Goal: Communication & Community: Participate in discussion

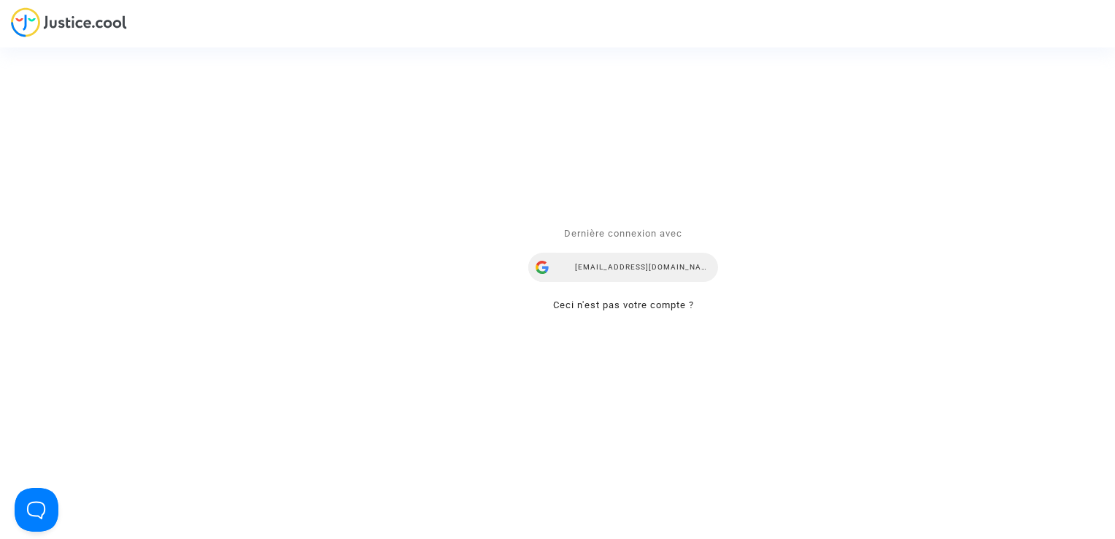
click at [639, 255] on div "[EMAIL_ADDRESS][DOMAIN_NAME]" at bounding box center [624, 267] width 190 height 29
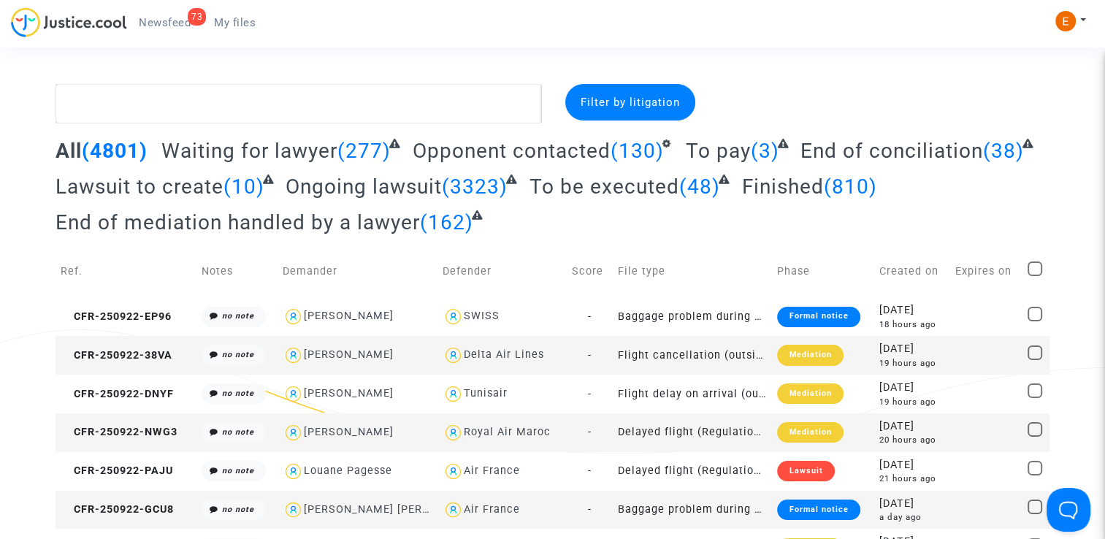
click at [162, 20] on span "Newsfeed" at bounding box center [165, 22] width 52 height 13
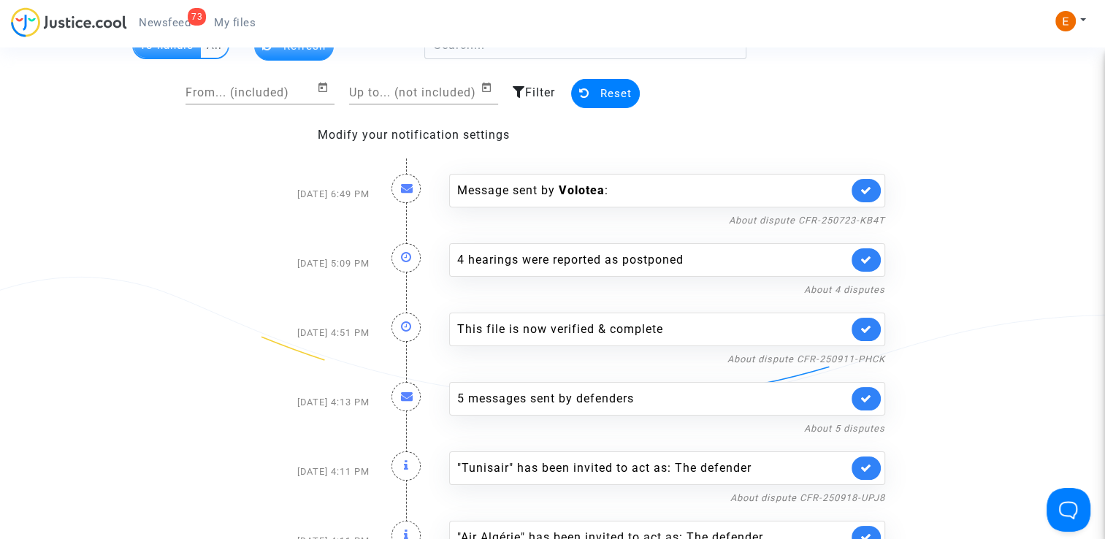
scroll to position [73, 0]
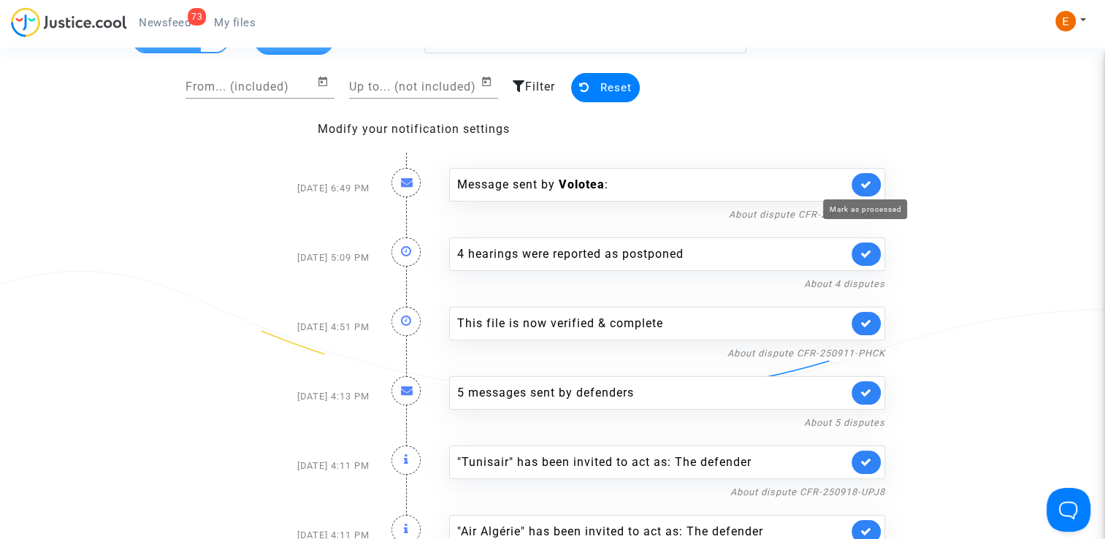
click at [869, 180] on icon at bounding box center [866, 184] width 12 height 11
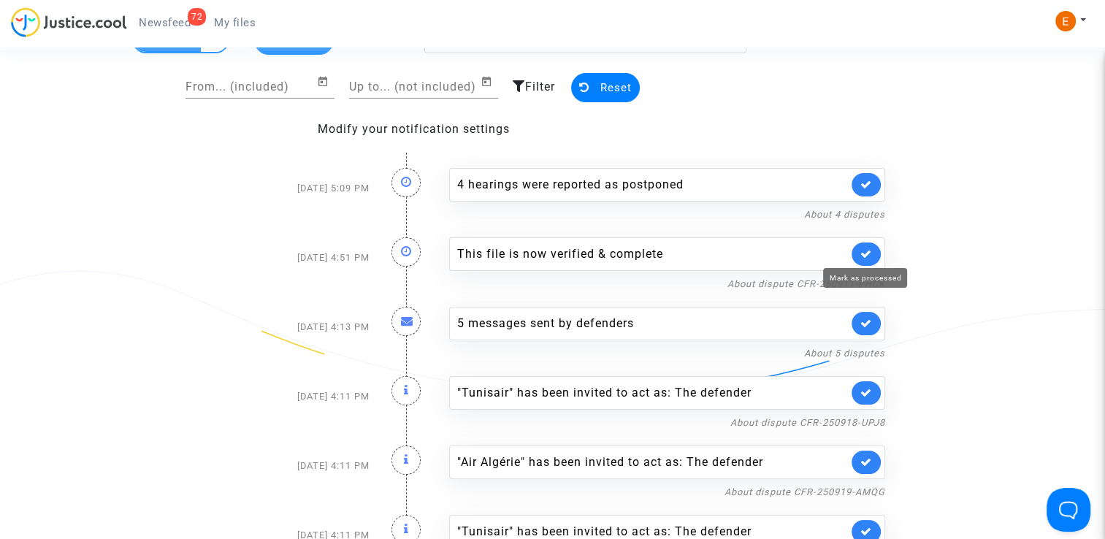
click at [869, 252] on icon at bounding box center [866, 253] width 12 height 11
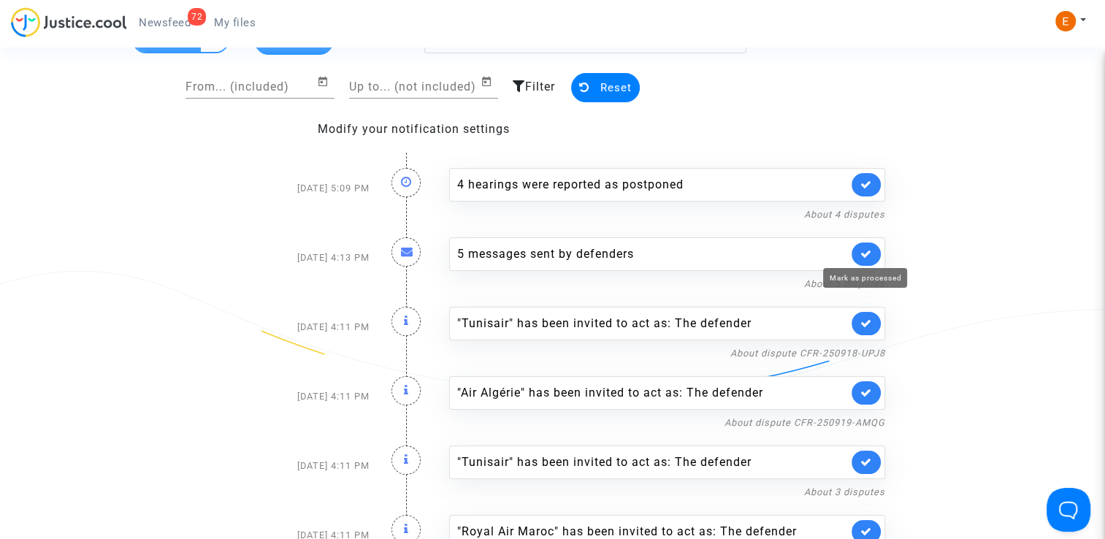
click at [869, 252] on icon at bounding box center [866, 253] width 12 height 11
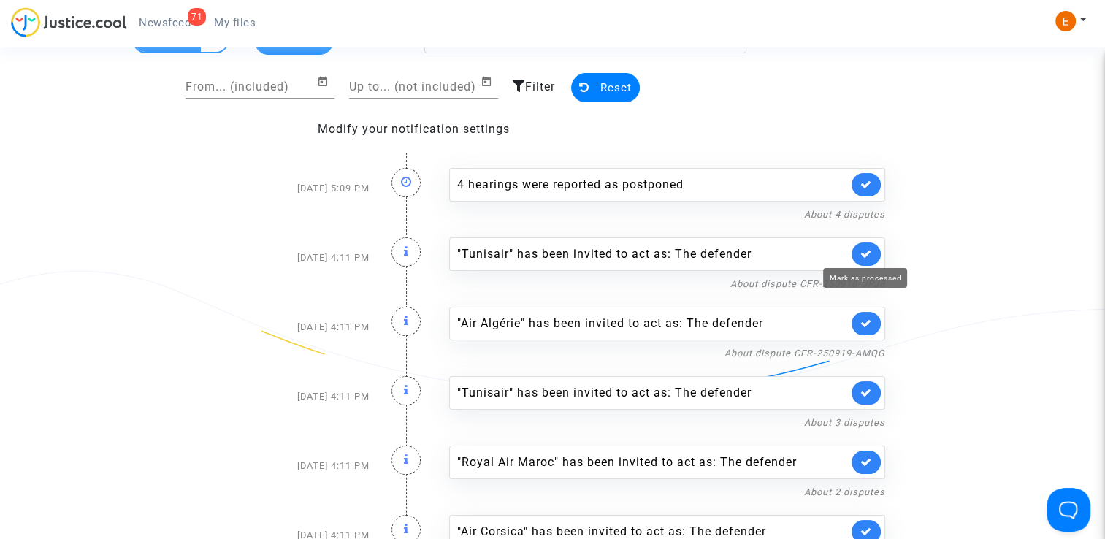
click at [869, 252] on icon at bounding box center [866, 253] width 12 height 11
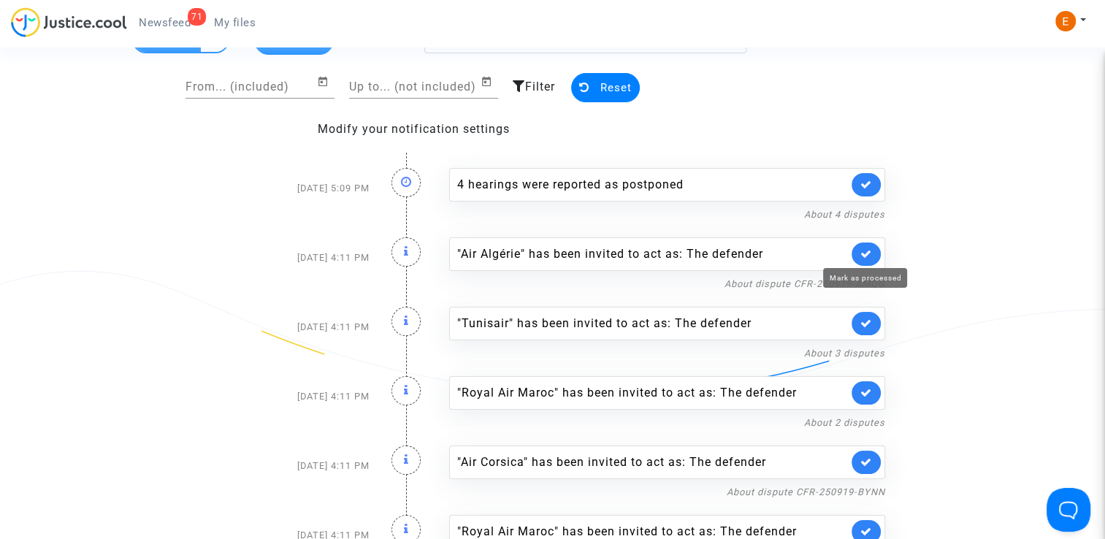
click at [869, 252] on icon at bounding box center [866, 253] width 12 height 11
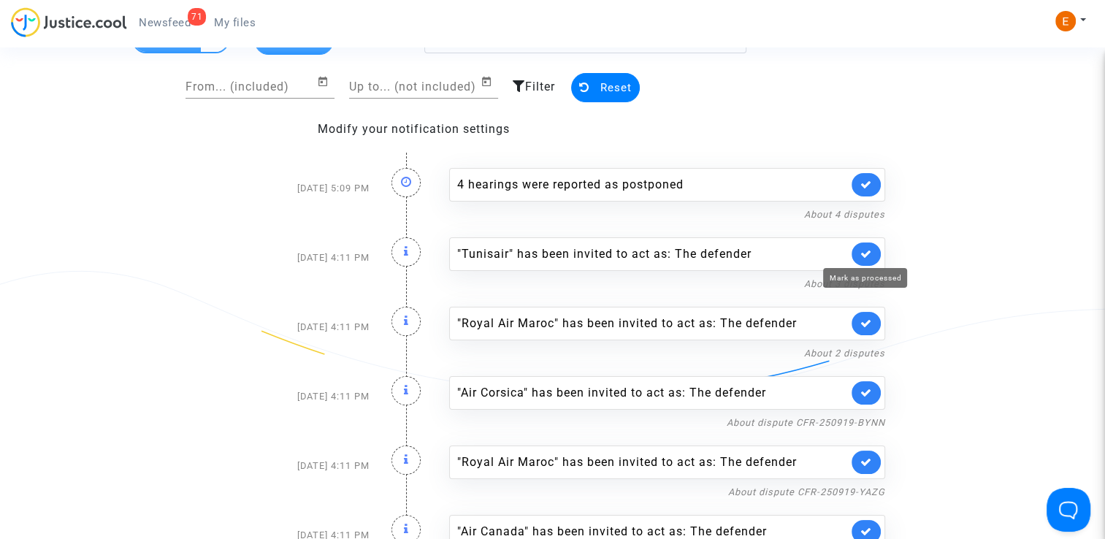
click at [869, 252] on icon at bounding box center [866, 253] width 12 height 11
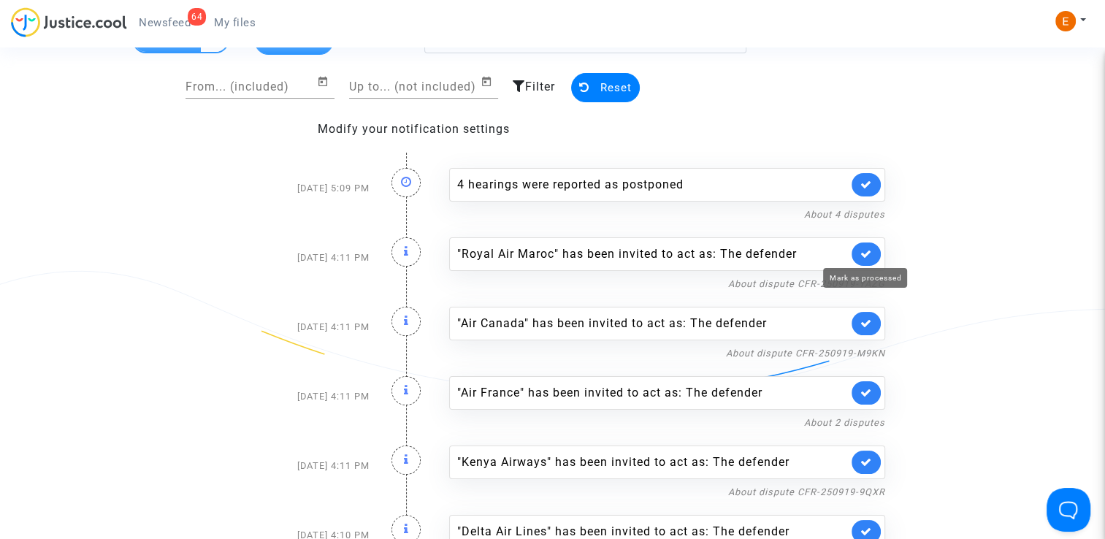
click at [869, 252] on icon at bounding box center [866, 253] width 12 height 11
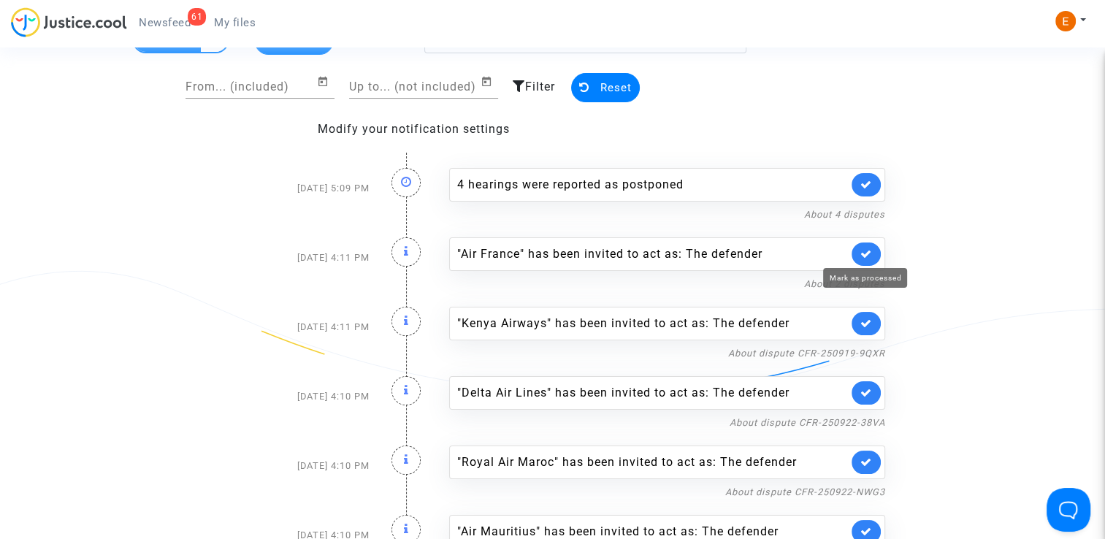
click at [869, 252] on icon at bounding box center [866, 253] width 12 height 11
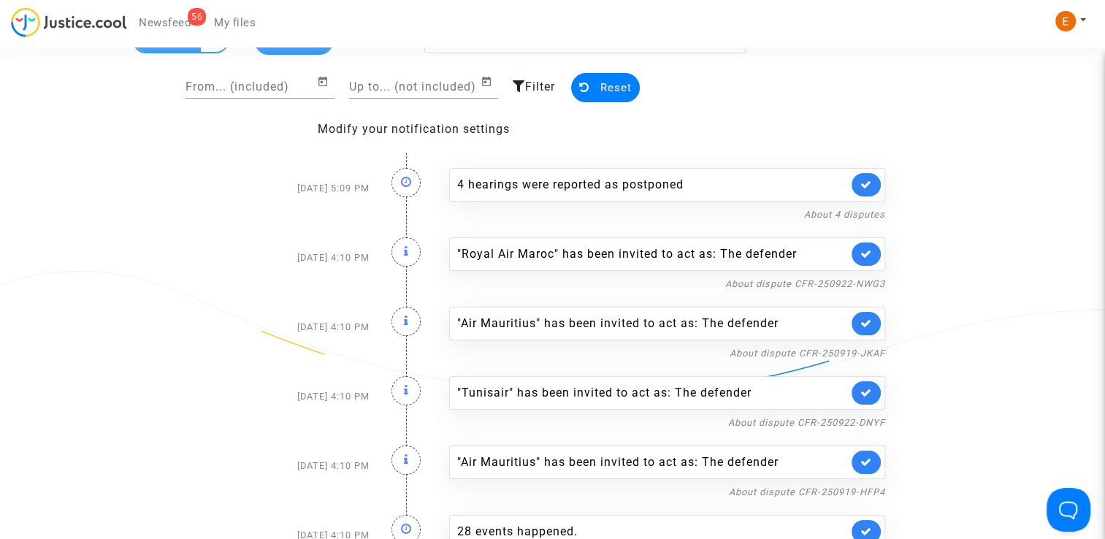
click at [869, 252] on icon at bounding box center [866, 253] width 12 height 11
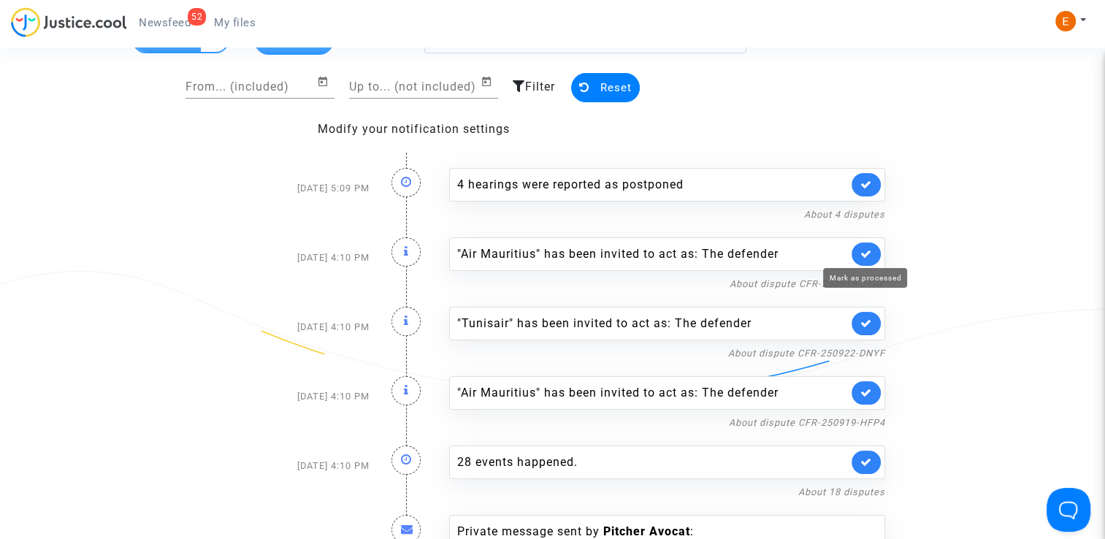
click at [869, 252] on icon at bounding box center [866, 253] width 12 height 11
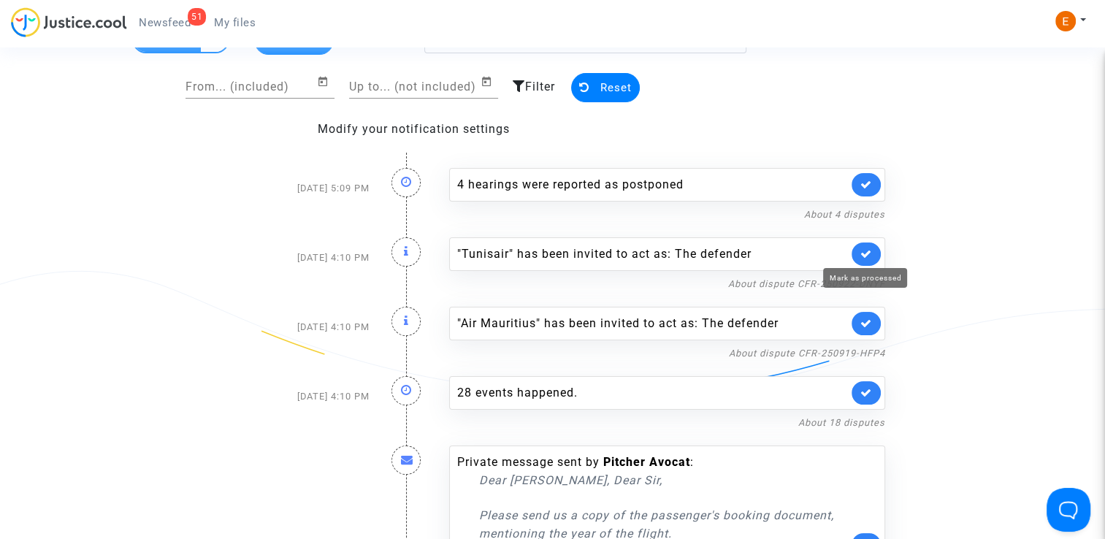
click at [869, 252] on icon at bounding box center [866, 253] width 12 height 11
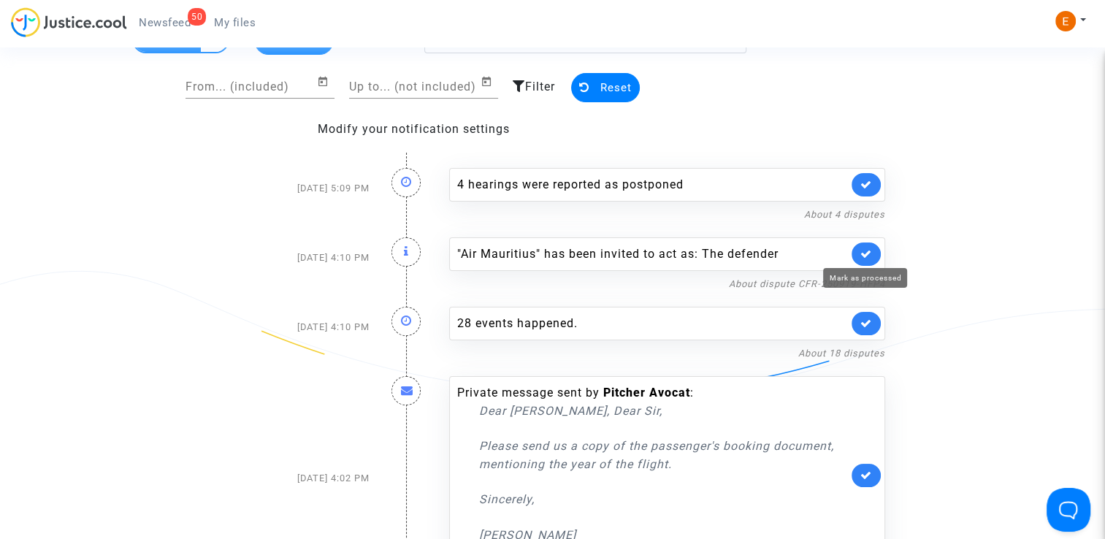
click at [869, 252] on icon at bounding box center [866, 253] width 12 height 11
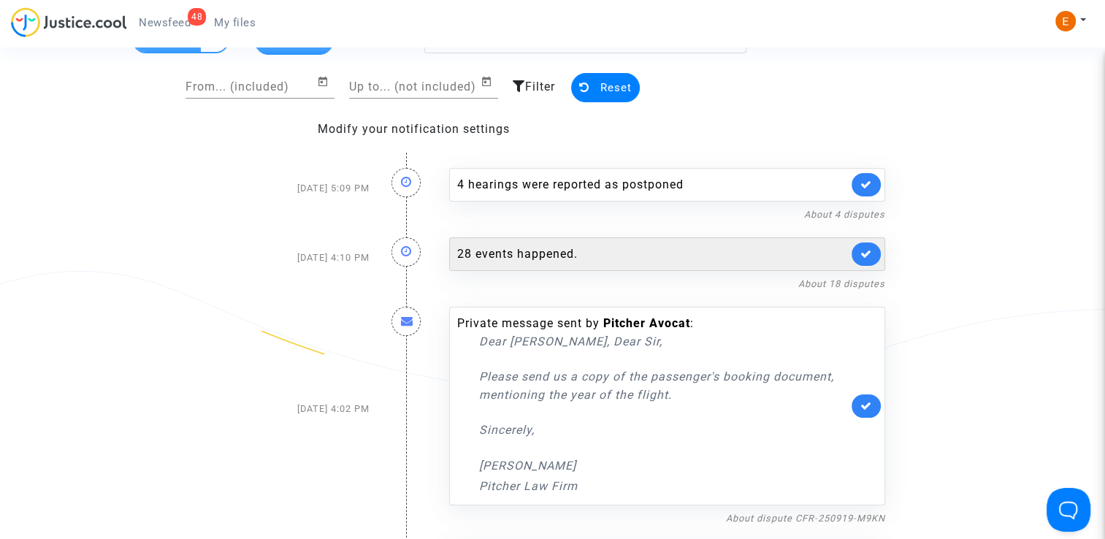
click at [707, 250] on div "28 events happened." at bounding box center [652, 254] width 391 height 18
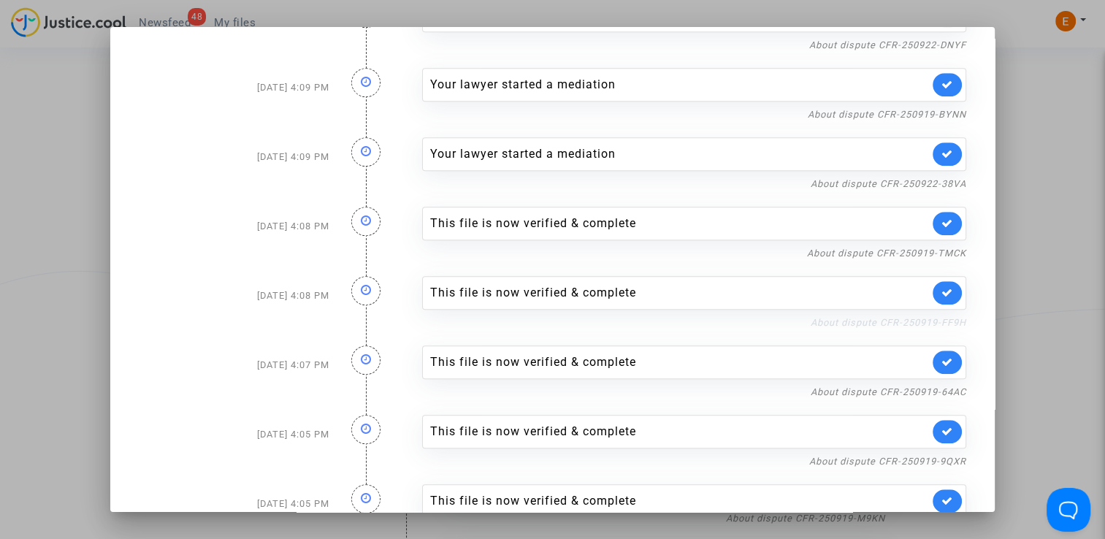
scroll to position [1095, 0]
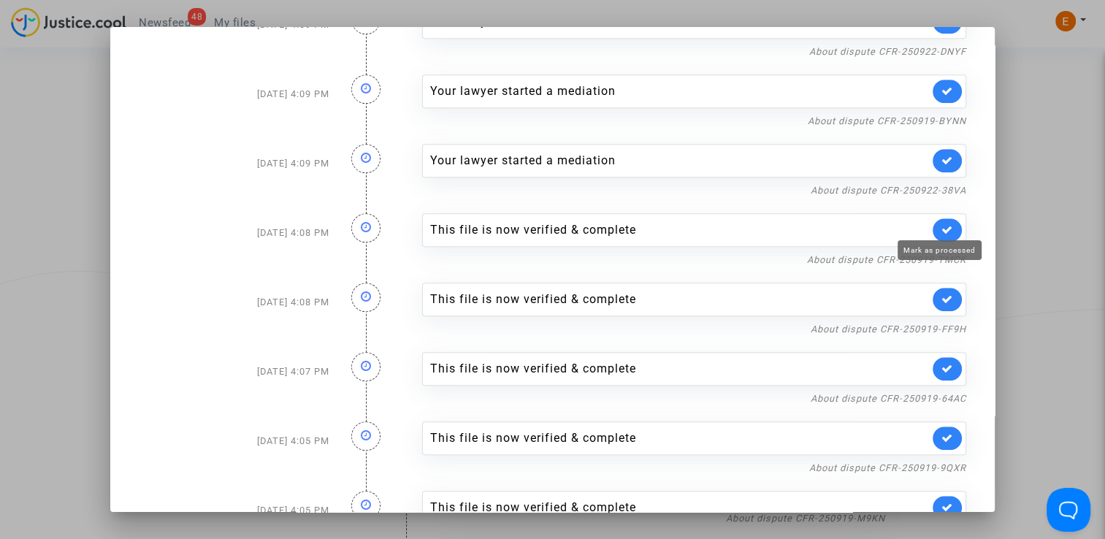
click at [944, 224] on icon at bounding box center [947, 229] width 12 height 11
click at [941, 298] on icon at bounding box center [947, 298] width 12 height 11
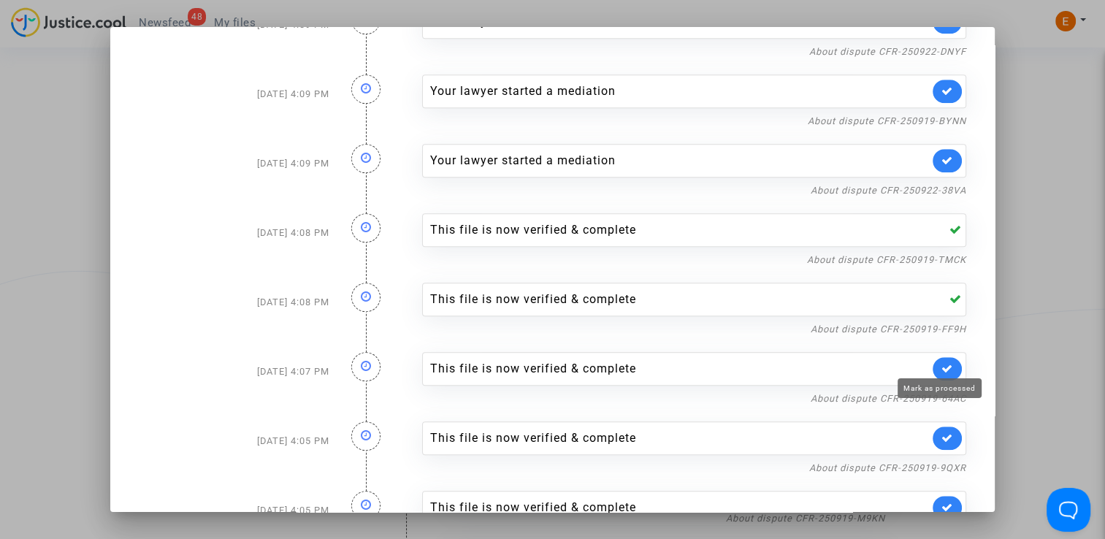
click at [941, 363] on icon at bounding box center [947, 368] width 12 height 11
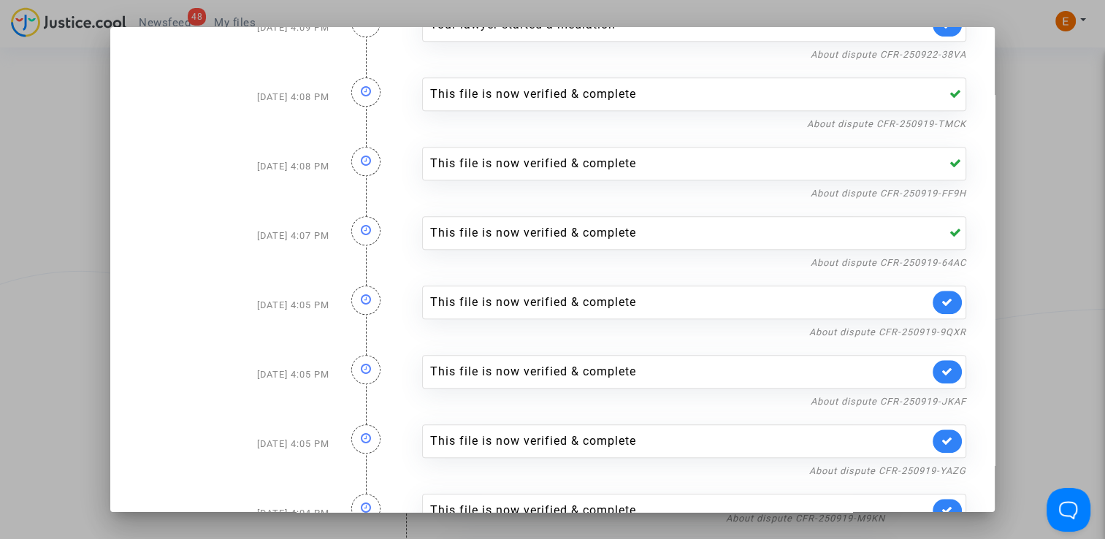
scroll to position [1241, 0]
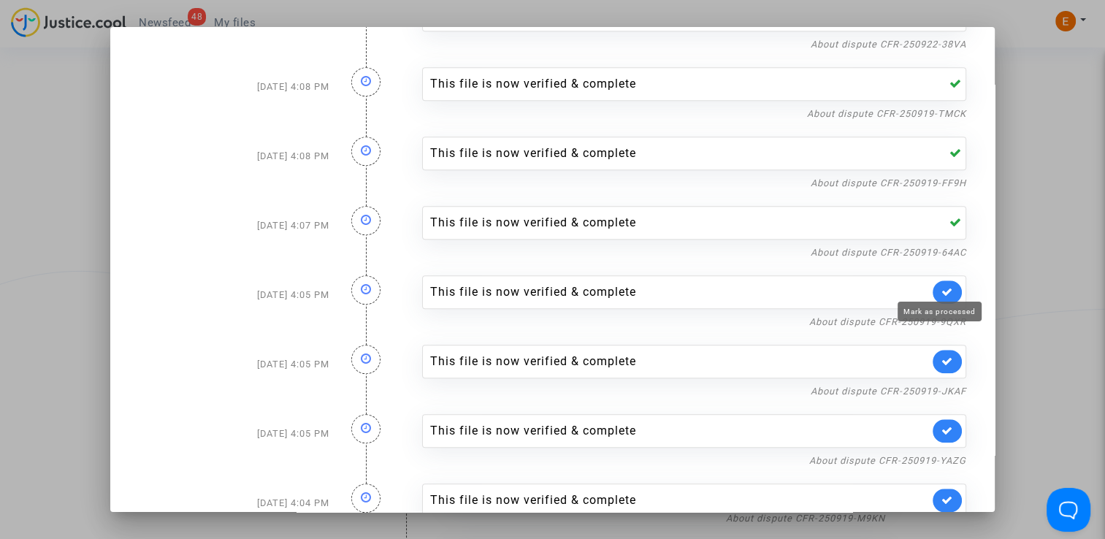
click at [941, 286] on icon at bounding box center [947, 291] width 12 height 11
click at [946, 353] on link at bounding box center [946, 361] width 29 height 23
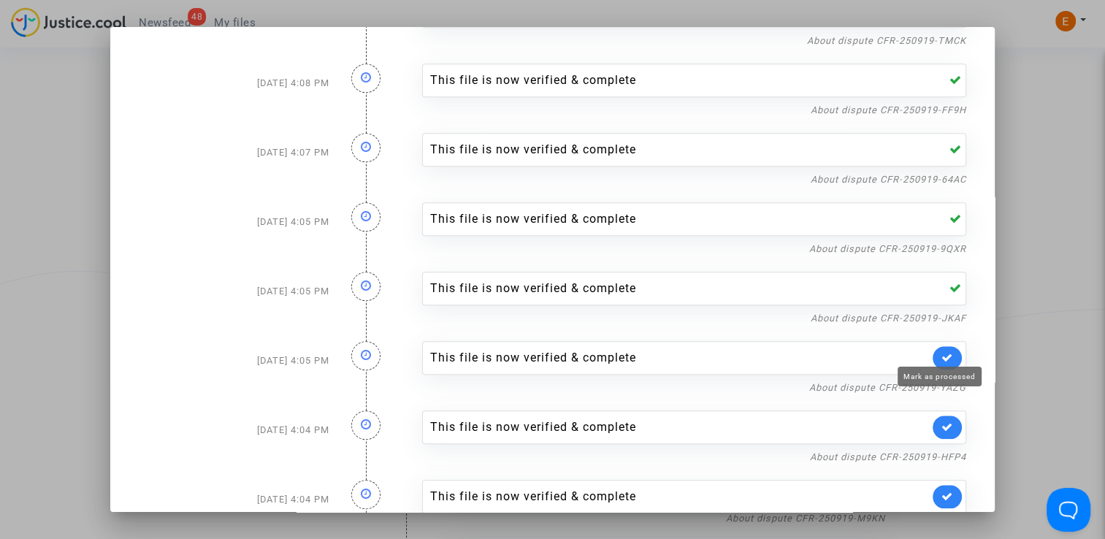
click at [941, 355] on icon at bounding box center [947, 357] width 12 height 11
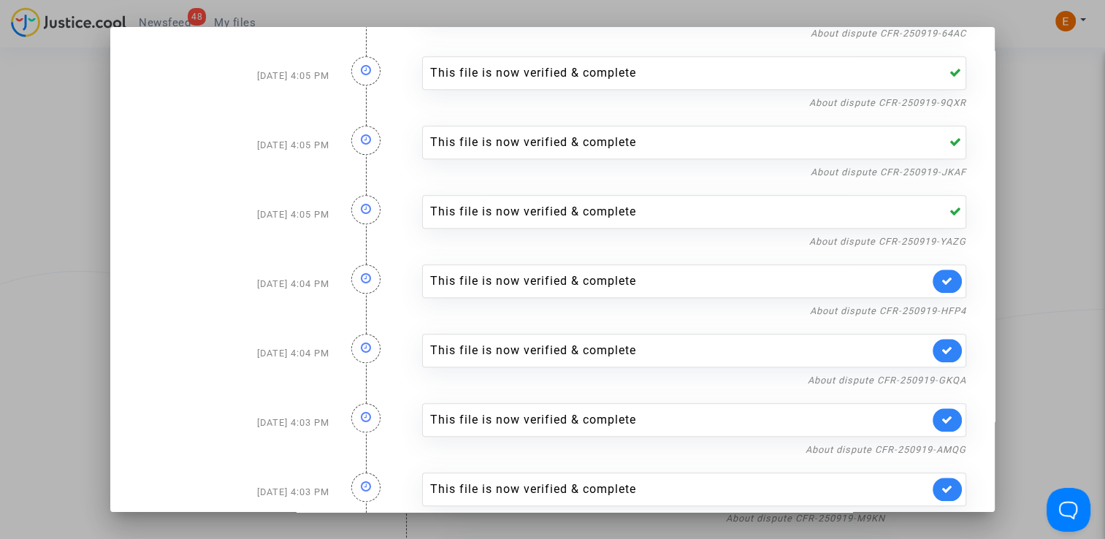
click at [937, 280] on link at bounding box center [946, 280] width 29 height 23
click at [941, 345] on icon at bounding box center [947, 350] width 12 height 11
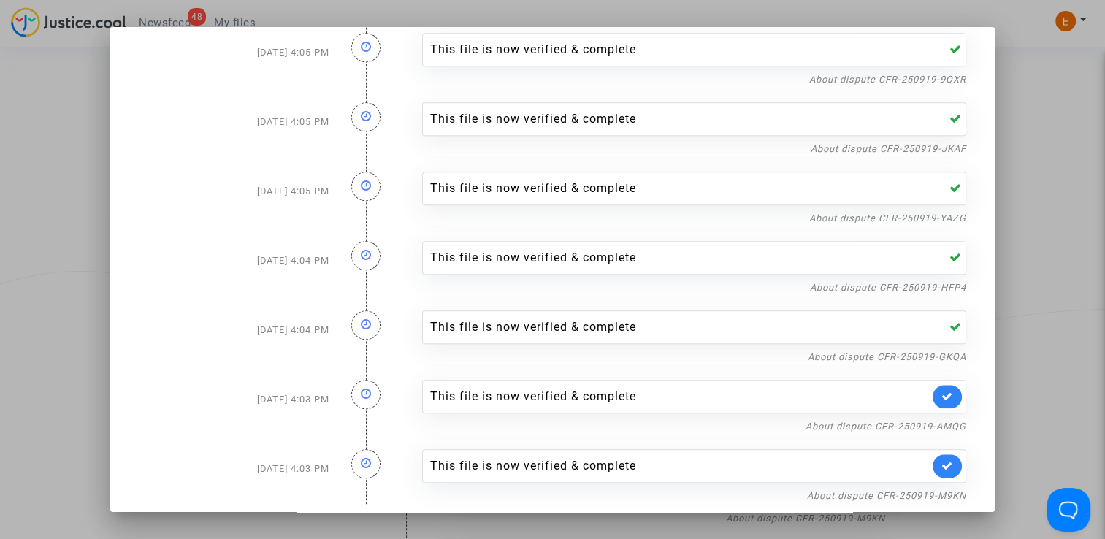
scroll to position [1483, 0]
click at [941, 393] on icon at bounding box center [947, 396] width 12 height 11
click at [943, 460] on icon at bounding box center [947, 465] width 12 height 11
click at [1031, 302] on div at bounding box center [552, 269] width 1105 height 539
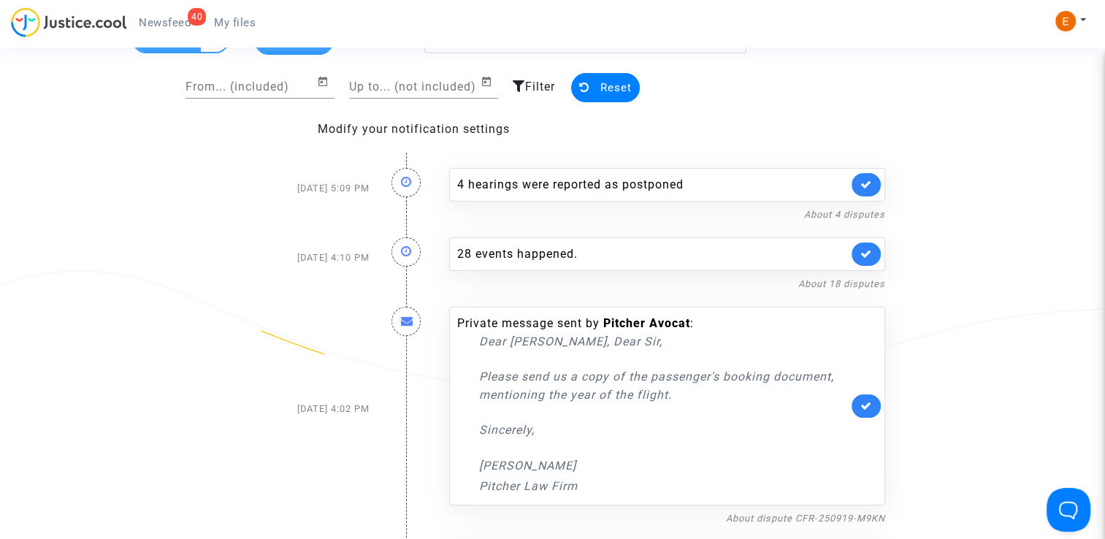
drag, startPoint x: 250, startPoint y: 13, endPoint x: 215, endPoint y: 26, distance: 38.1
click at [250, 13] on link "My files" at bounding box center [234, 23] width 65 height 22
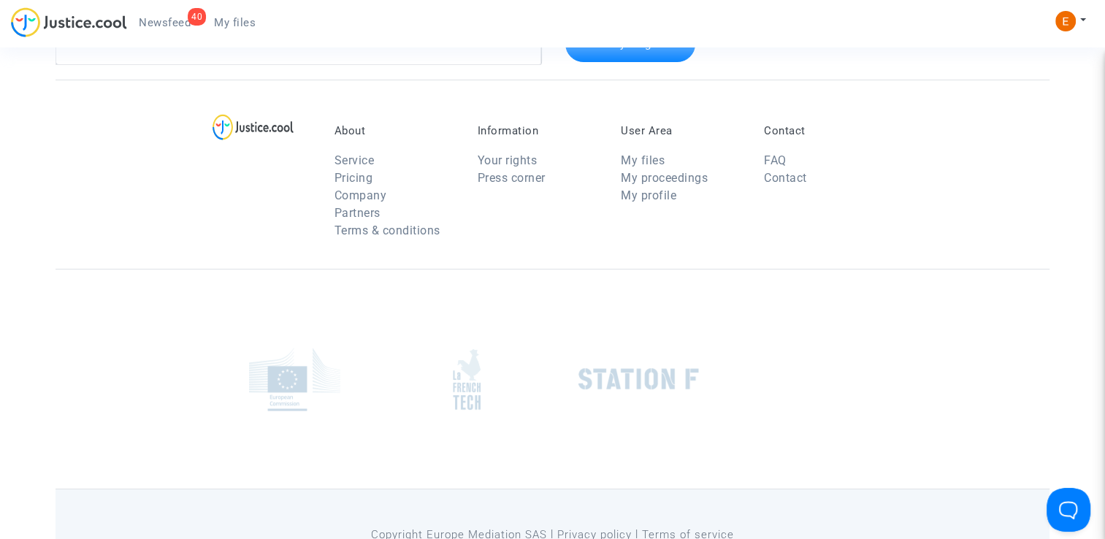
click at [166, 28] on span "Newsfeed" at bounding box center [165, 22] width 52 height 13
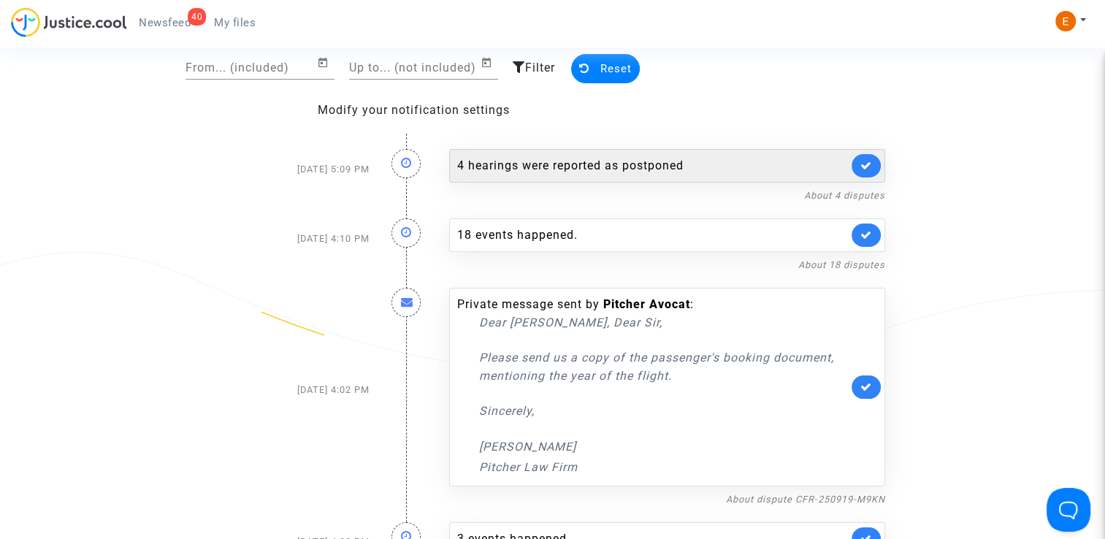
scroll to position [73, 0]
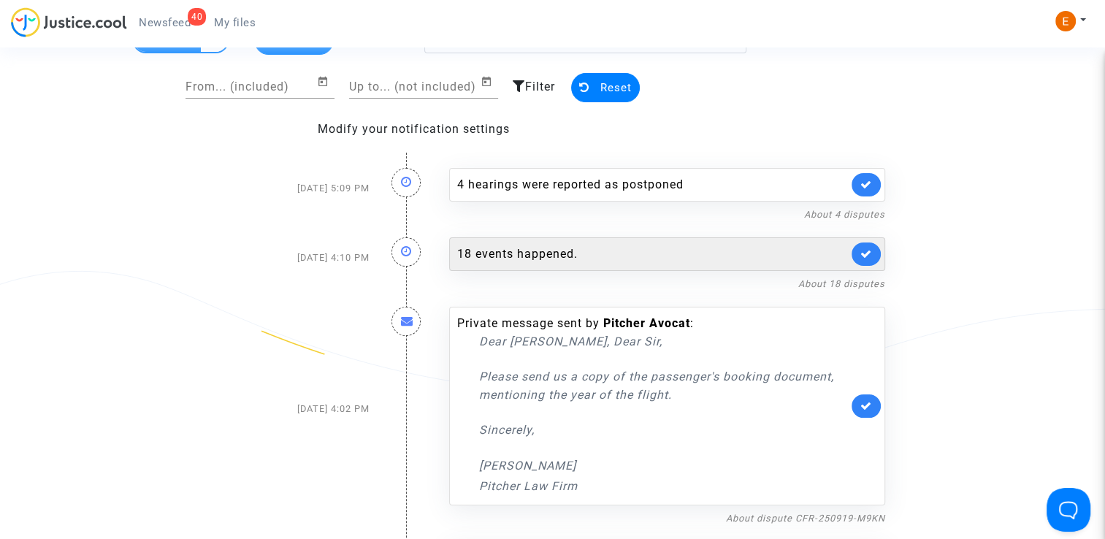
click at [518, 242] on div "18 events happened." at bounding box center [667, 254] width 436 height 34
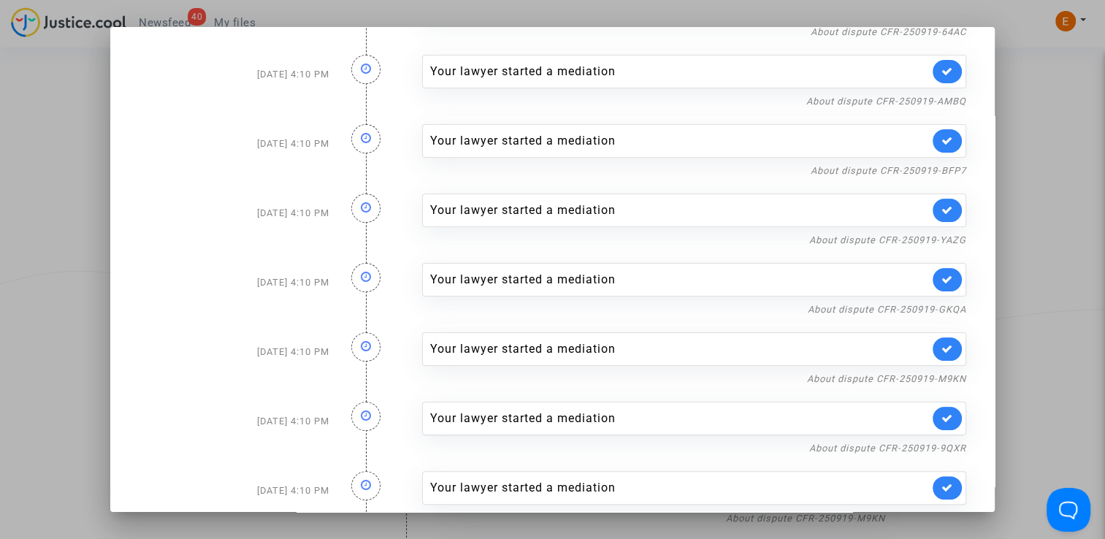
scroll to position [0, 0]
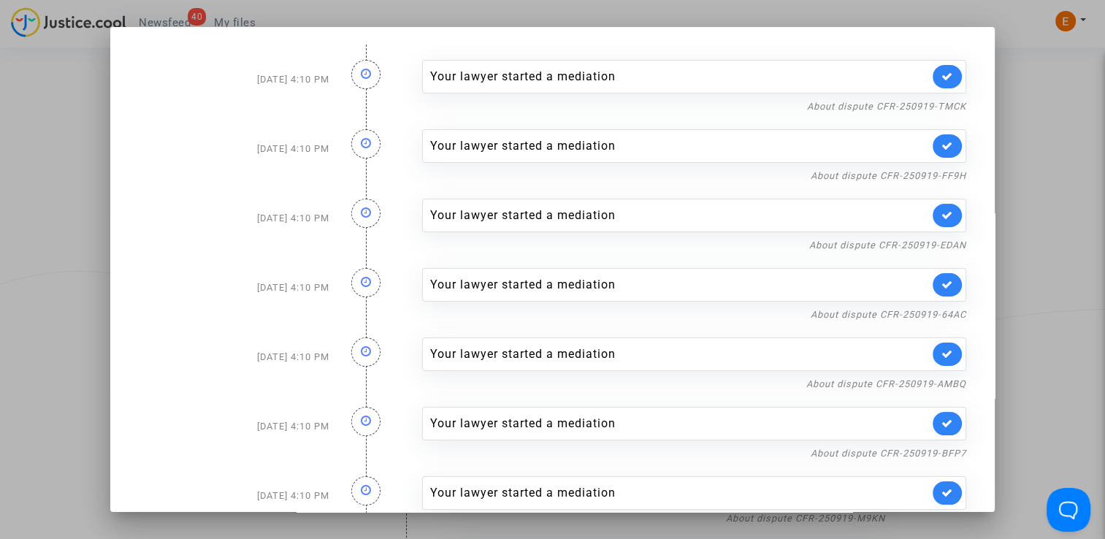
click at [1081, 150] on div at bounding box center [552, 269] width 1105 height 539
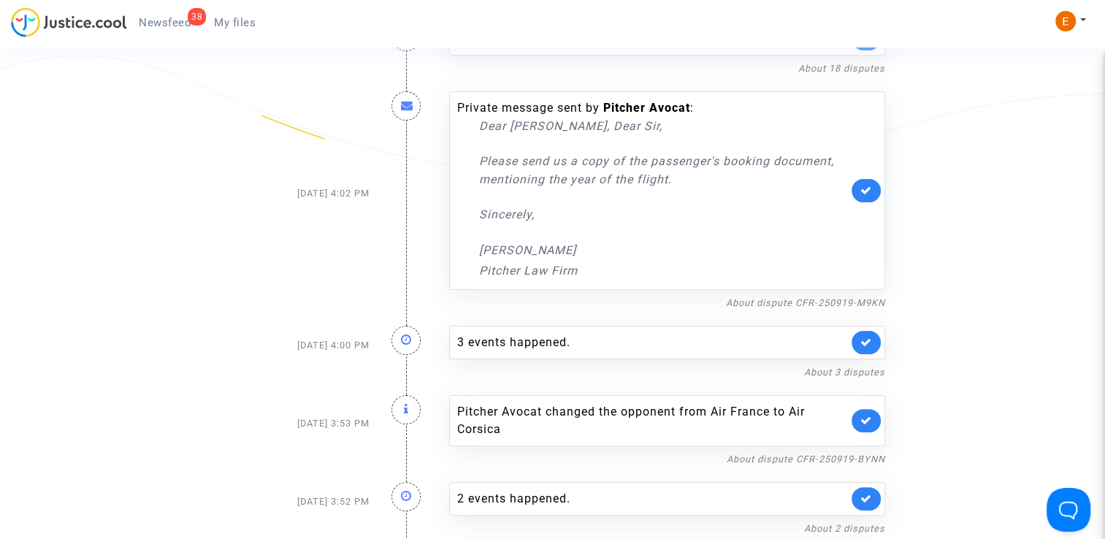
scroll to position [292, 0]
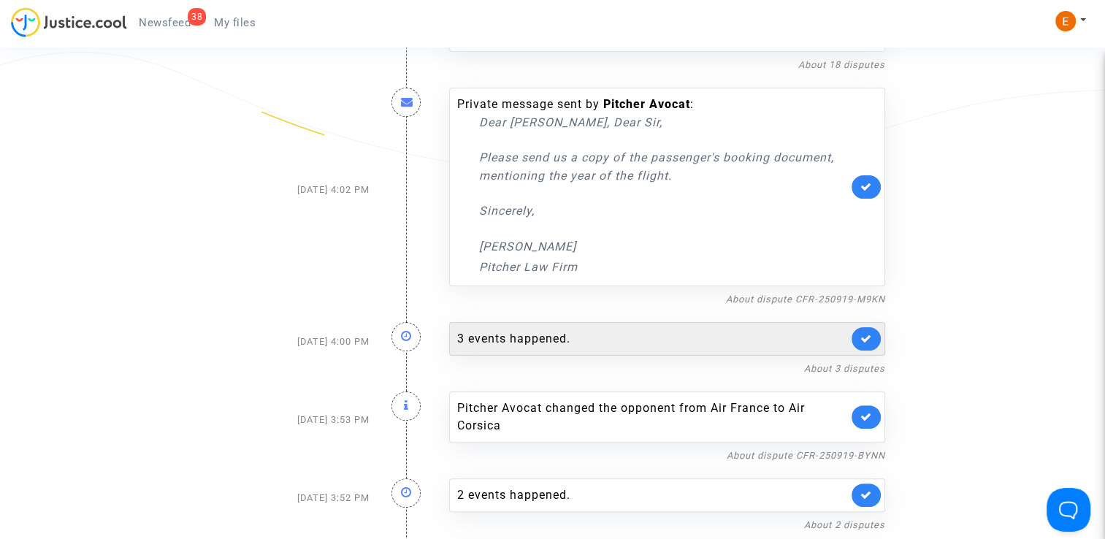
click at [559, 331] on div "3 events happened." at bounding box center [652, 339] width 391 height 18
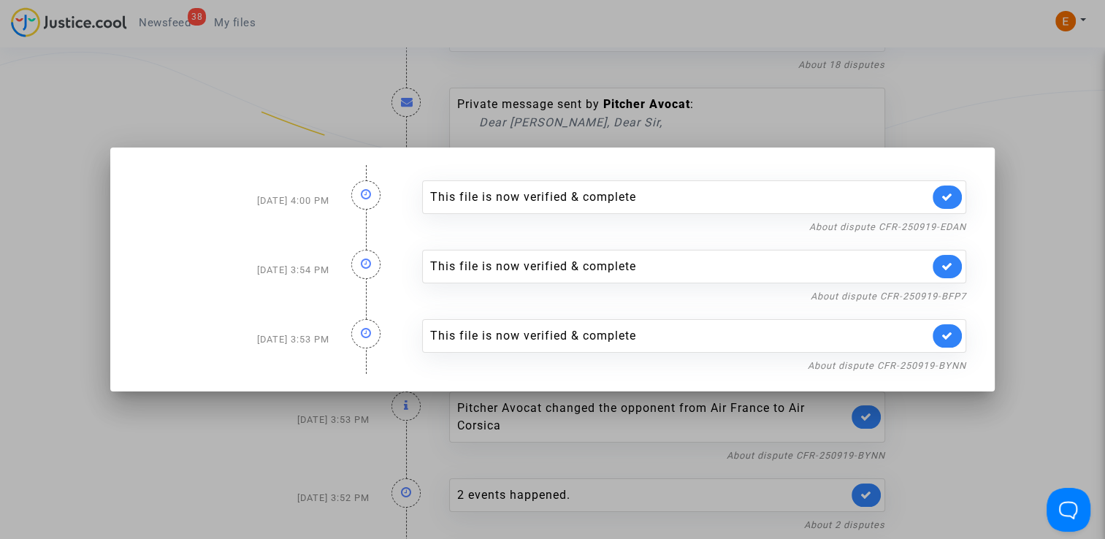
click at [1053, 165] on div at bounding box center [552, 269] width 1105 height 539
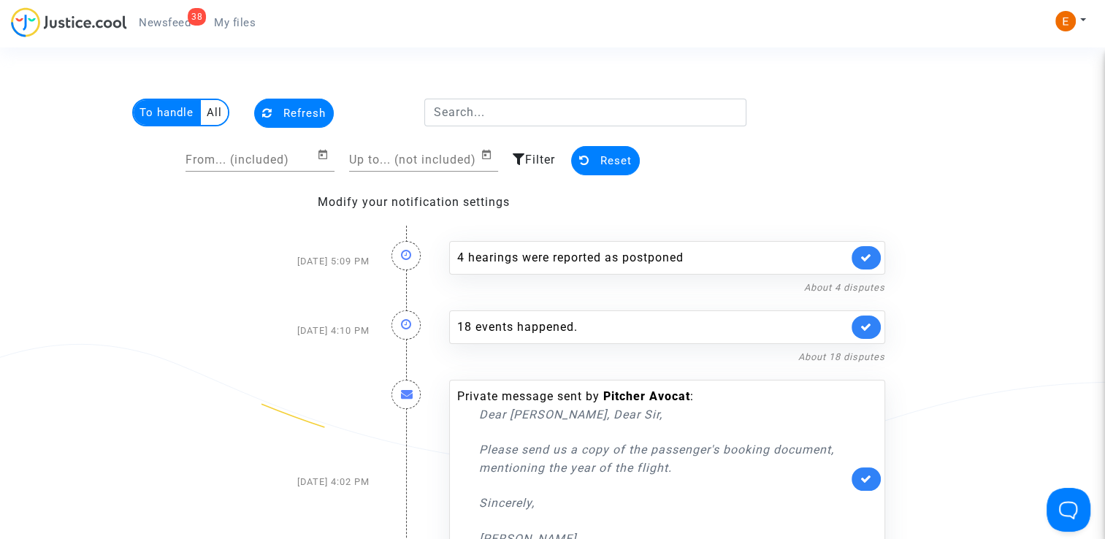
scroll to position [292, 0]
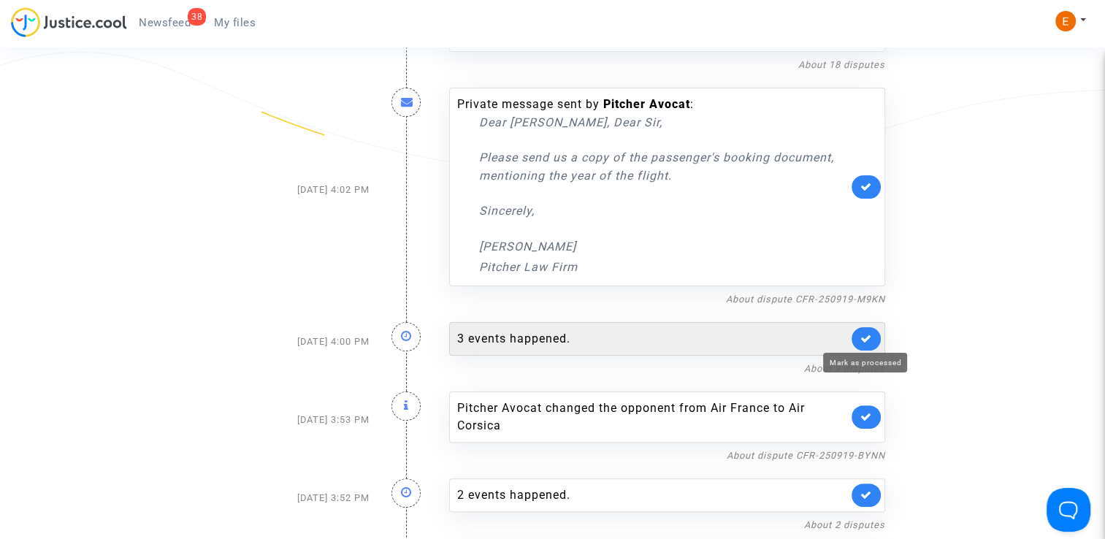
click at [869, 337] on icon at bounding box center [866, 338] width 12 height 11
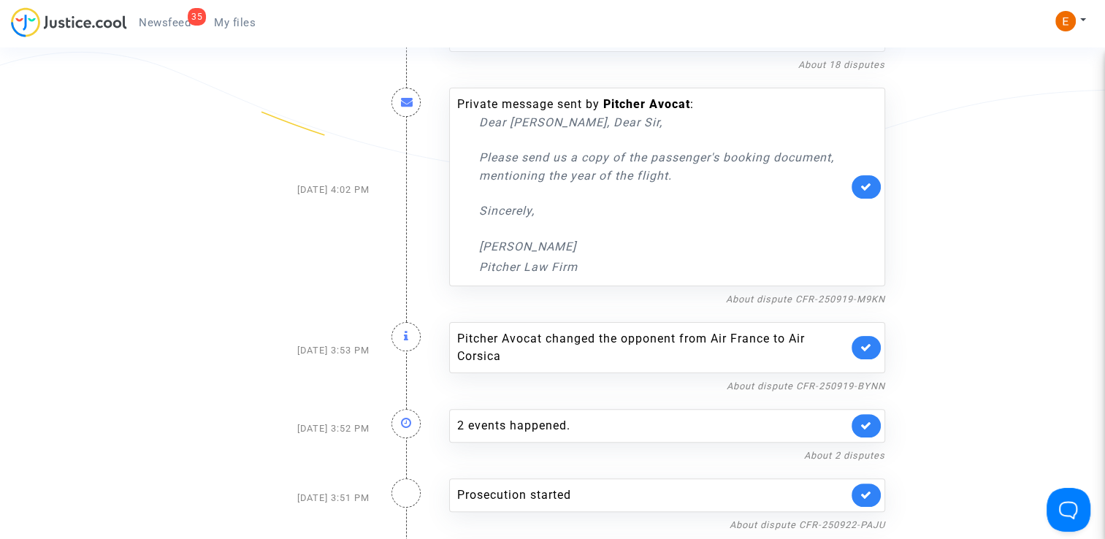
click at [869, 337] on link at bounding box center [865, 347] width 29 height 23
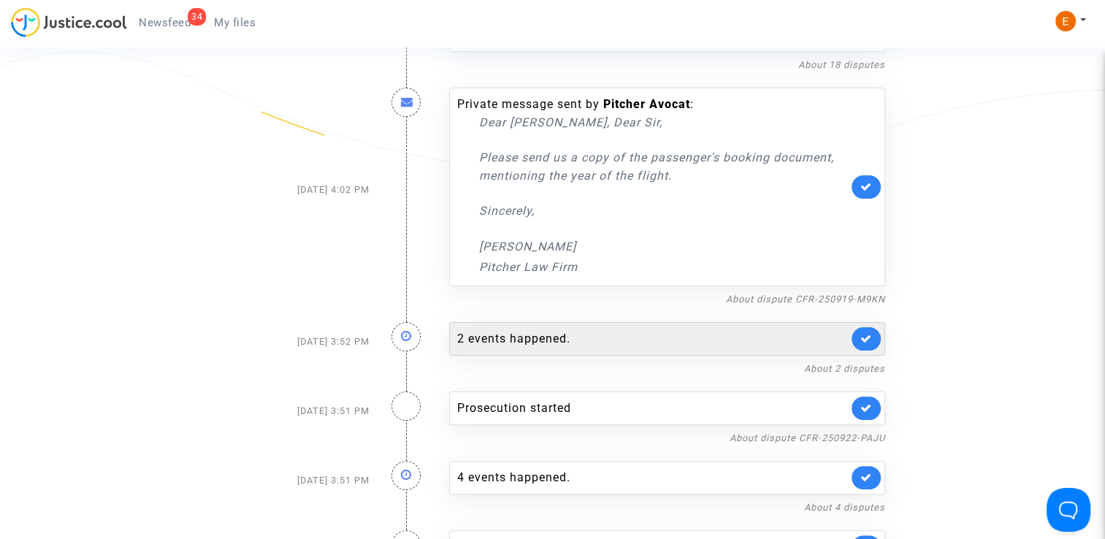
click at [723, 341] on div "2 events happened." at bounding box center [652, 339] width 391 height 18
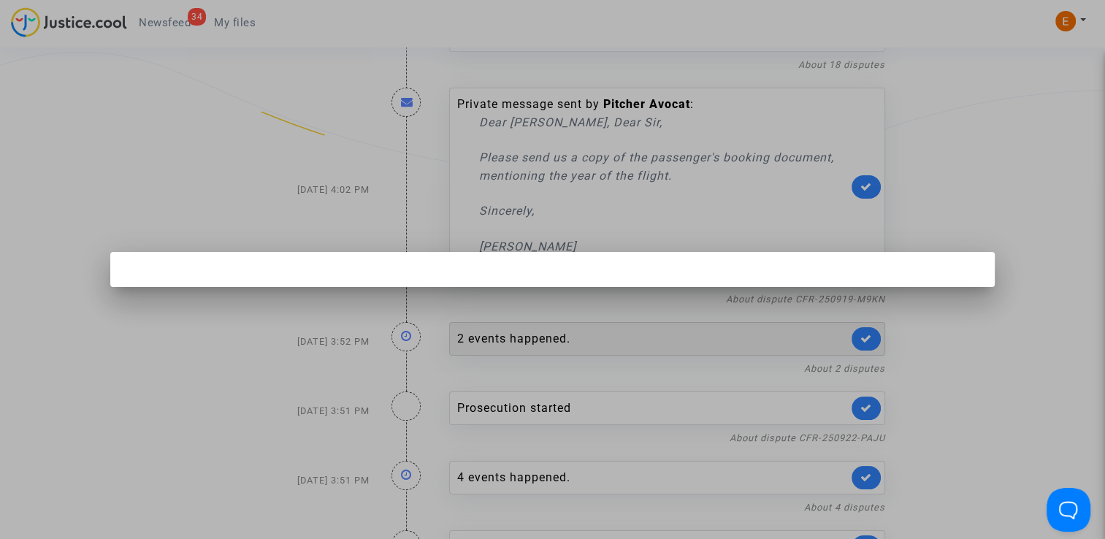
scroll to position [0, 0]
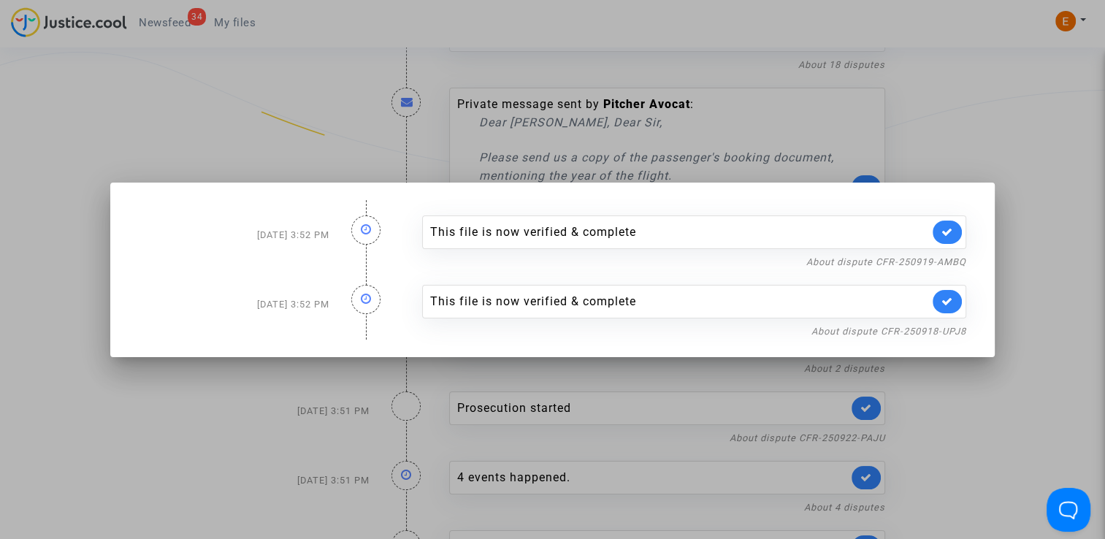
click at [1067, 242] on div at bounding box center [552, 269] width 1105 height 539
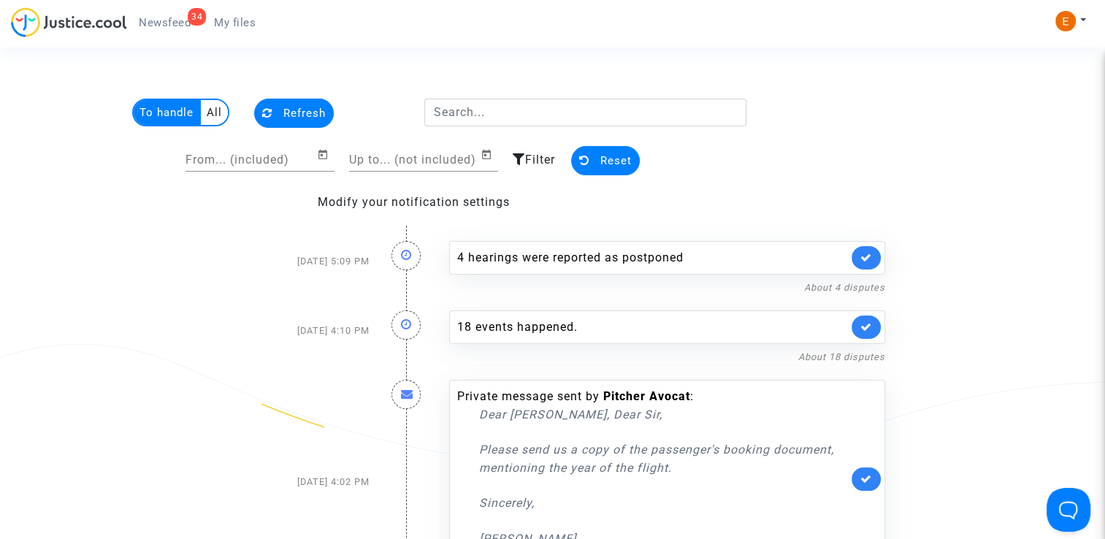
scroll to position [292, 0]
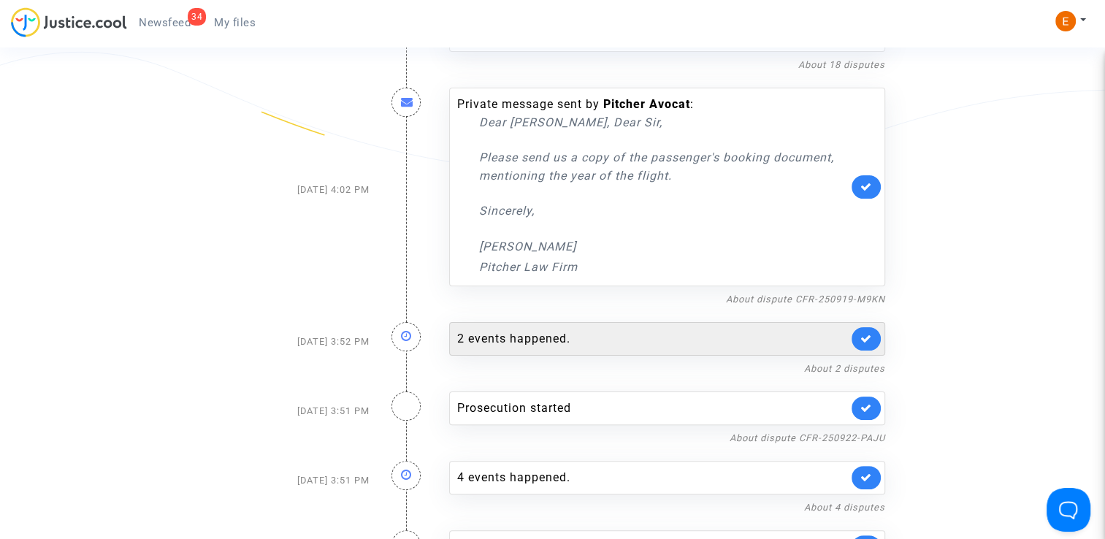
click at [872, 340] on link at bounding box center [865, 338] width 29 height 23
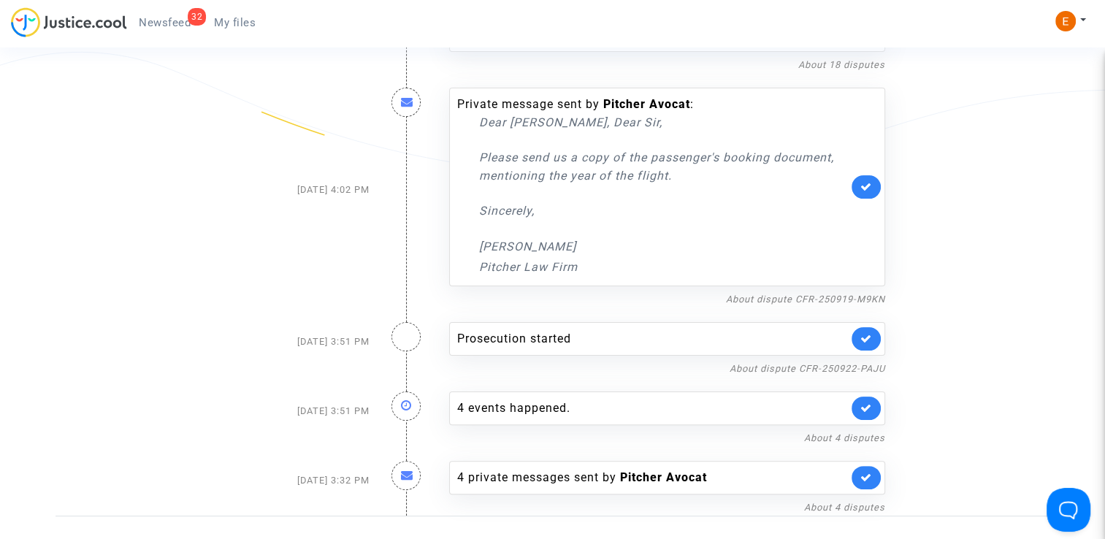
click at [872, 340] on link at bounding box center [865, 338] width 29 height 23
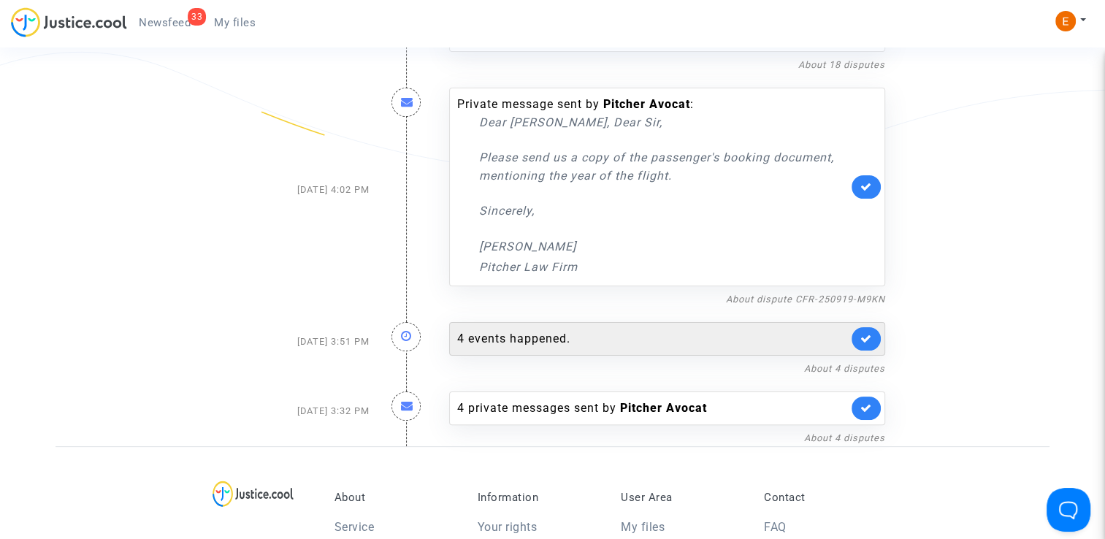
click at [772, 348] on div "4 events happened." at bounding box center [667, 339] width 436 height 34
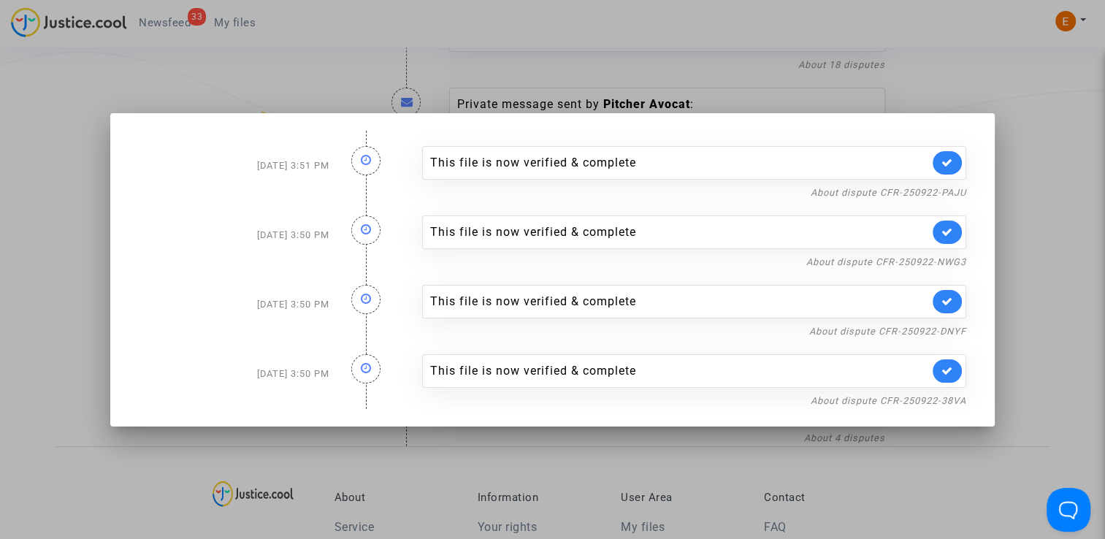
click at [1041, 289] on div at bounding box center [552, 269] width 1105 height 539
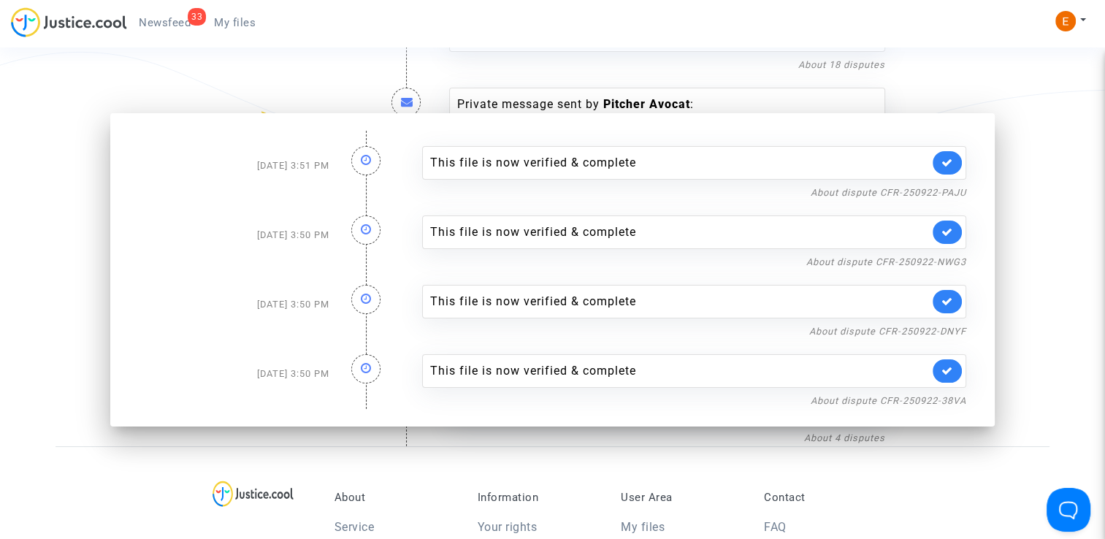
scroll to position [292, 0]
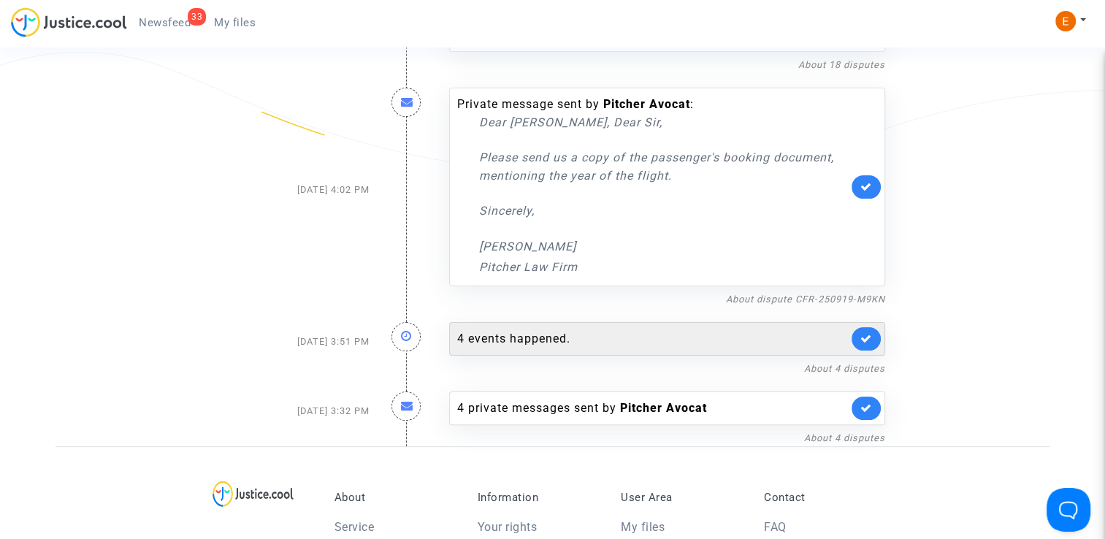
click at [872, 345] on link at bounding box center [865, 338] width 29 height 23
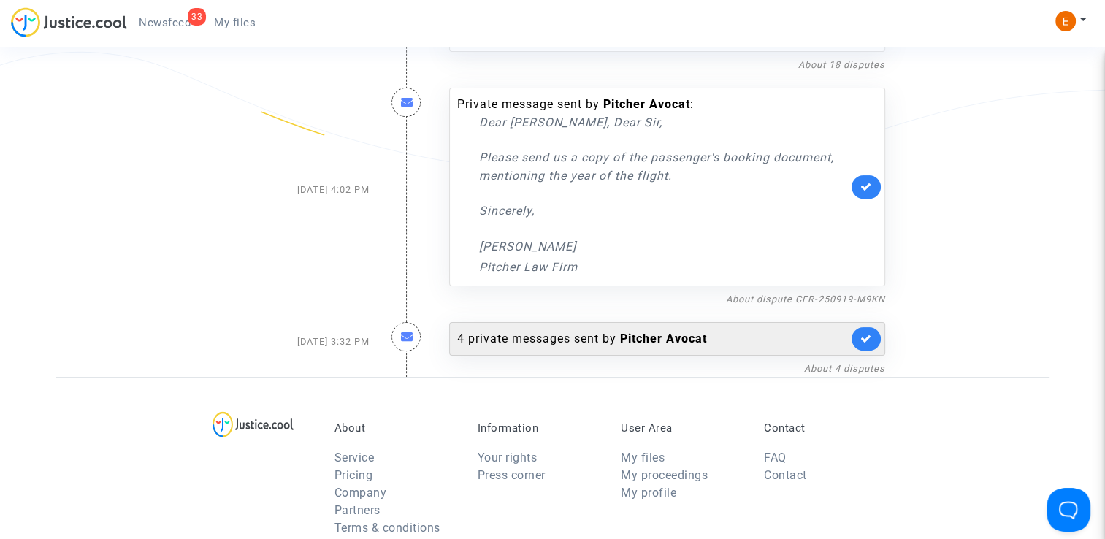
click at [639, 338] on b "Pitcher Avocat" at bounding box center [663, 338] width 87 height 14
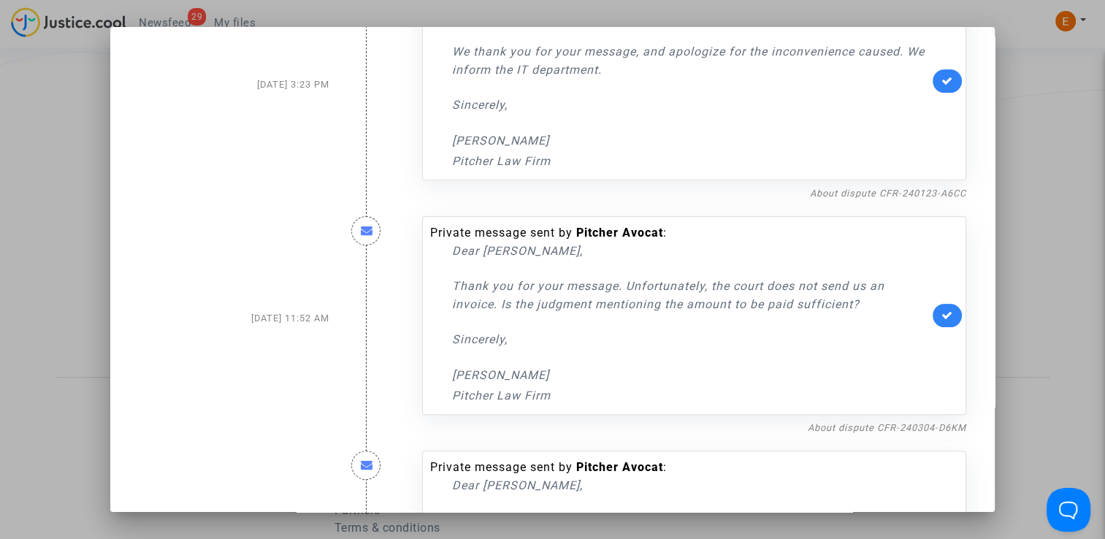
scroll to position [365, 0]
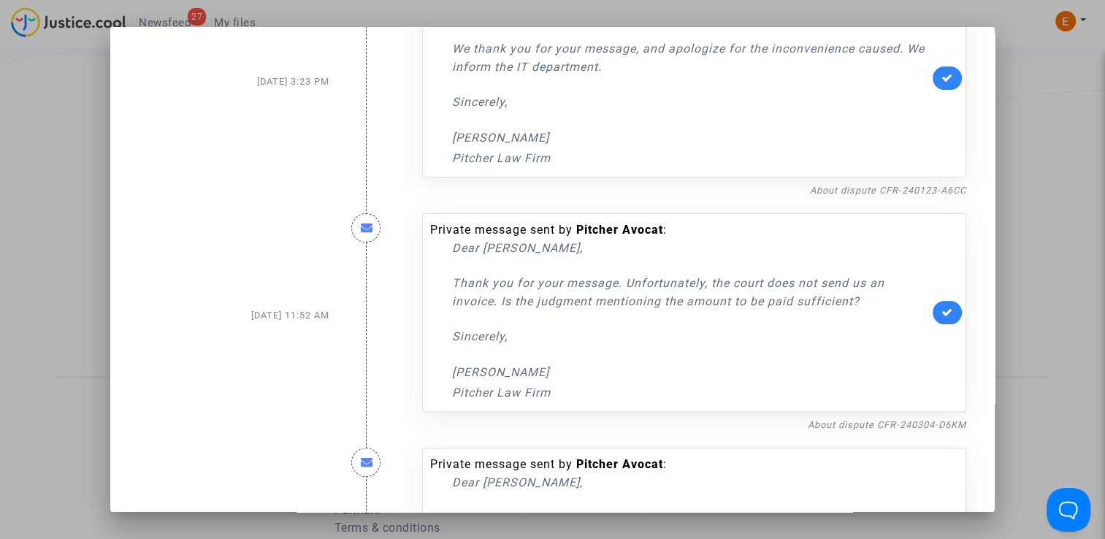
click at [1059, 224] on div at bounding box center [552, 269] width 1105 height 539
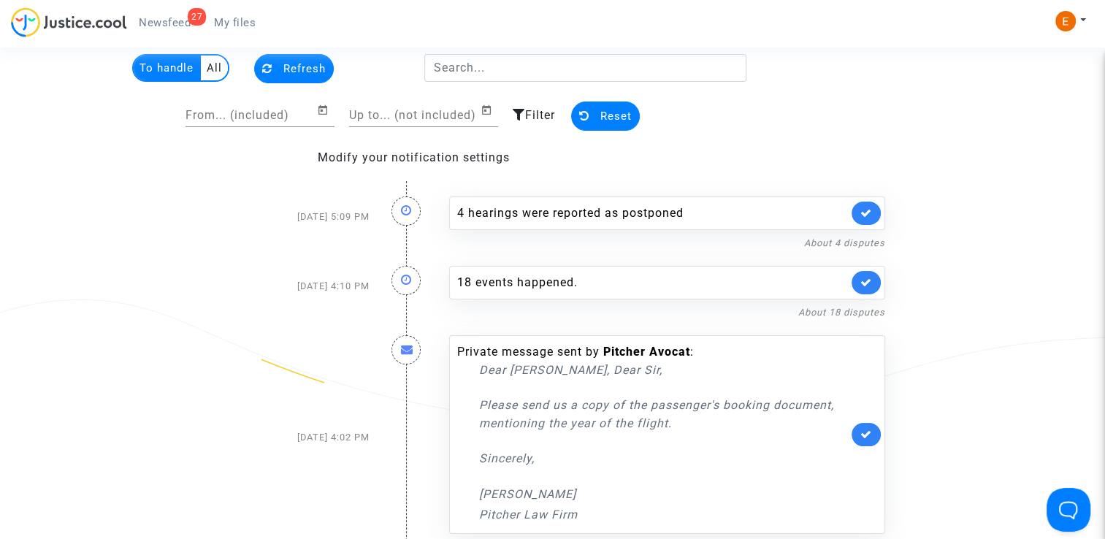
scroll to position [0, 0]
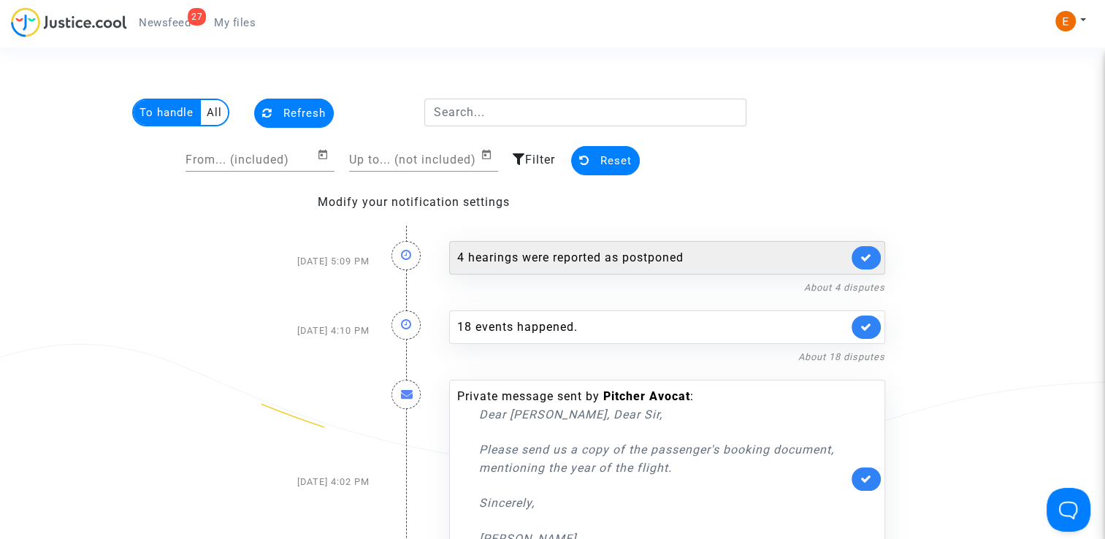
click at [607, 261] on div "4 hearings were reported as postponed" at bounding box center [652, 258] width 391 height 18
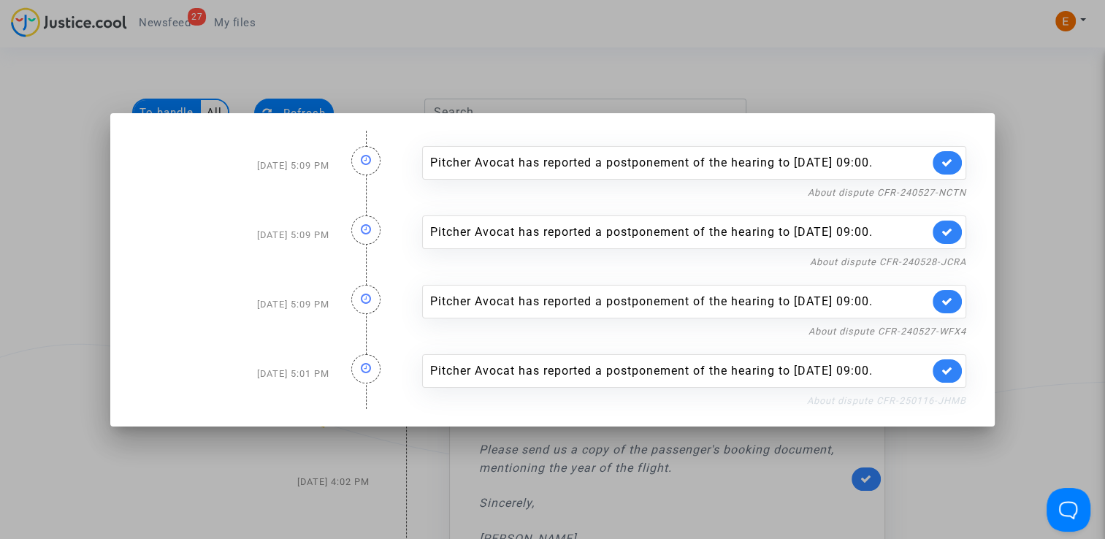
click at [920, 406] on link "About dispute CFR-250116-JHMB" at bounding box center [886, 400] width 159 height 11
click at [958, 383] on link at bounding box center [946, 370] width 29 height 23
click at [943, 337] on link "About dispute CFR-240527-WFX4" at bounding box center [887, 331] width 158 height 11
click at [943, 313] on link at bounding box center [946, 301] width 29 height 23
click at [952, 259] on link "About dispute CFR-240528-JCRA" at bounding box center [888, 261] width 156 height 11
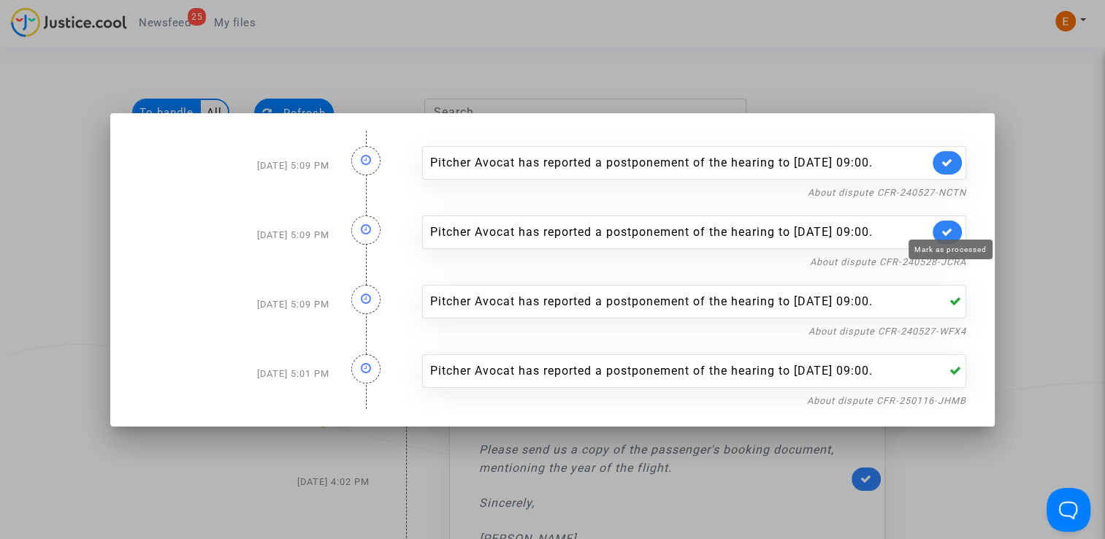
click at [949, 226] on icon at bounding box center [947, 231] width 12 height 11
click at [949, 187] on link "About dispute CFR-240527-NCTN" at bounding box center [886, 192] width 158 height 11
click at [953, 157] on icon at bounding box center [947, 162] width 12 height 11
click at [1054, 185] on div at bounding box center [552, 269] width 1105 height 539
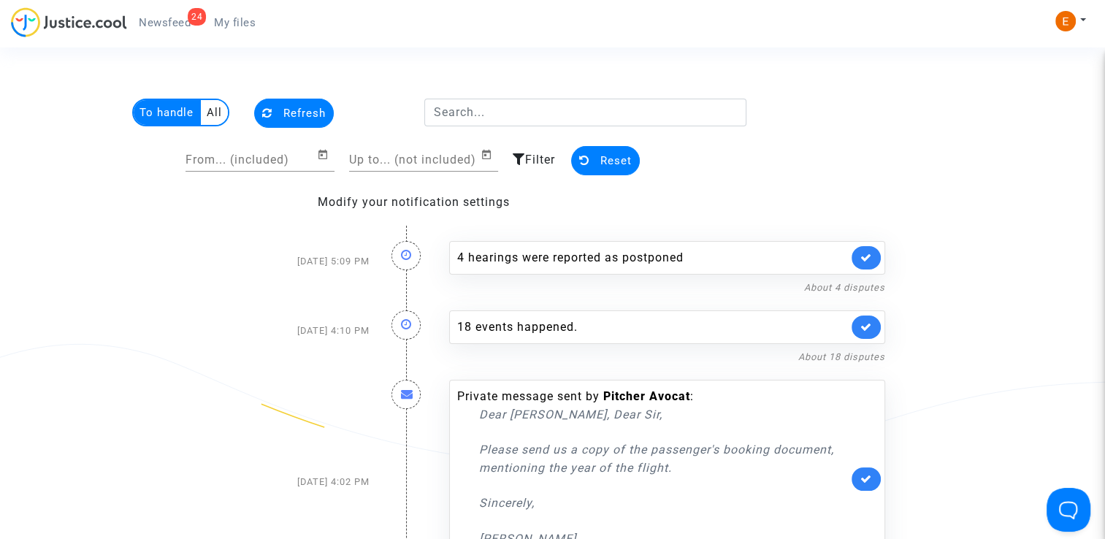
drag, startPoint x: 239, startPoint y: 31, endPoint x: 223, endPoint y: 34, distance: 15.6
click at [239, 31] on link "My files" at bounding box center [234, 23] width 65 height 22
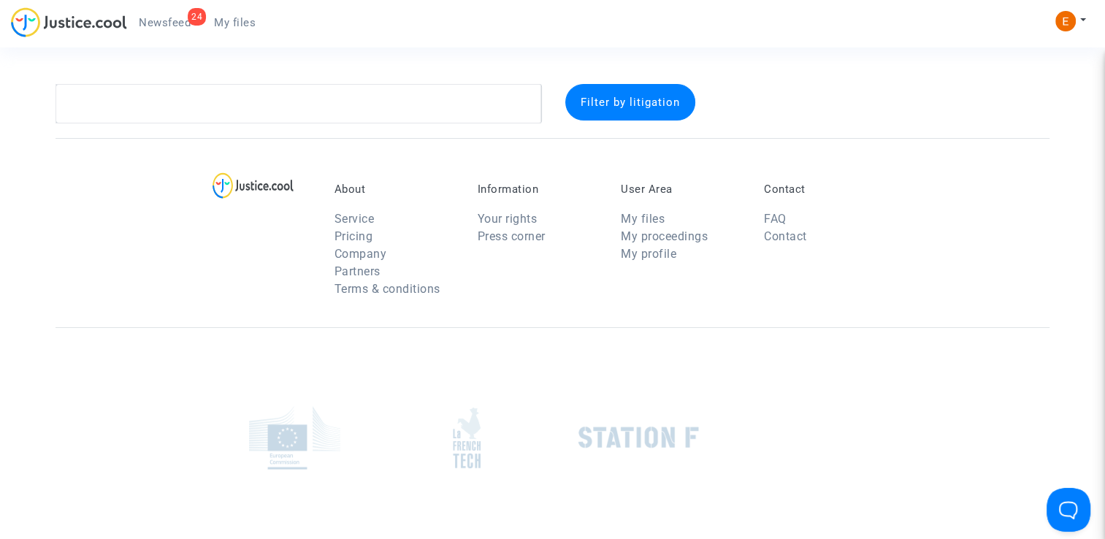
click at [184, 24] on span "Newsfeed" at bounding box center [165, 22] width 52 height 13
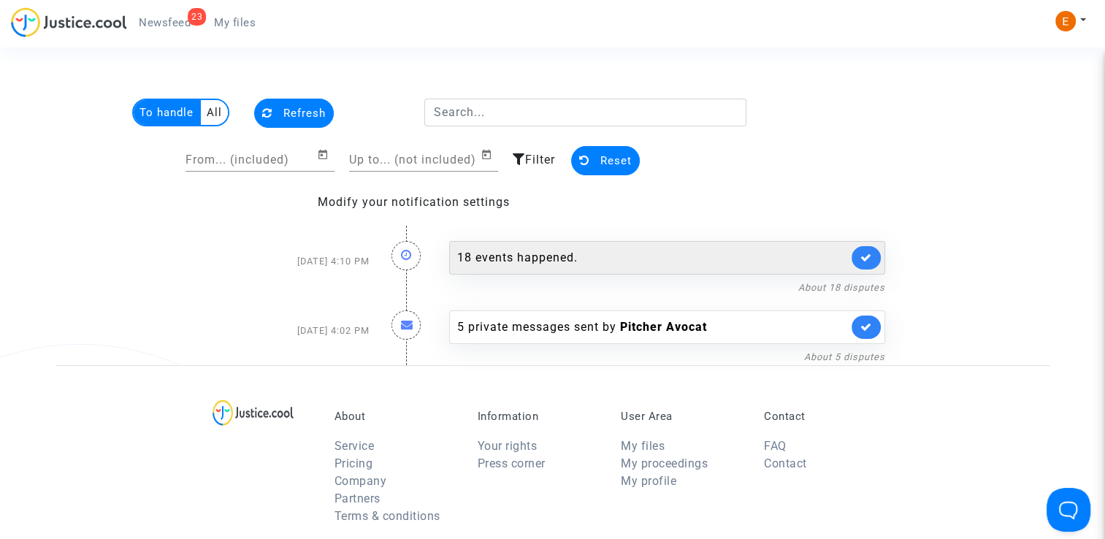
click at [535, 244] on div "18 events happened." at bounding box center [667, 258] width 436 height 34
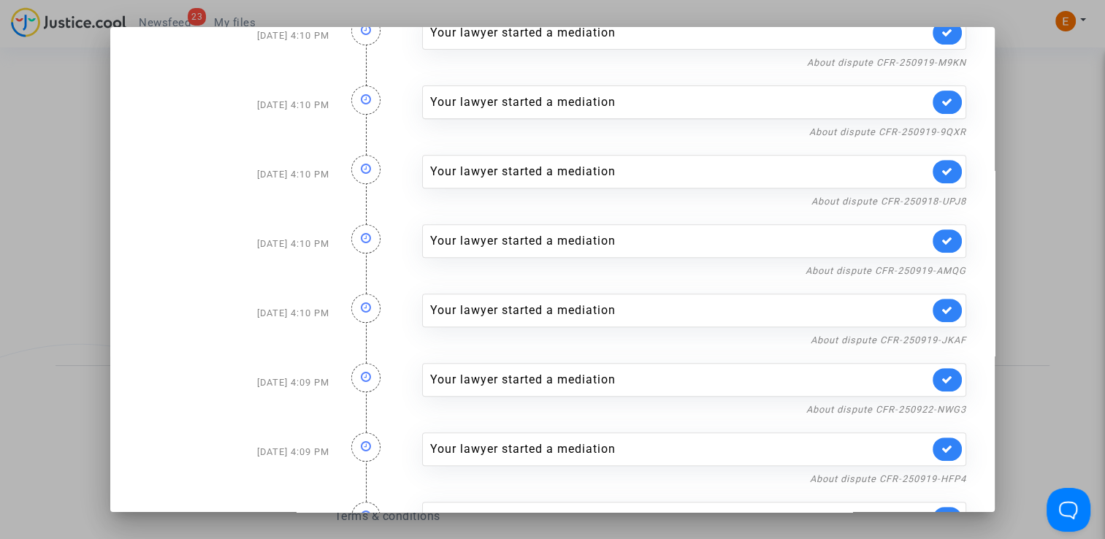
scroll to position [794, 0]
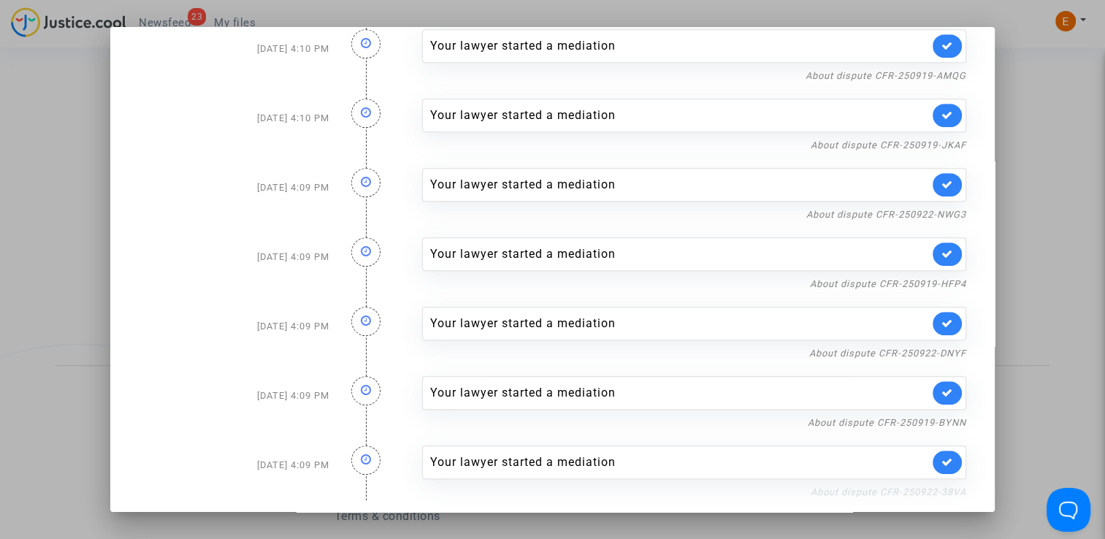
click at [896, 486] on link "About dispute CFR-250922-38VA" at bounding box center [887, 491] width 155 height 11
click at [937, 450] on link at bounding box center [946, 461] width 29 height 23
click at [935, 417] on link "About dispute CFR-250919-BYNN" at bounding box center [886, 422] width 158 height 11
click at [945, 387] on icon at bounding box center [947, 392] width 12 height 11
click at [940, 347] on link "About dispute CFR-250922-DNYF" at bounding box center [887, 352] width 157 height 11
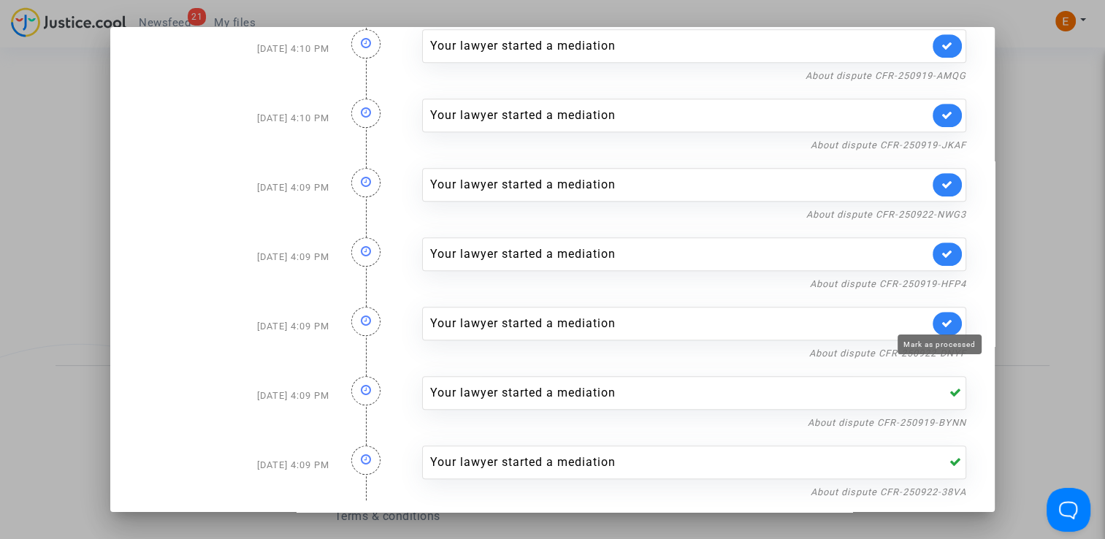
click at [941, 323] on icon at bounding box center [947, 323] width 12 height 11
click at [929, 280] on link "About dispute CFR-250919-HFP4" at bounding box center [888, 283] width 156 height 11
click at [948, 253] on link at bounding box center [946, 253] width 29 height 23
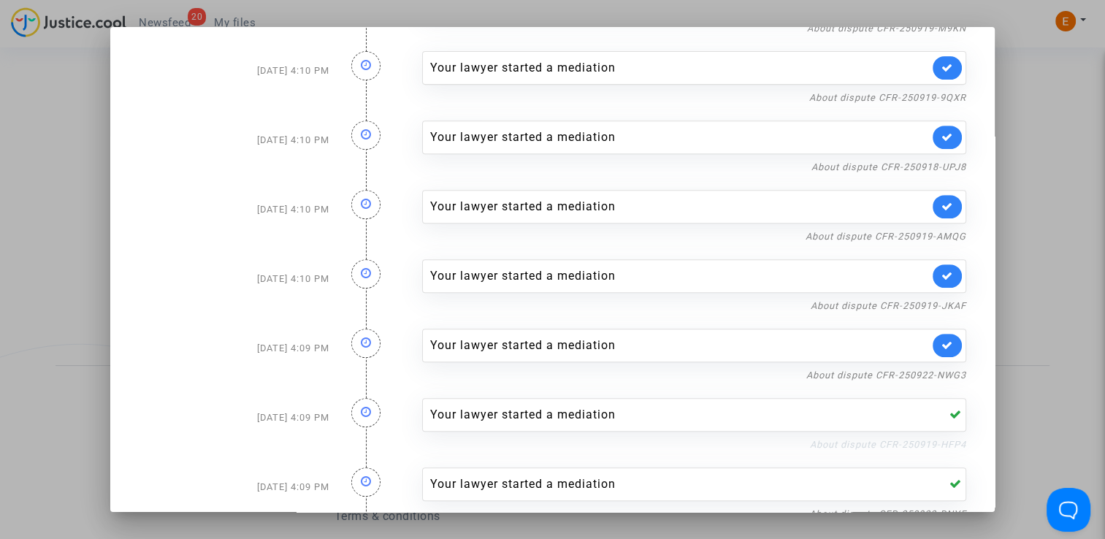
scroll to position [575, 0]
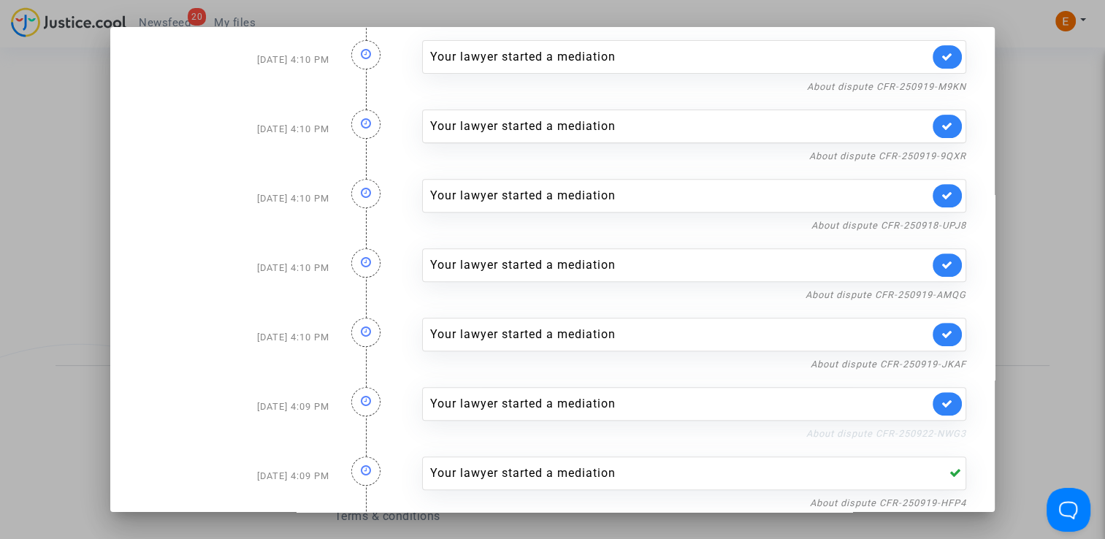
click at [935, 428] on link "About dispute CFR-250922-NWG3" at bounding box center [886, 433] width 160 height 11
click at [947, 407] on link at bounding box center [946, 403] width 29 height 23
click at [937, 358] on link "About dispute CFR-250919-JKAF" at bounding box center [887, 363] width 155 height 11
click at [941, 331] on icon at bounding box center [947, 334] width 12 height 11
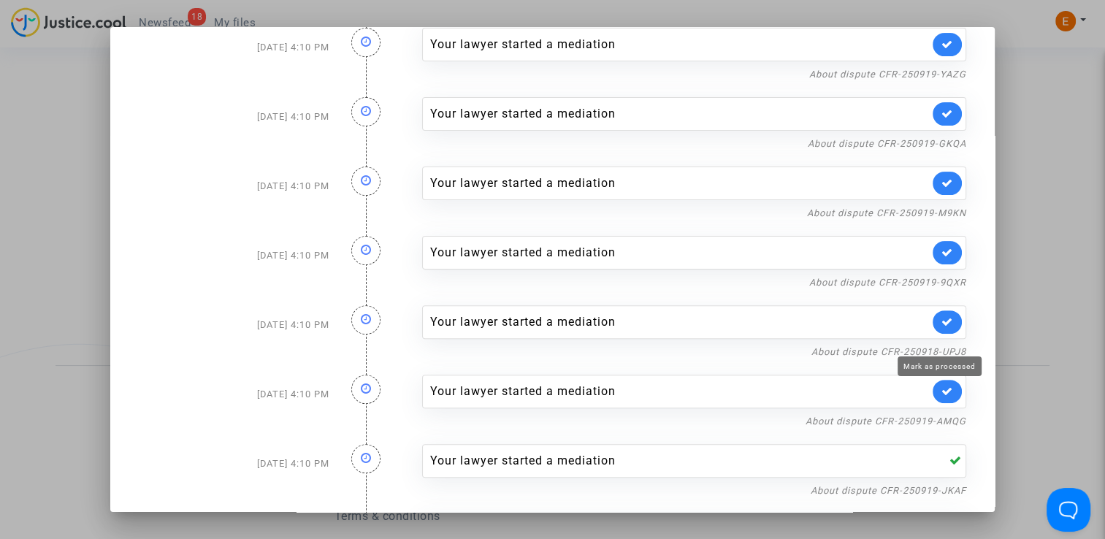
scroll to position [429, 0]
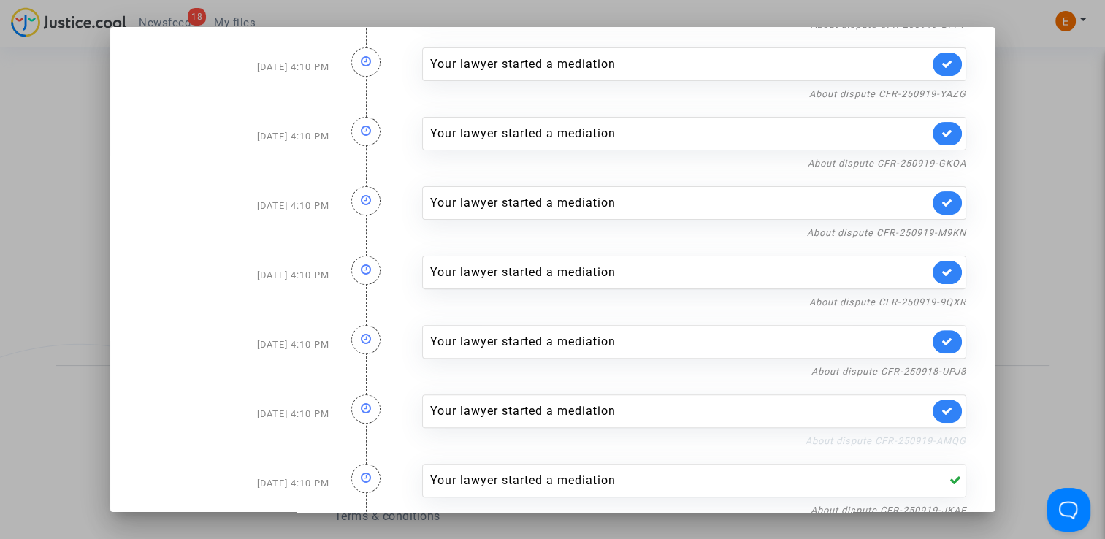
click at [931, 435] on link "About dispute CFR-250919-AMQG" at bounding box center [885, 440] width 161 height 11
click at [943, 405] on icon at bounding box center [947, 410] width 12 height 11
click at [942, 366] on link "About dispute CFR-250918-UPJ8" at bounding box center [888, 371] width 155 height 11
click at [945, 337] on icon at bounding box center [947, 341] width 12 height 11
click at [945, 297] on link "About dispute CFR-250919-9QXR" at bounding box center [887, 301] width 157 height 11
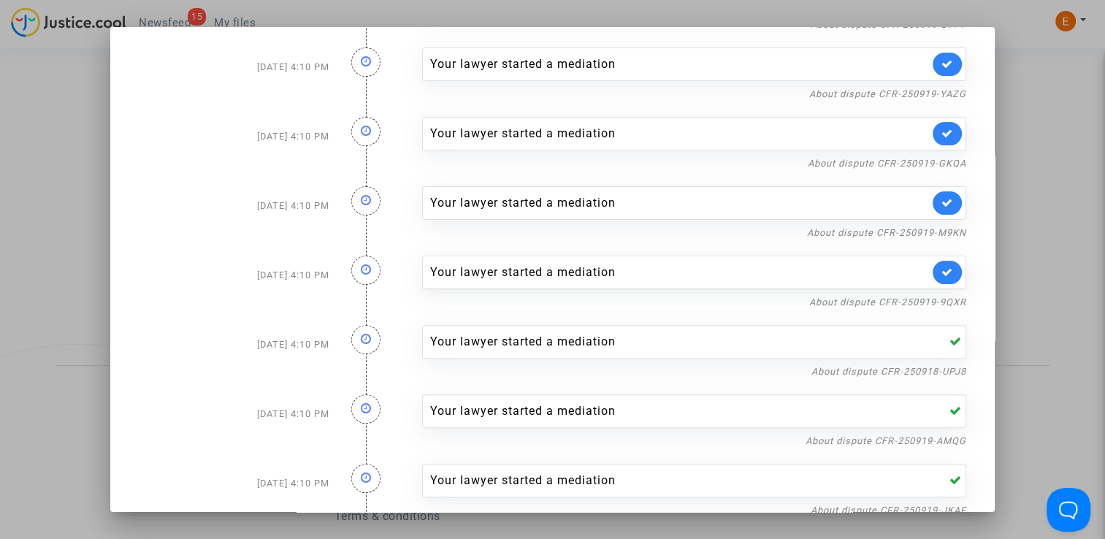
click at [944, 273] on icon at bounding box center [947, 271] width 12 height 11
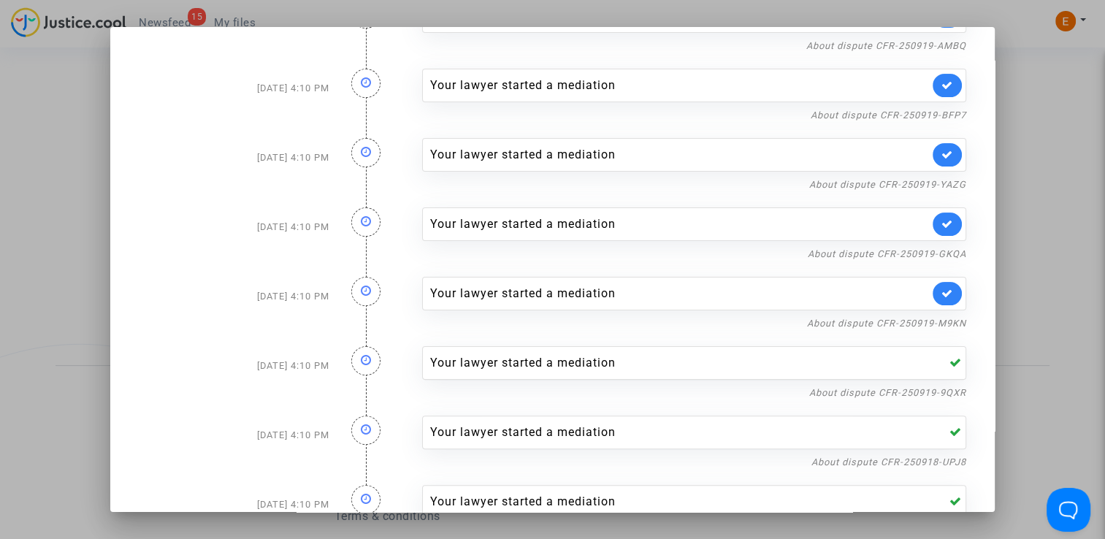
scroll to position [210, 0]
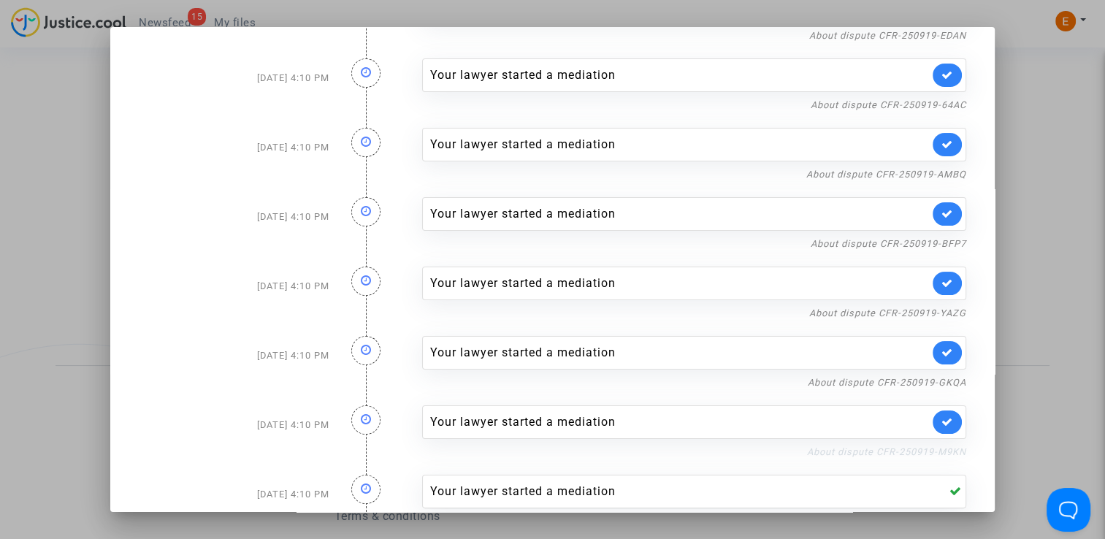
click at [923, 447] on link "About dispute CFR-250919-M9KN" at bounding box center [886, 451] width 159 height 11
click at [941, 417] on icon at bounding box center [947, 421] width 12 height 11
click at [944, 377] on link "About dispute CFR-250919-GKQA" at bounding box center [886, 382] width 158 height 11
click at [945, 349] on icon at bounding box center [947, 352] width 12 height 11
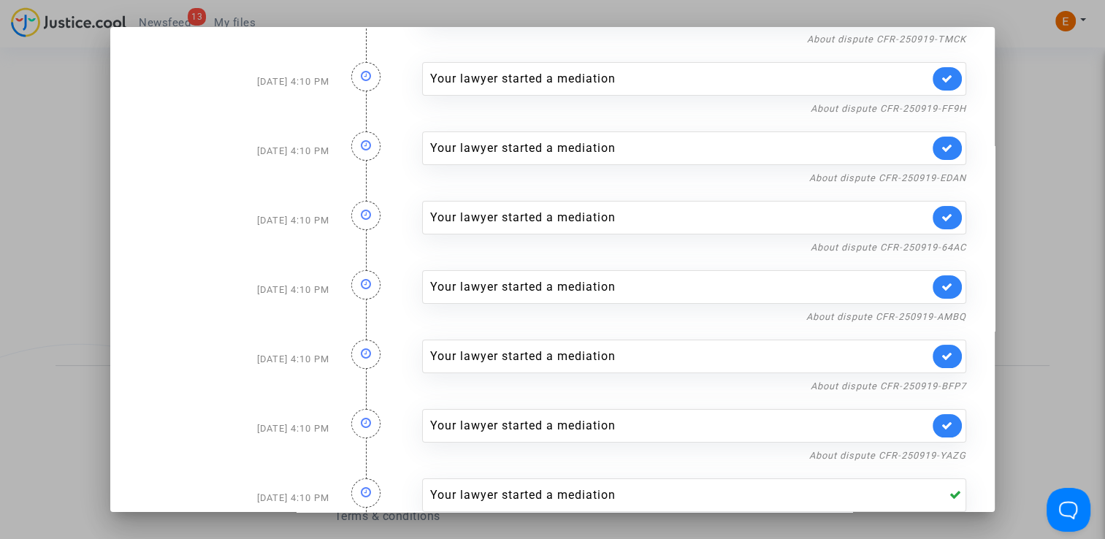
scroll to position [73, 0]
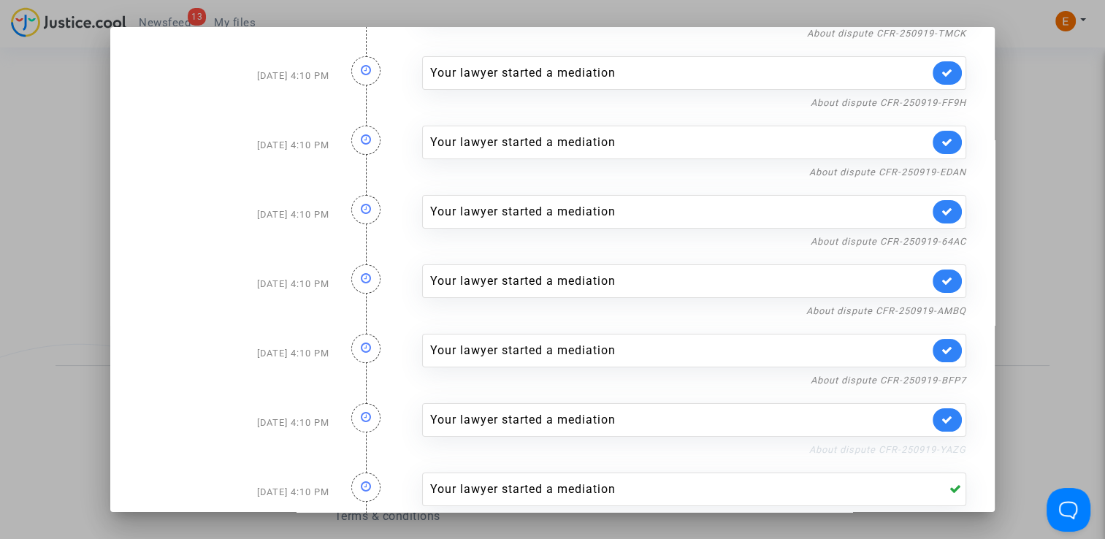
click at [892, 447] on link "About dispute CFR-250919-YAZG" at bounding box center [887, 449] width 157 height 11
click at [947, 415] on link at bounding box center [946, 419] width 29 height 23
click at [947, 375] on link "About dispute CFR-250919-BFP7" at bounding box center [887, 379] width 155 height 11
click at [943, 342] on link at bounding box center [946, 350] width 29 height 23
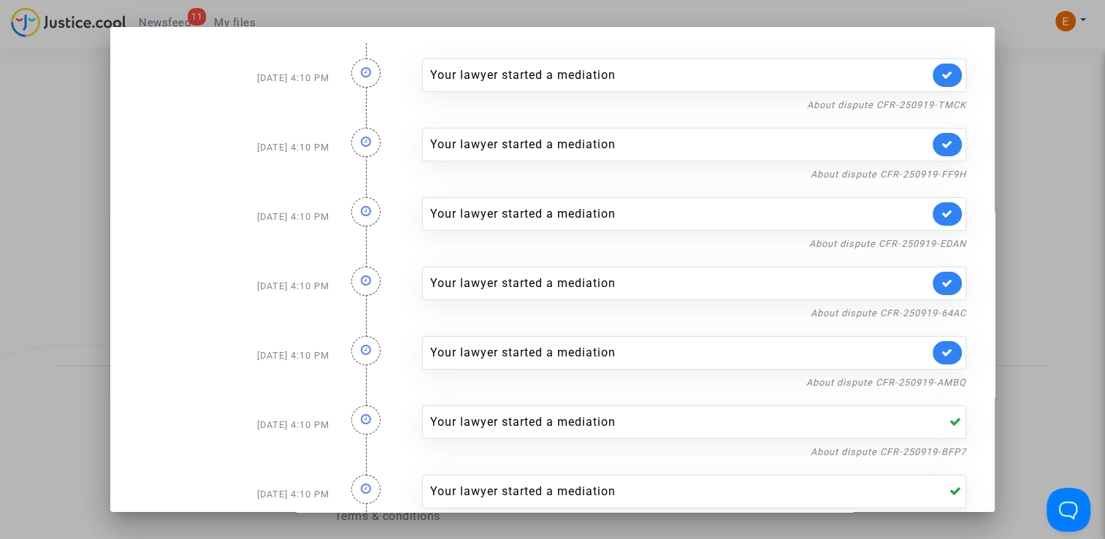
scroll to position [0, 0]
click at [938, 378] on link "About dispute CFR-250919-AMBQ" at bounding box center [886, 383] width 160 height 11
click at [953, 352] on link at bounding box center [946, 353] width 29 height 23
click at [949, 311] on link "About dispute CFR-250919-64AC" at bounding box center [887, 314] width 155 height 11
click at [946, 283] on link at bounding box center [946, 284] width 29 height 23
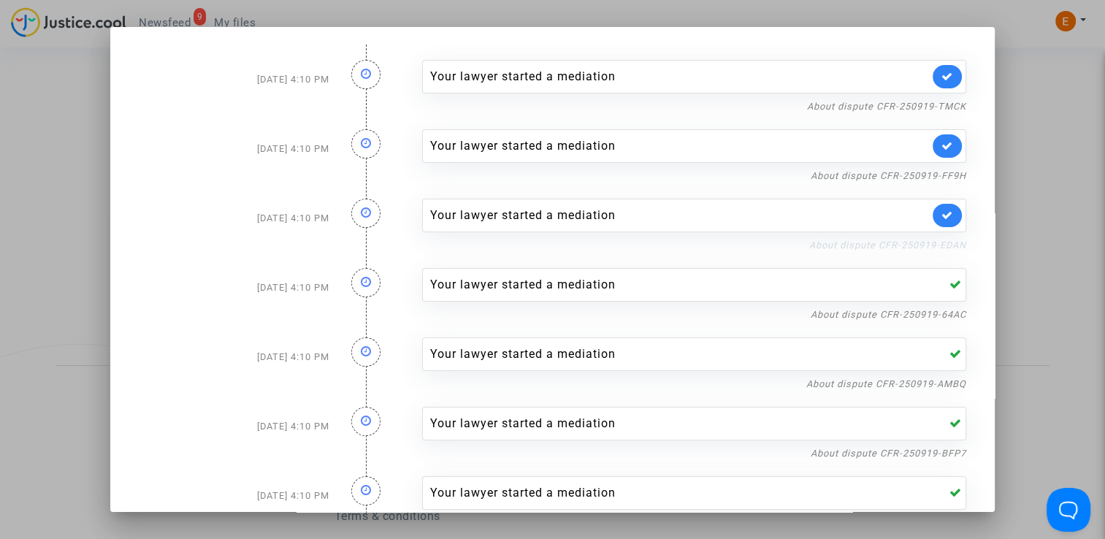
click at [940, 242] on link "About dispute CFR-250919-EDAN" at bounding box center [887, 244] width 157 height 11
click at [941, 215] on icon at bounding box center [947, 215] width 12 height 11
click at [929, 174] on link "About dispute CFR-250919-FF9H" at bounding box center [887, 175] width 155 height 11
click at [941, 145] on icon at bounding box center [947, 145] width 12 height 11
click at [940, 104] on link "About dispute CFR-250919-TMCK" at bounding box center [886, 106] width 159 height 11
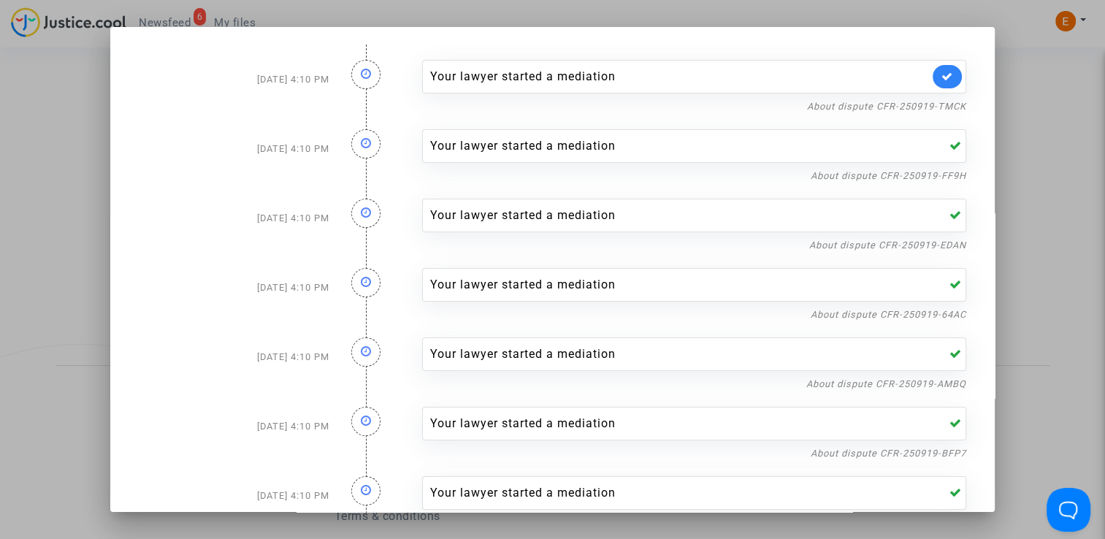
click at [955, 73] on div "Your lawyer started a mediation" at bounding box center [694, 77] width 544 height 34
click at [941, 80] on icon at bounding box center [947, 76] width 12 height 11
click at [1048, 80] on div at bounding box center [552, 269] width 1105 height 539
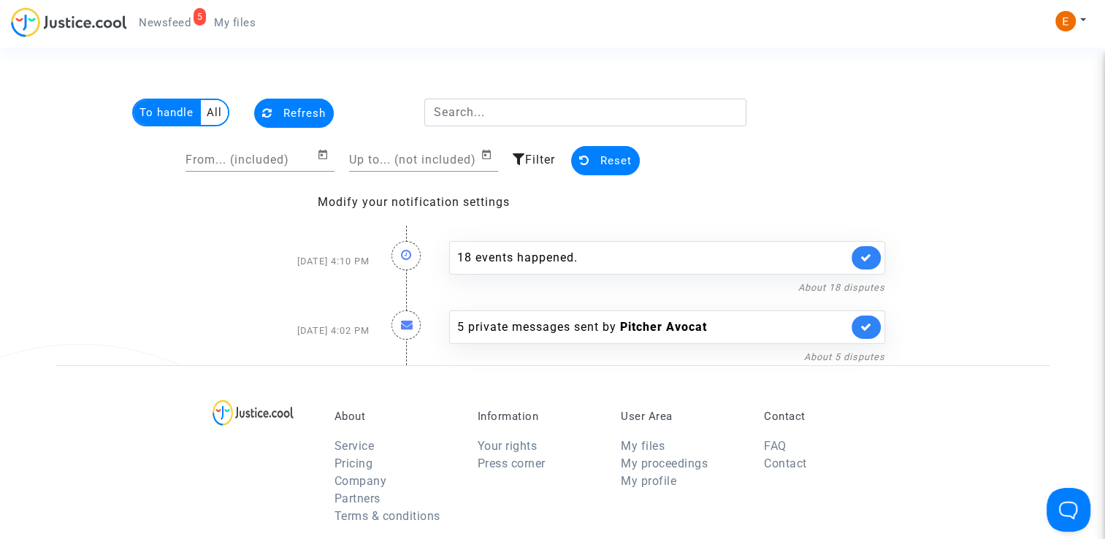
click at [233, 21] on span "My files" at bounding box center [235, 22] width 42 height 13
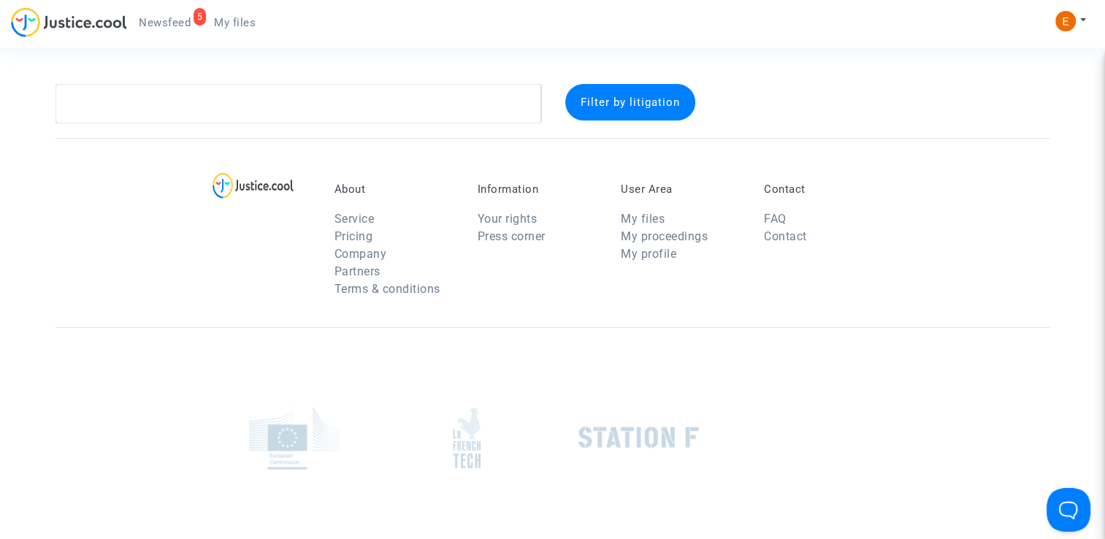
click at [181, 25] on span "Newsfeed" at bounding box center [165, 22] width 52 height 13
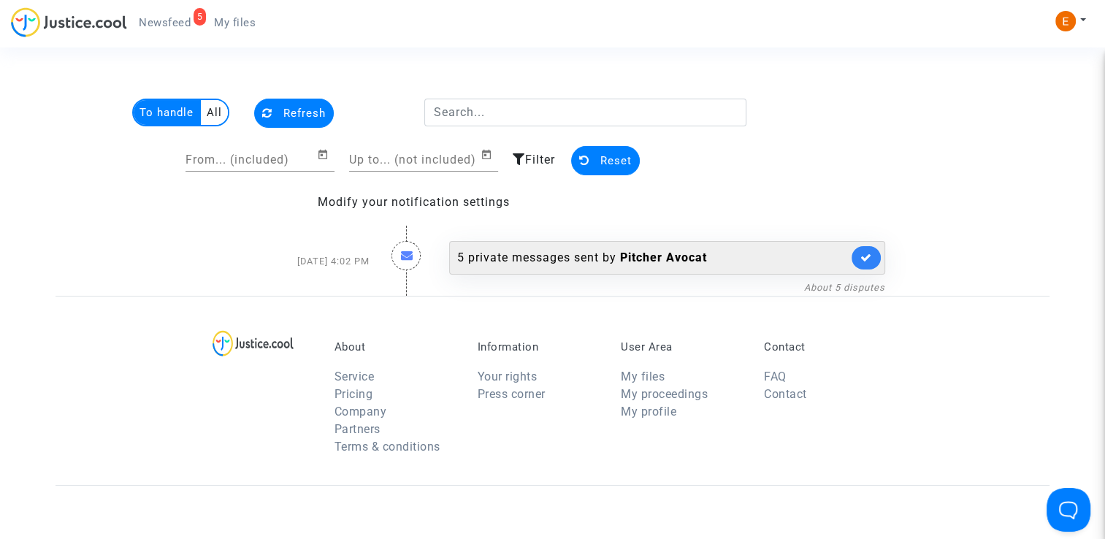
click at [570, 265] on div "5 private messages sent by Pitcher Avocat" at bounding box center [667, 258] width 436 height 34
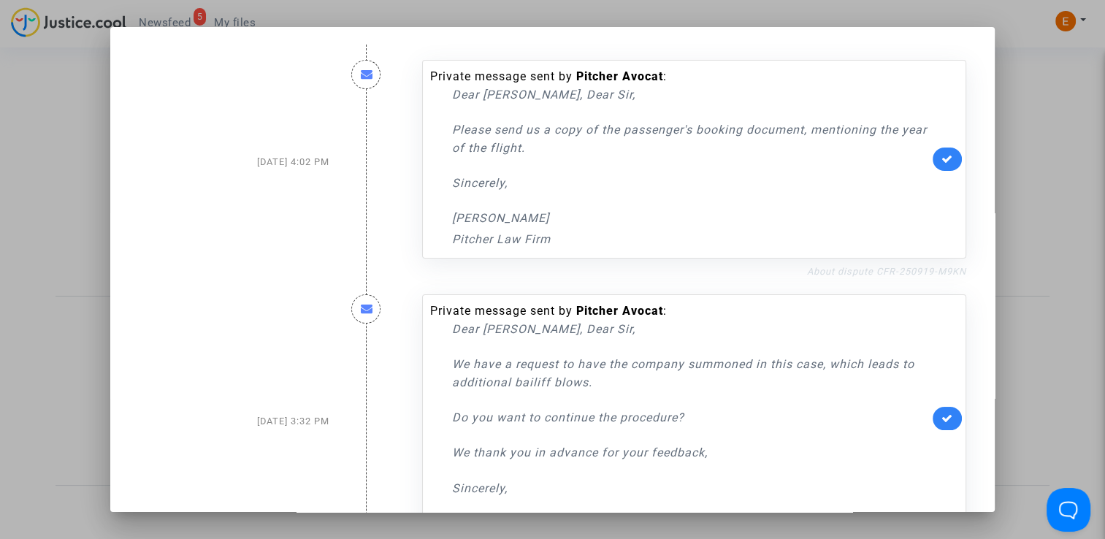
click at [859, 274] on link "About dispute CFR-250919-M9KN" at bounding box center [886, 271] width 159 height 11
click at [947, 161] on link at bounding box center [946, 158] width 29 height 23
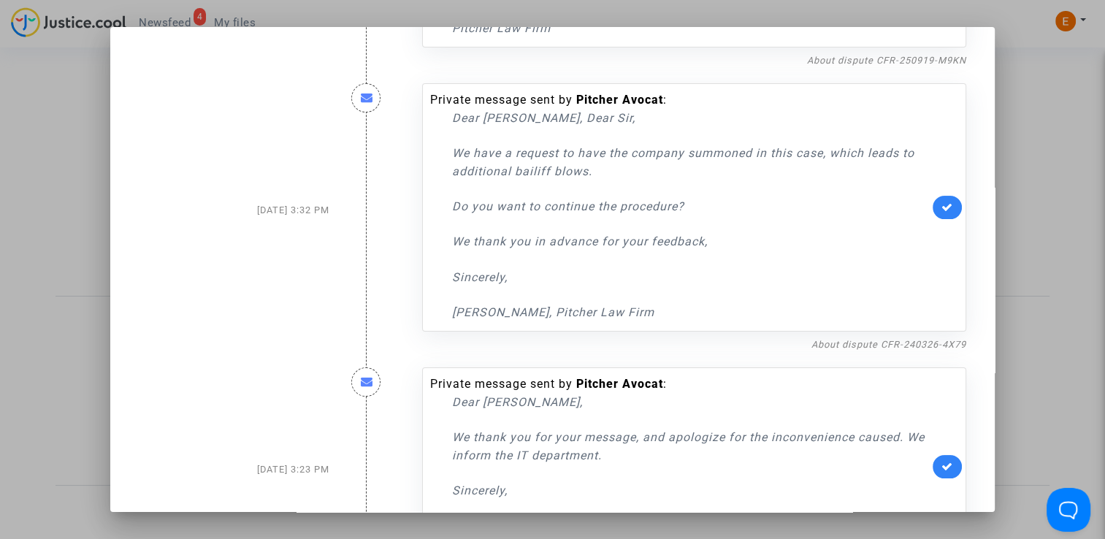
scroll to position [219, 0]
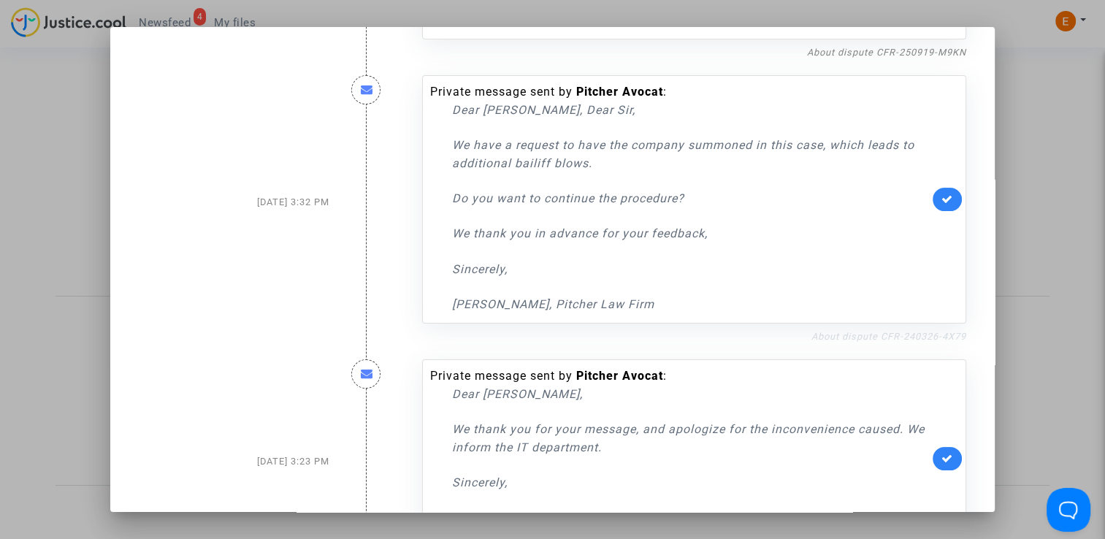
click at [881, 337] on link "About dispute CFR-240326-4X79" at bounding box center [888, 336] width 155 height 11
click at [941, 196] on icon at bounding box center [947, 198] width 12 height 11
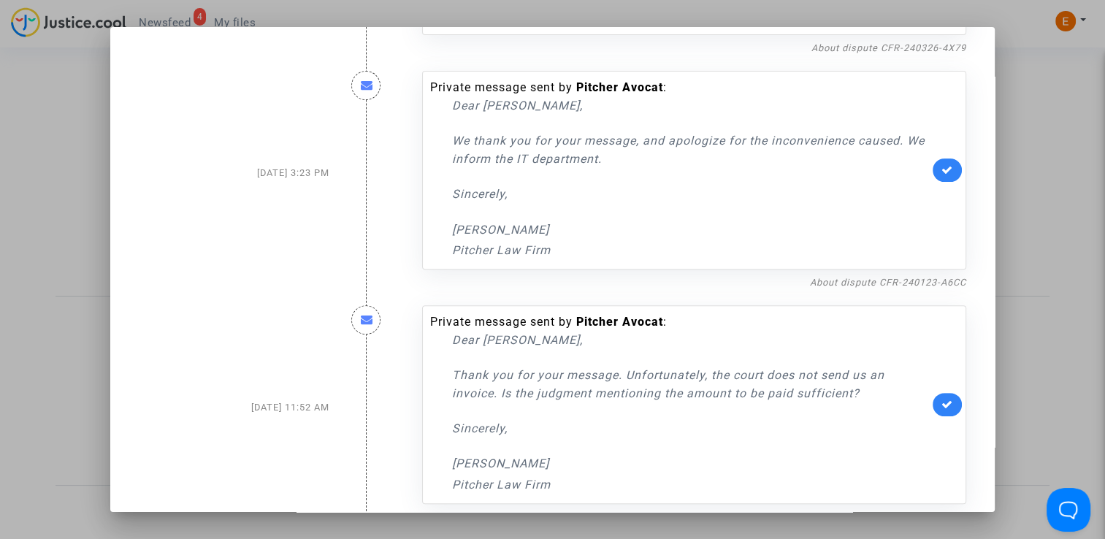
scroll to position [511, 0]
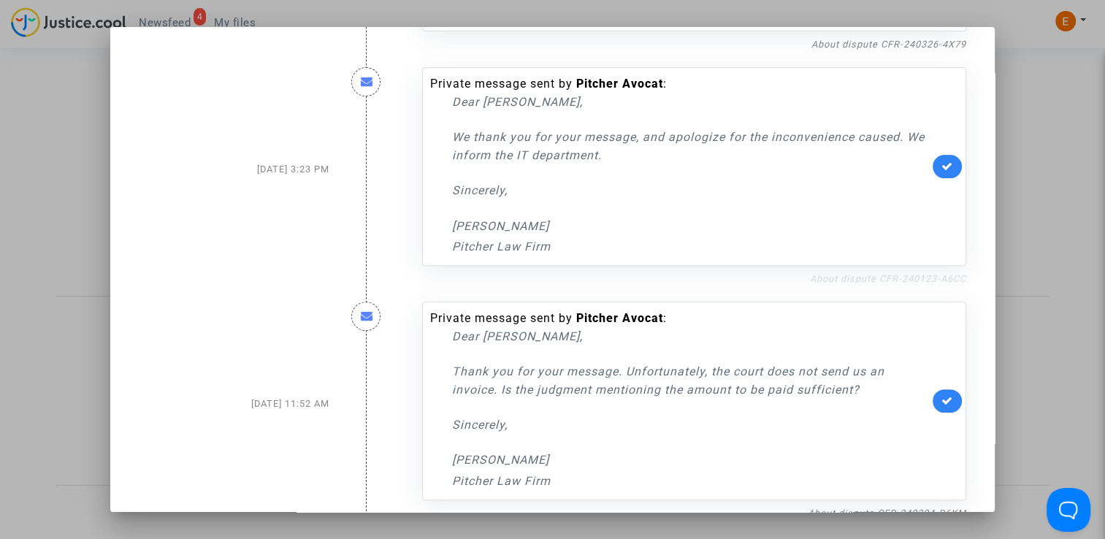
click at [867, 274] on link "About dispute CFR-240123-A6CC" at bounding box center [888, 278] width 156 height 11
click at [888, 279] on link "About dispute CFR-240123-A6CC" at bounding box center [888, 278] width 156 height 11
click at [1037, 131] on div at bounding box center [552, 269] width 1105 height 539
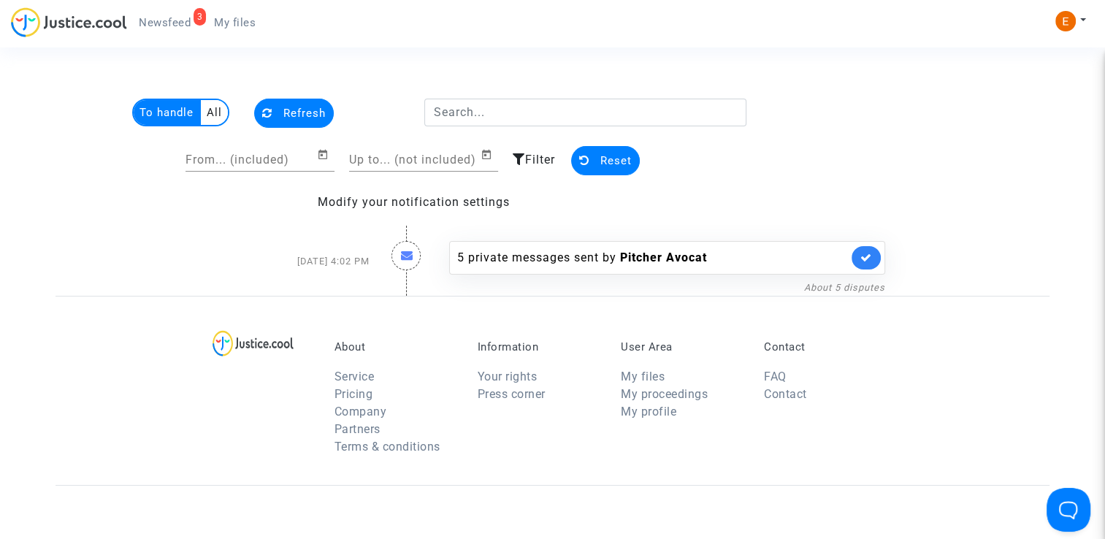
click at [231, 27] on span "My files" at bounding box center [235, 22] width 42 height 13
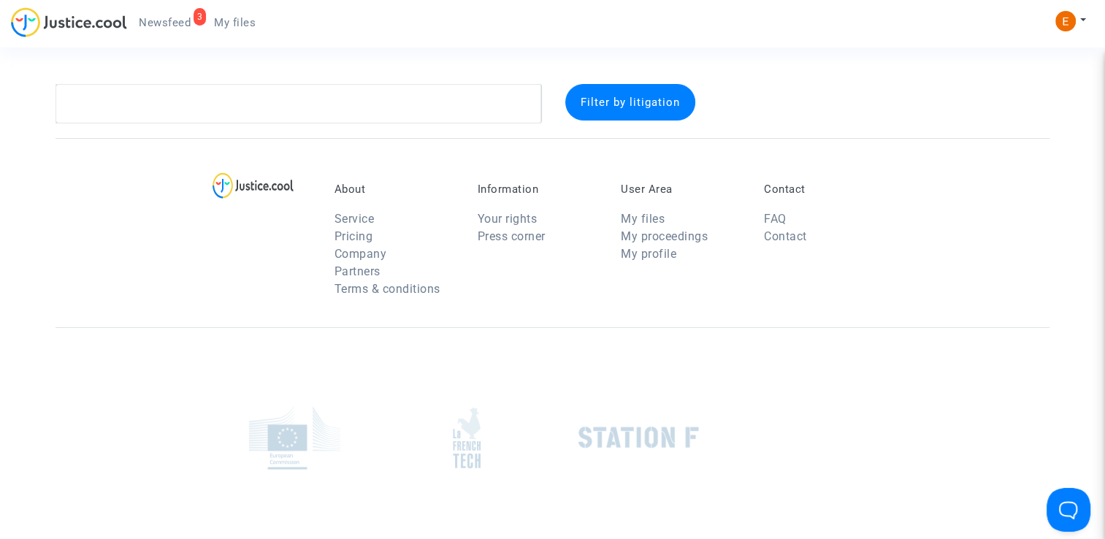
click at [174, 24] on span "Newsfeed" at bounding box center [165, 22] width 52 height 13
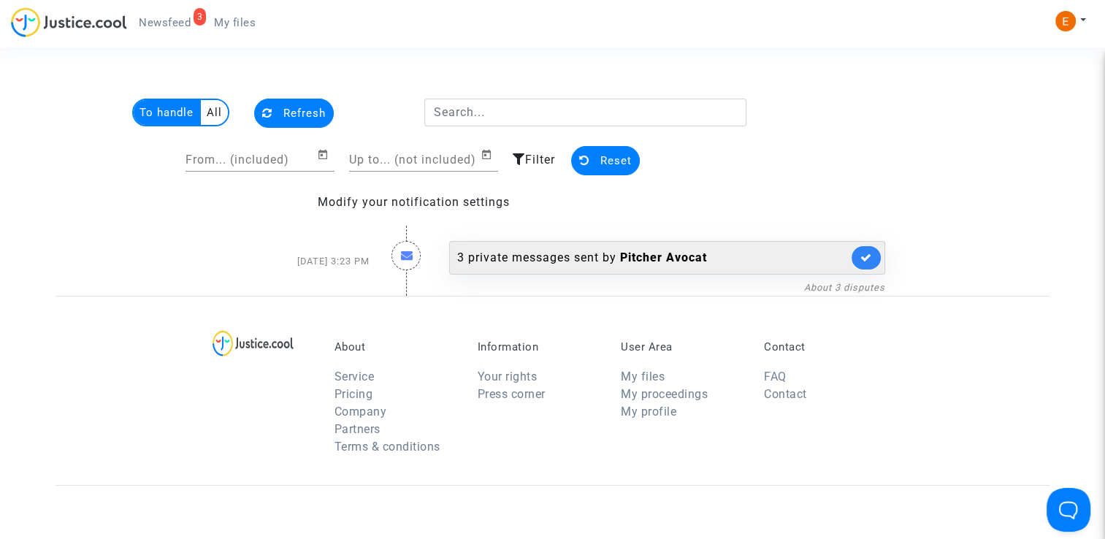
click at [587, 260] on div "3 private messages sent by Pitcher Avocat" at bounding box center [652, 258] width 391 height 18
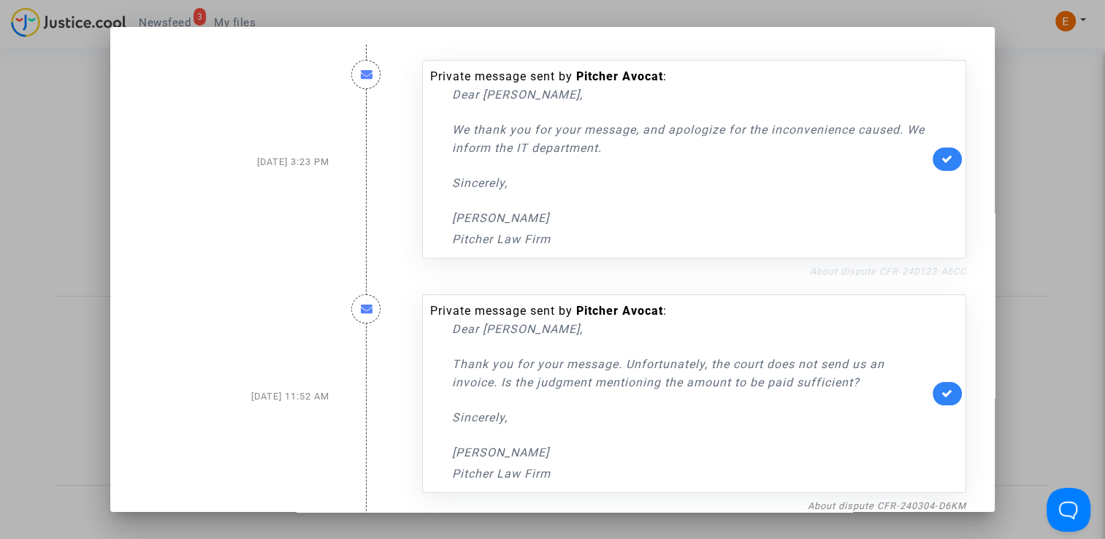
click at [903, 276] on link "About dispute CFR-240123-A6CC" at bounding box center [888, 271] width 156 height 11
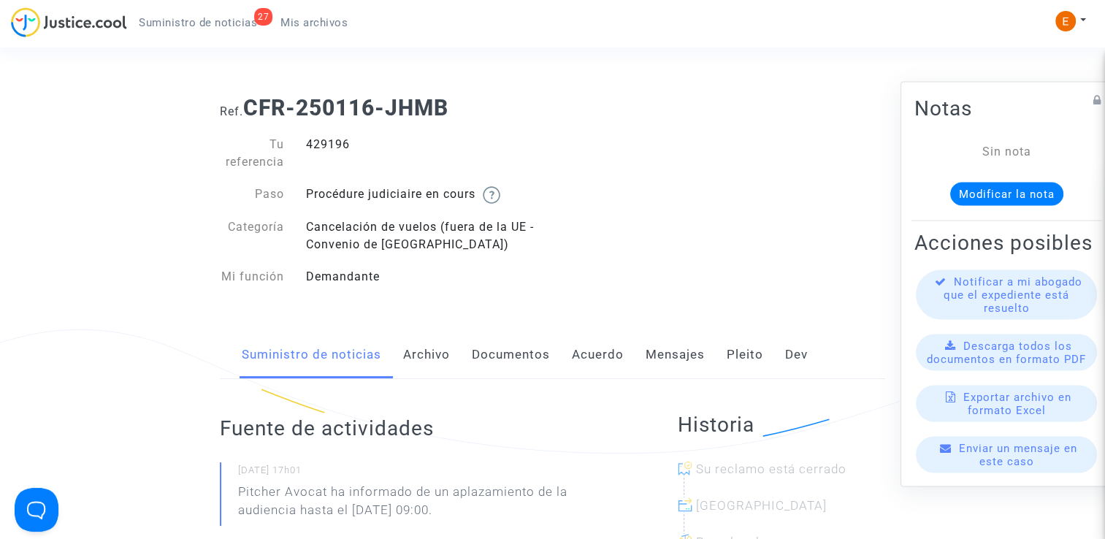
click at [330, 146] on div "429196" at bounding box center [424, 153] width 258 height 35
copy div "429196"
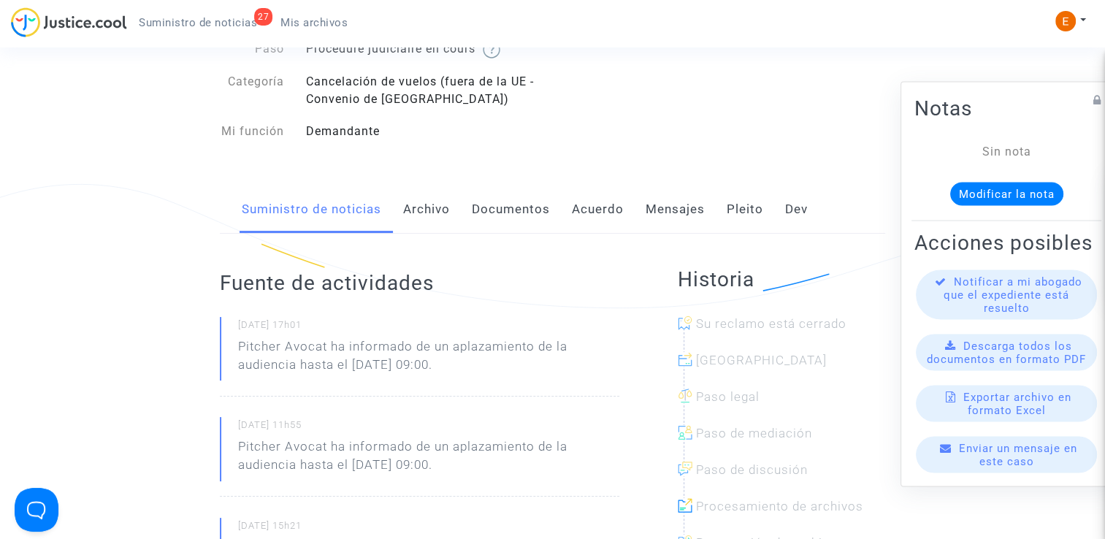
scroll to position [146, 0]
drag, startPoint x: 331, startPoint y: 343, endPoint x: 591, endPoint y: 364, distance: 260.0
click at [591, 364] on p "Pitcher Avocat ha informado de un aplazamiento de la audiencia hasta el 13 de n…" at bounding box center [428, 359] width 381 height 44
drag, startPoint x: 591, startPoint y: 364, endPoint x: 560, endPoint y: 365, distance: 30.7
copy p "ha informado de un aplazamiento de la audiencia hasta el 13 de noviembre de 202…"
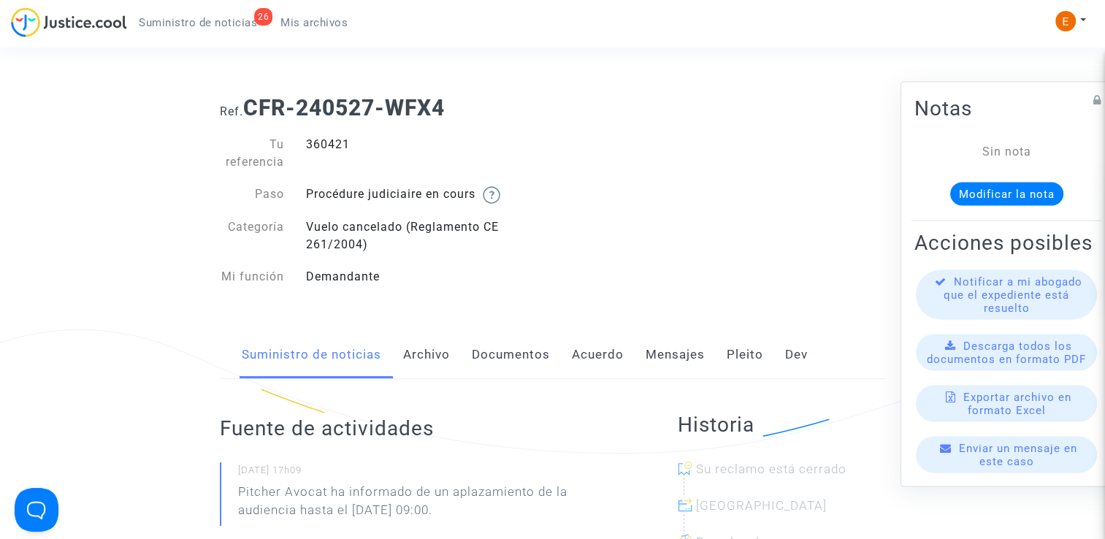
click at [337, 142] on div "360421" at bounding box center [424, 153] width 258 height 35
copy div "360421"
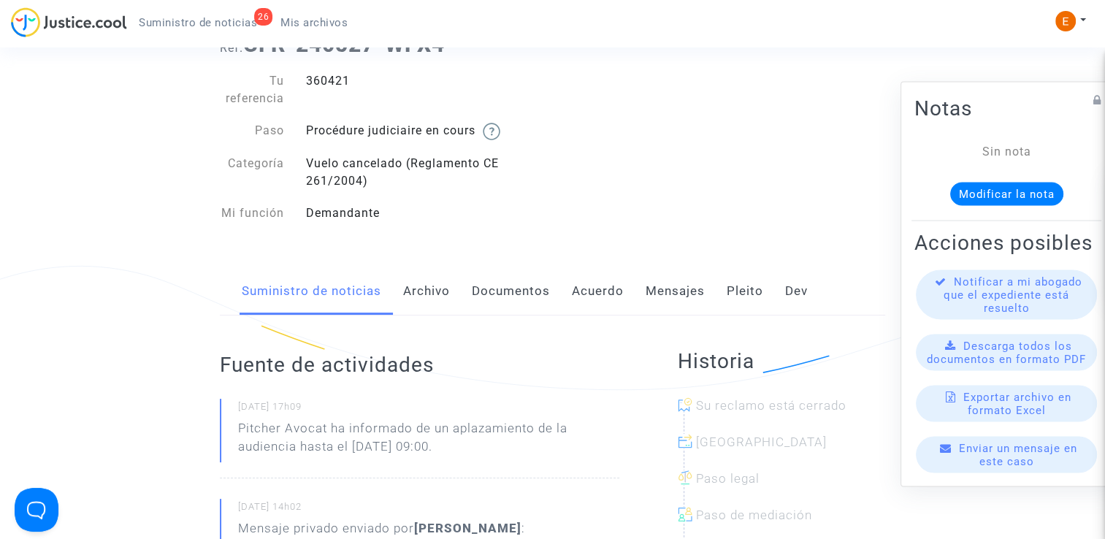
scroll to position [73, 0]
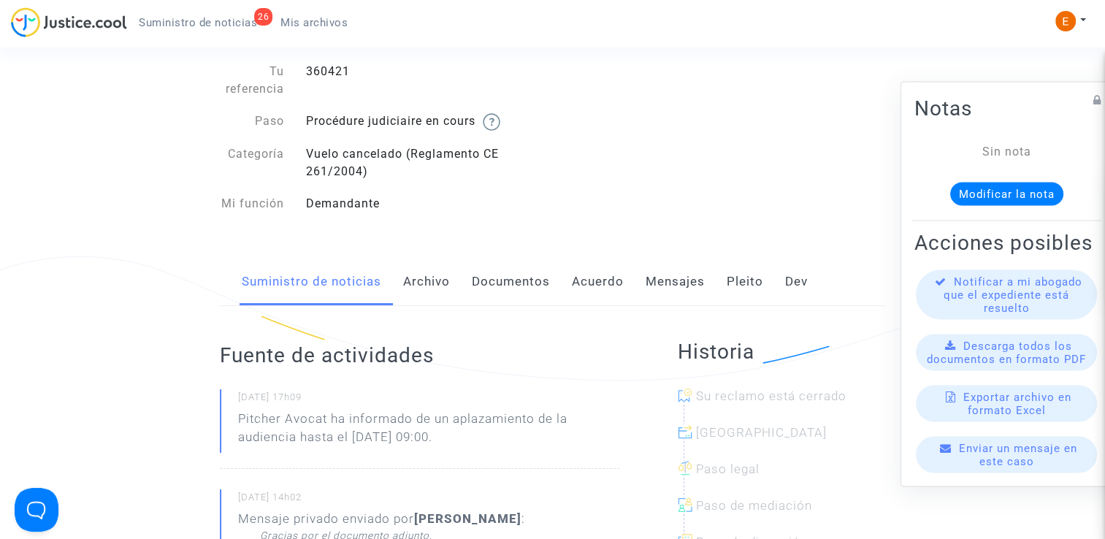
drag, startPoint x: 333, startPoint y: 417, endPoint x: 549, endPoint y: 437, distance: 217.0
click at [549, 437] on p "Pitcher Avocat ha informado de un aplazamiento de la audiencia hasta el 16 de e…" at bounding box center [428, 432] width 381 height 44
drag, startPoint x: 549, startPoint y: 437, endPoint x: 527, endPoint y: 435, distance: 21.9
copy p "ha informado de un aplazamiento de la audiencia hasta el 16 de enero de 2026 a …"
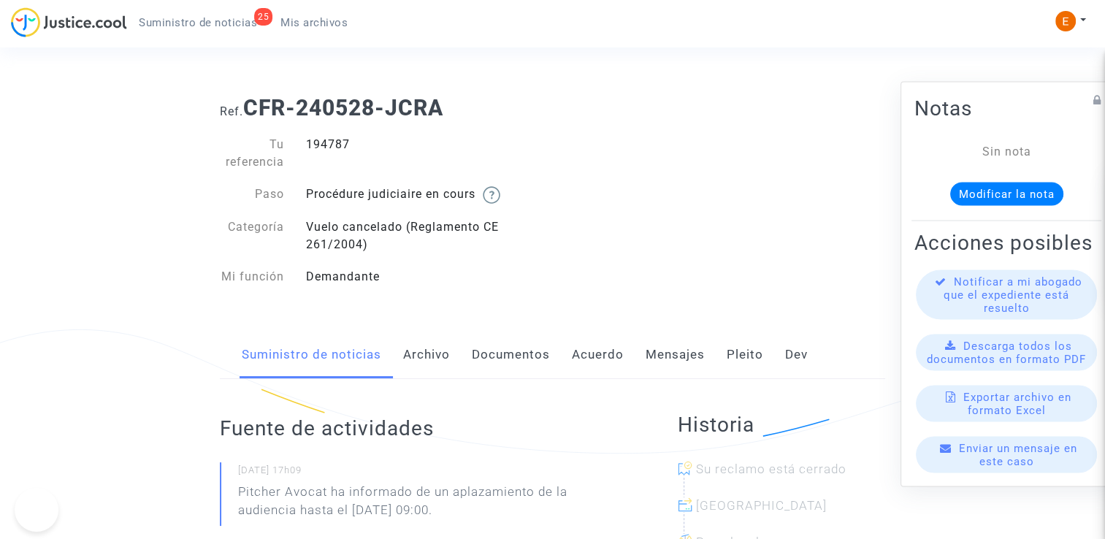
click at [333, 147] on div "194787" at bounding box center [424, 153] width 258 height 35
drag, startPoint x: 0, startPoint y: 0, endPoint x: 333, endPoint y: 147, distance: 363.8
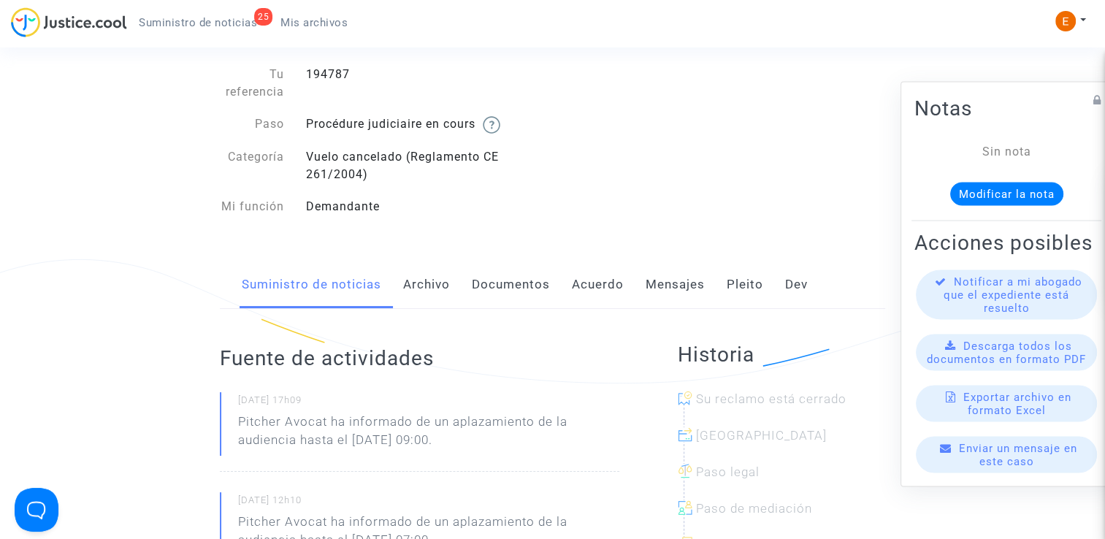
scroll to position [73, 0]
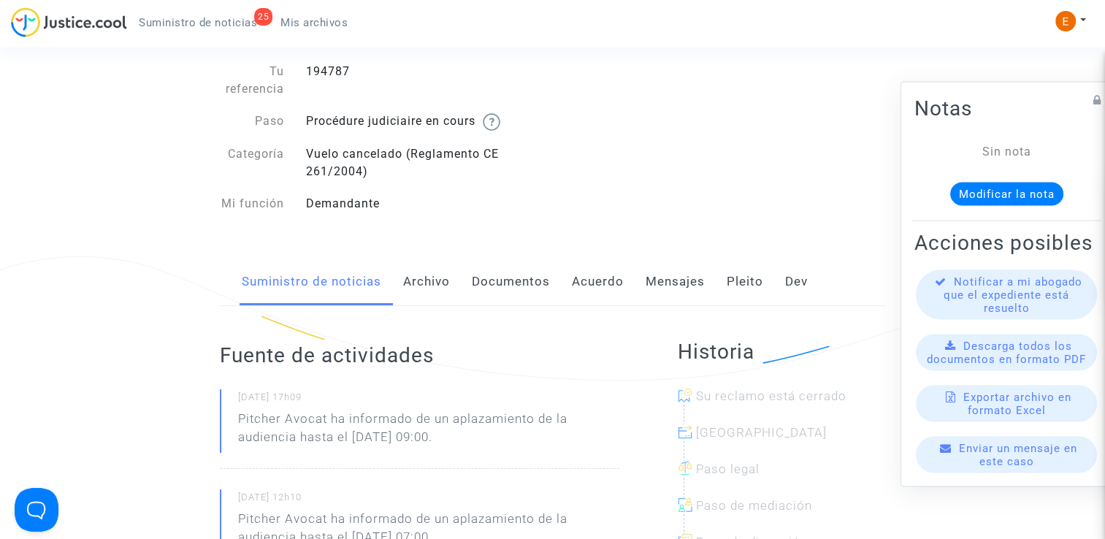
drag, startPoint x: 332, startPoint y: 418, endPoint x: 561, endPoint y: 436, distance: 229.2
click at [561, 436] on p "Pitcher Avocat ha informado de un aplazamiento de la audiencia hasta el [DATE] …" at bounding box center [428, 432] width 381 height 44
drag, startPoint x: 561, startPoint y: 436, endPoint x: 529, endPoint y: 437, distance: 32.1
copy p "ha informado de un aplazamiento de la audiencia hasta el [DATE] 09:00."
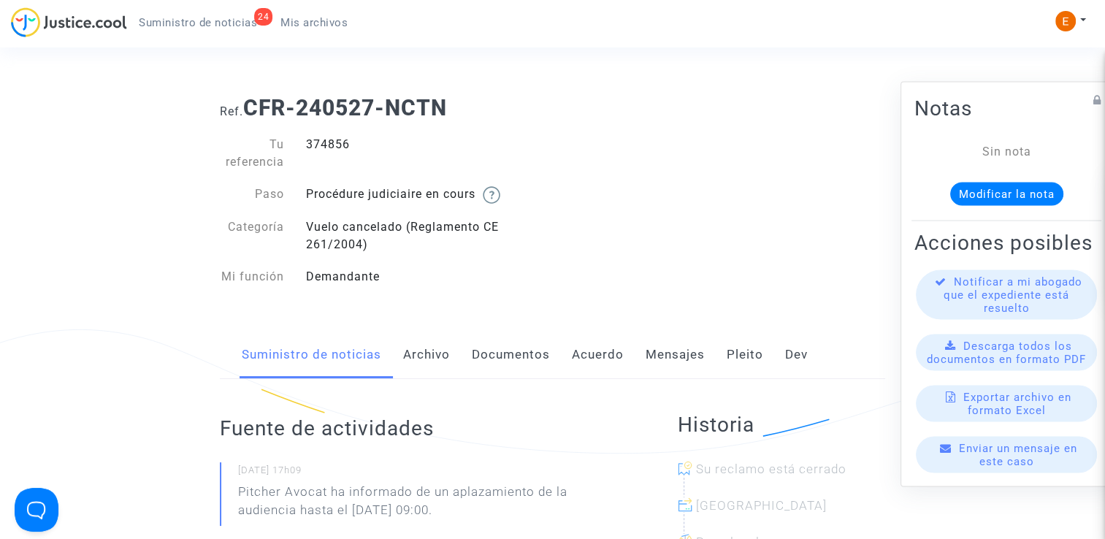
click at [337, 145] on div "374856" at bounding box center [424, 153] width 258 height 35
copy div "374856"
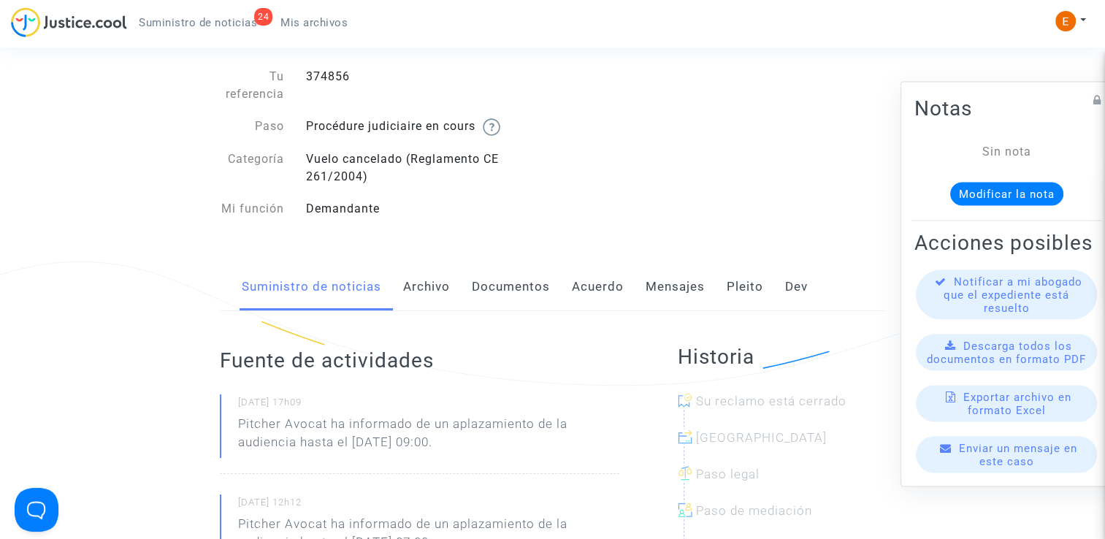
scroll to position [73, 0]
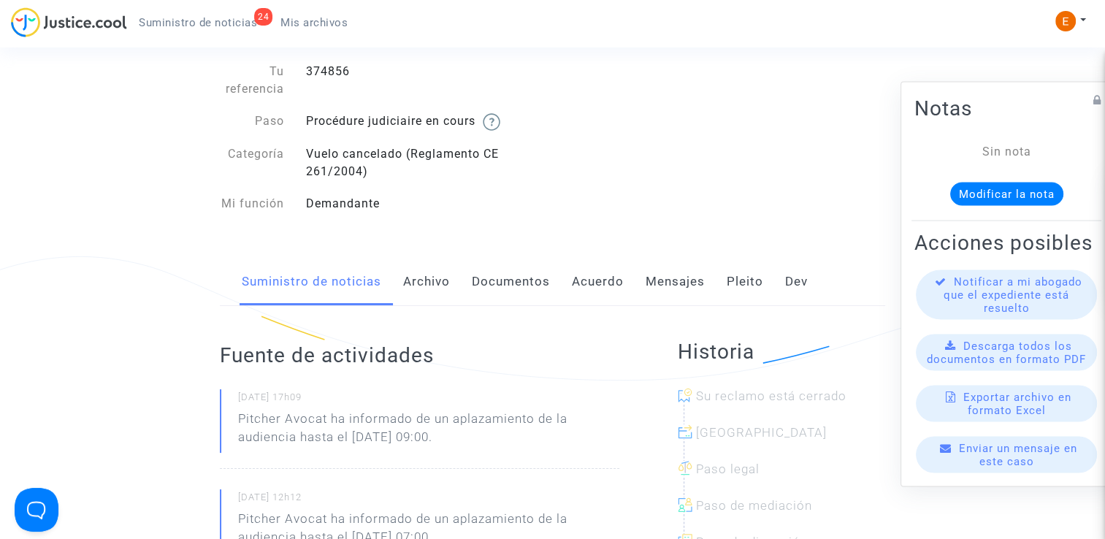
drag, startPoint x: 330, startPoint y: 419, endPoint x: 578, endPoint y: 439, distance: 249.0
click at [578, 439] on p "Pitcher Avocat ha informado de un aplazamiento de la audiencia hasta el 16 de e…" at bounding box center [428, 432] width 381 height 44
drag, startPoint x: 578, startPoint y: 439, endPoint x: 519, endPoint y: 428, distance: 60.1
copy p "ha informado de un aplazamiento de la audiencia hasta el 16 de enero de 2026 a …"
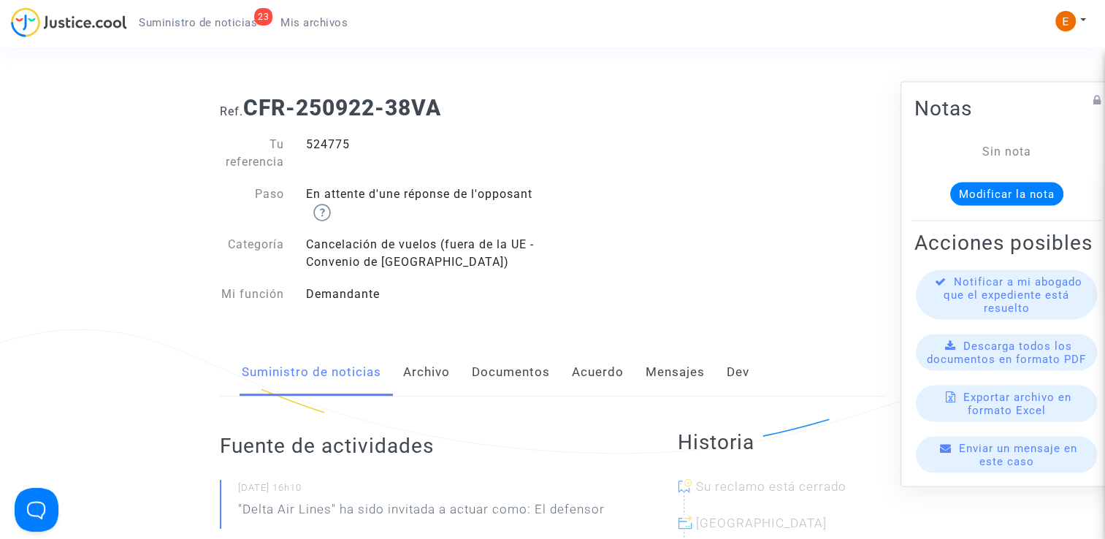
click at [339, 145] on div "524775" at bounding box center [424, 153] width 258 height 35
copy div "524775"
click at [315, 144] on div "528372" at bounding box center [424, 153] width 258 height 35
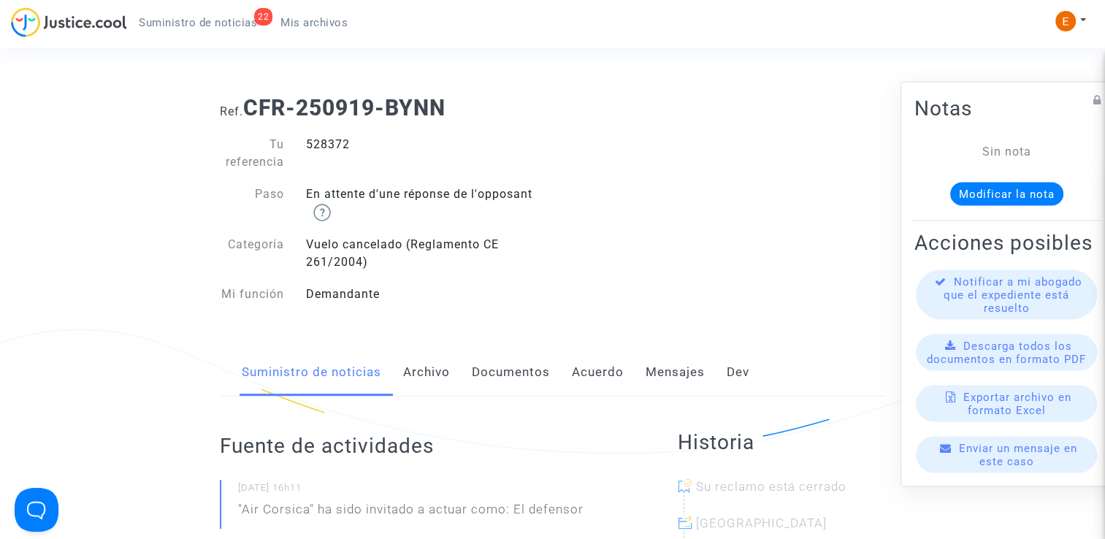
drag, startPoint x: 0, startPoint y: 0, endPoint x: 315, endPoint y: 144, distance: 346.6
copy div "528372"
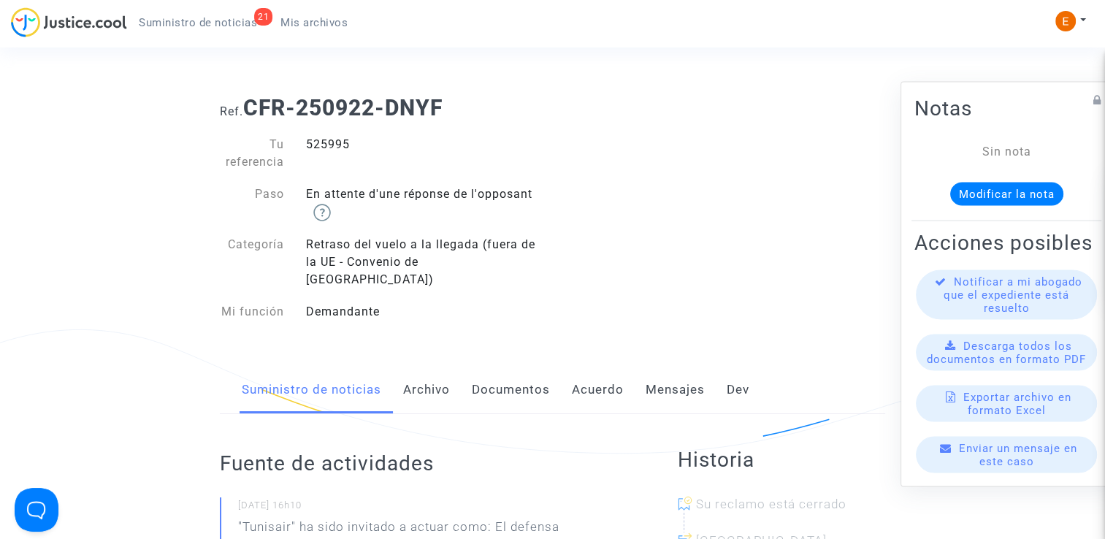
click at [337, 142] on div "525995" at bounding box center [424, 153] width 258 height 35
copy div "525995"
click at [333, 142] on div "524871" at bounding box center [424, 153] width 258 height 35
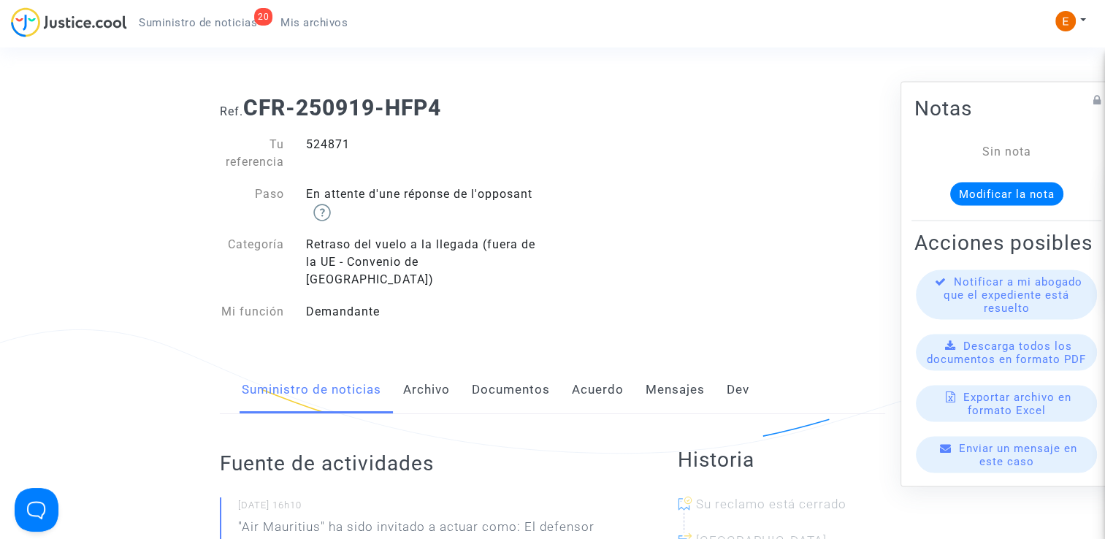
copy div "524871"
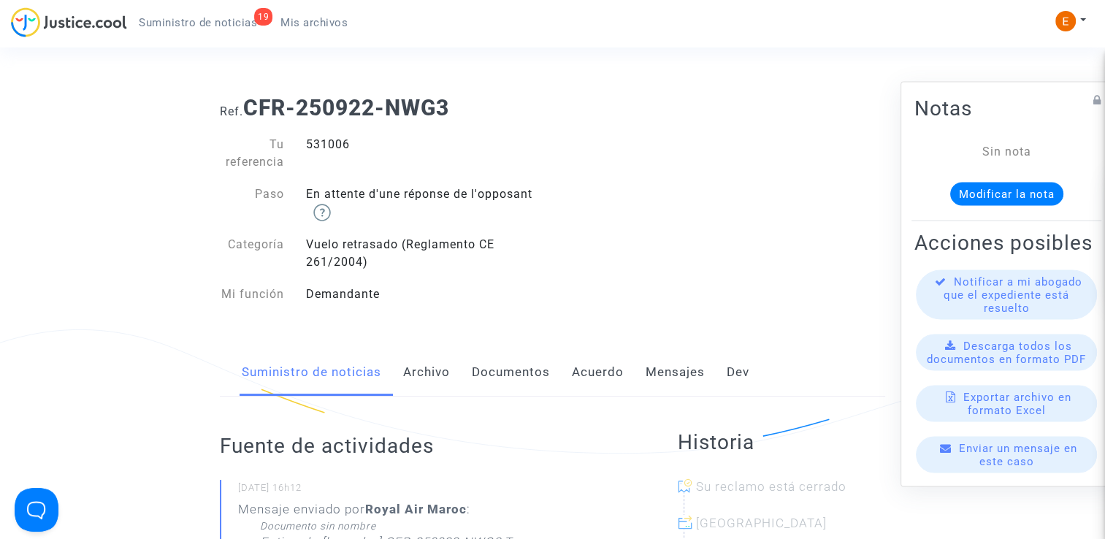
click at [318, 152] on div "531006" at bounding box center [424, 153] width 258 height 35
click at [320, 145] on div "531006" at bounding box center [424, 153] width 258 height 35
copy div "531006"
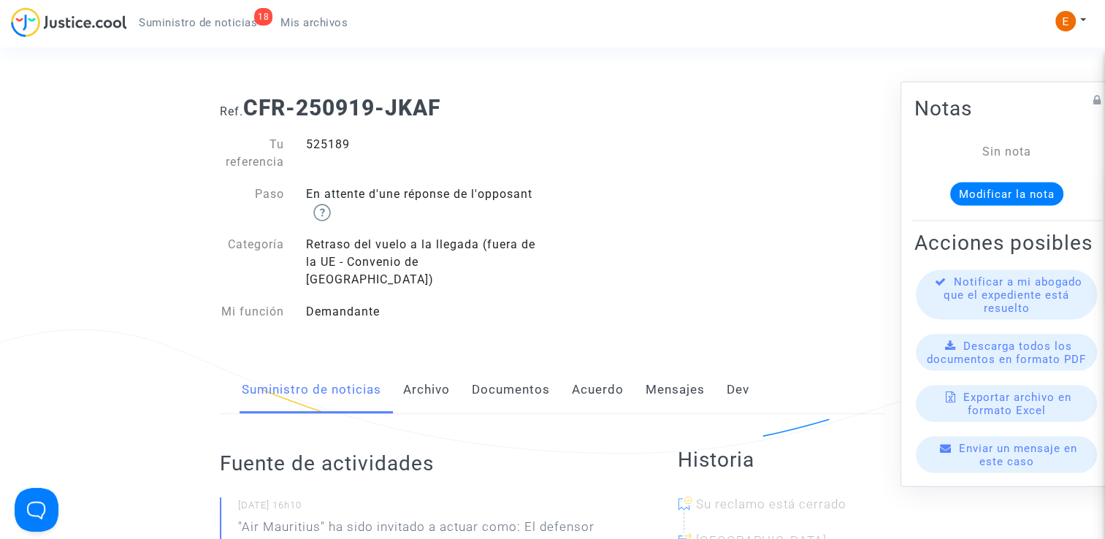
click at [330, 150] on div "525189" at bounding box center [424, 153] width 258 height 35
copy div "525189"
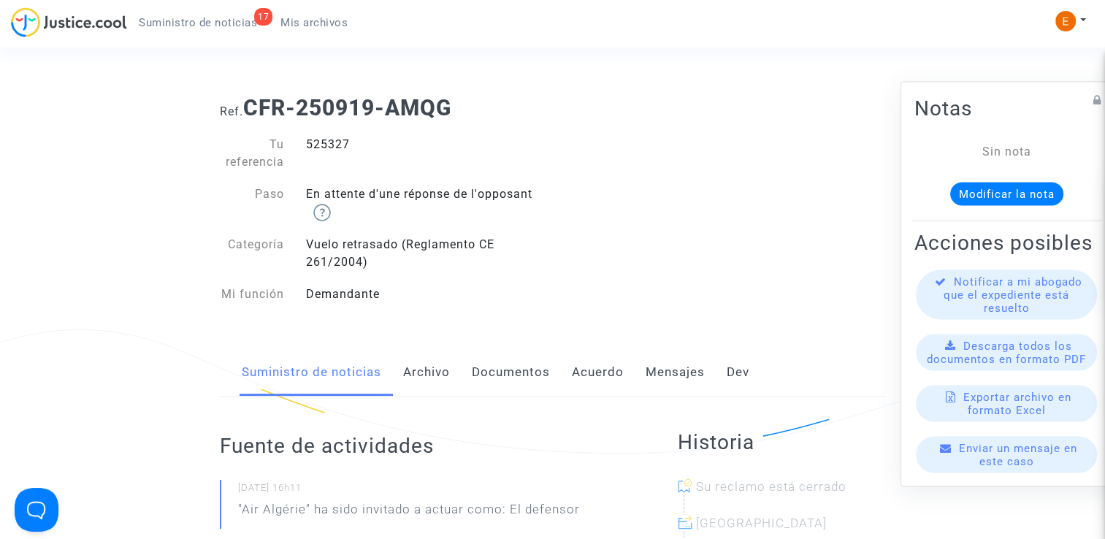
click at [320, 139] on div "525327" at bounding box center [424, 153] width 258 height 35
copy div "525327"
click at [337, 139] on div "522807" at bounding box center [424, 153] width 258 height 35
drag, startPoint x: 0, startPoint y: 0, endPoint x: 337, endPoint y: 139, distance: 364.7
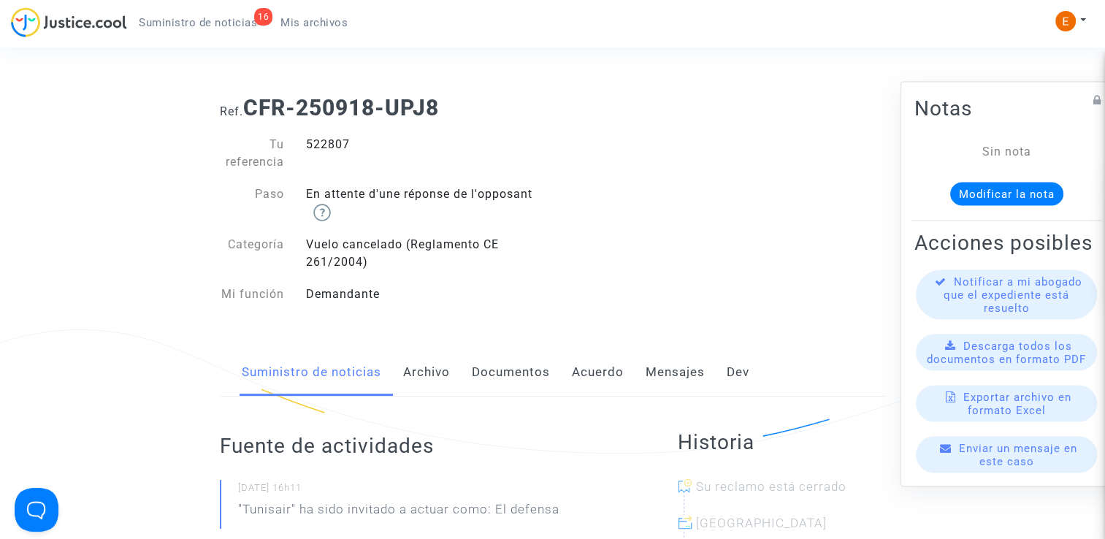
copy div "522807"
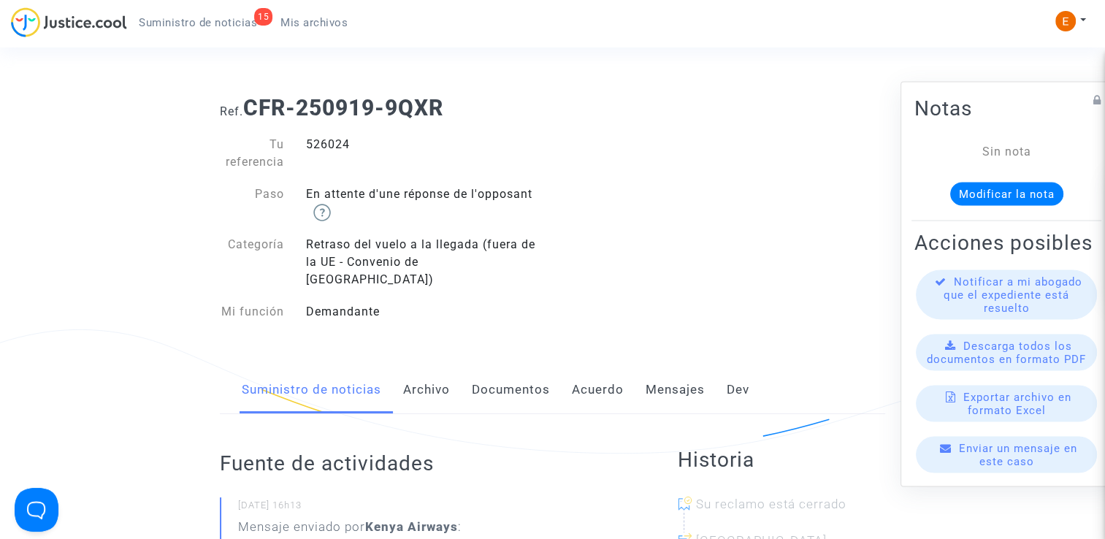
click at [334, 143] on div "526024" at bounding box center [424, 153] width 258 height 35
copy div "526024"
click at [345, 142] on div "535163" at bounding box center [424, 153] width 258 height 35
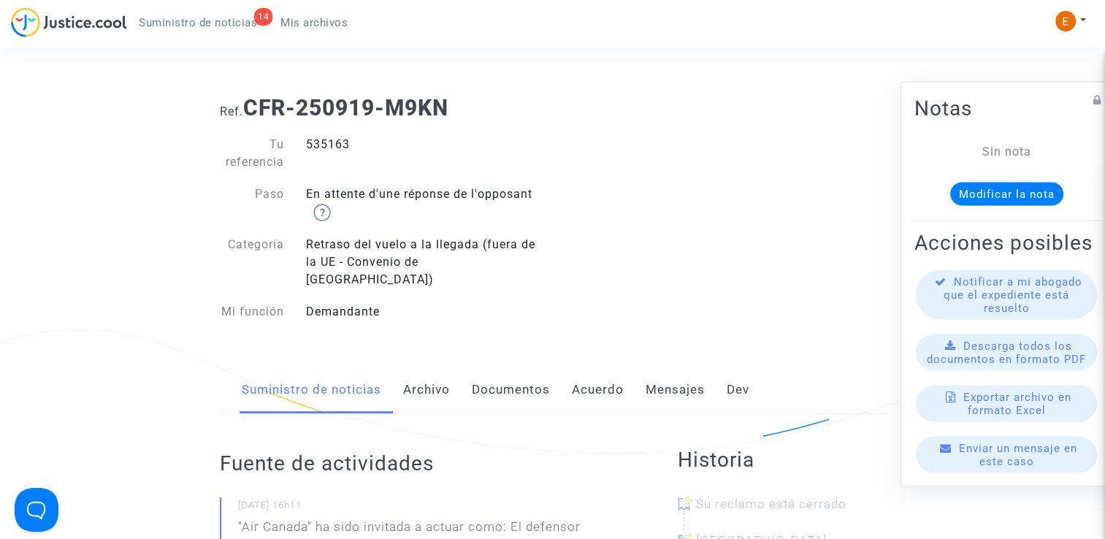
copy div "535163"
click at [337, 140] on div "527321" at bounding box center [424, 153] width 258 height 35
copy div "527321"
click at [339, 148] on div "525012" at bounding box center [424, 153] width 258 height 35
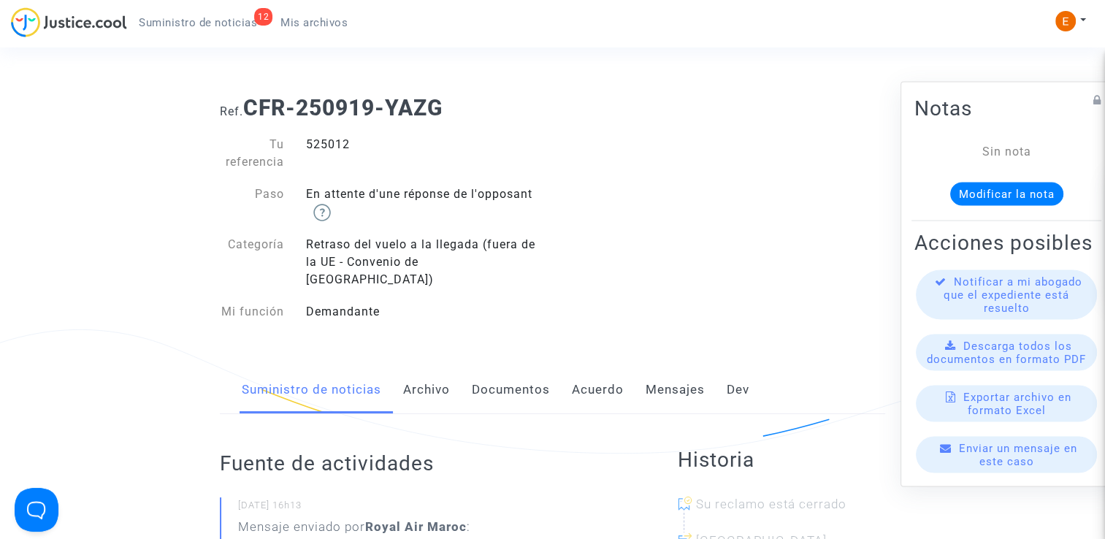
click at [339, 148] on div "525012" at bounding box center [424, 153] width 258 height 35
copy div "525012"
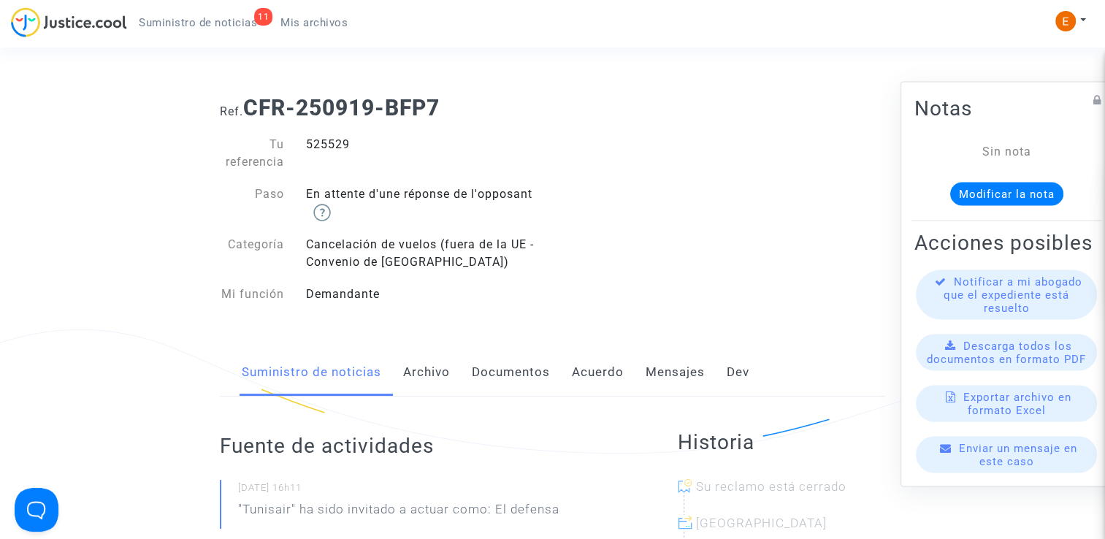
click at [336, 145] on div "525529" at bounding box center [424, 153] width 258 height 35
copy div "525529"
click at [321, 142] on div "526175" at bounding box center [424, 153] width 258 height 35
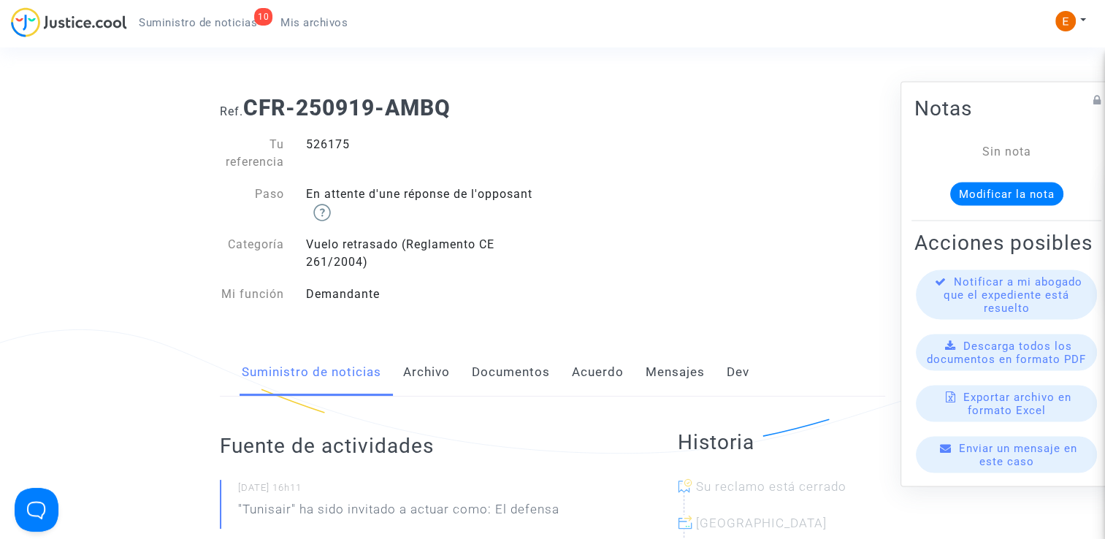
copy div "526175"
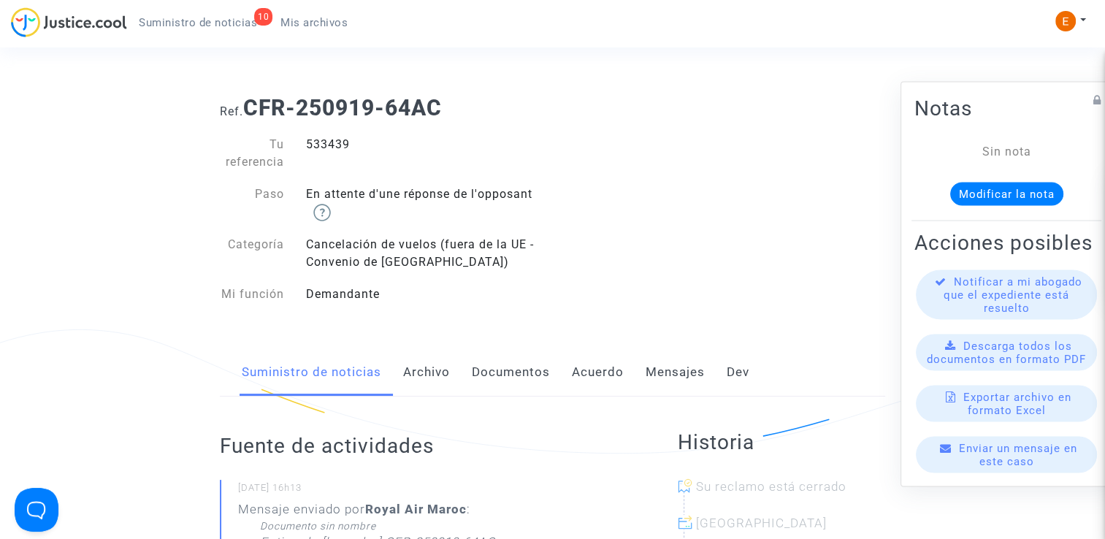
click at [338, 145] on div "533439" at bounding box center [424, 153] width 258 height 35
copy div "533439"
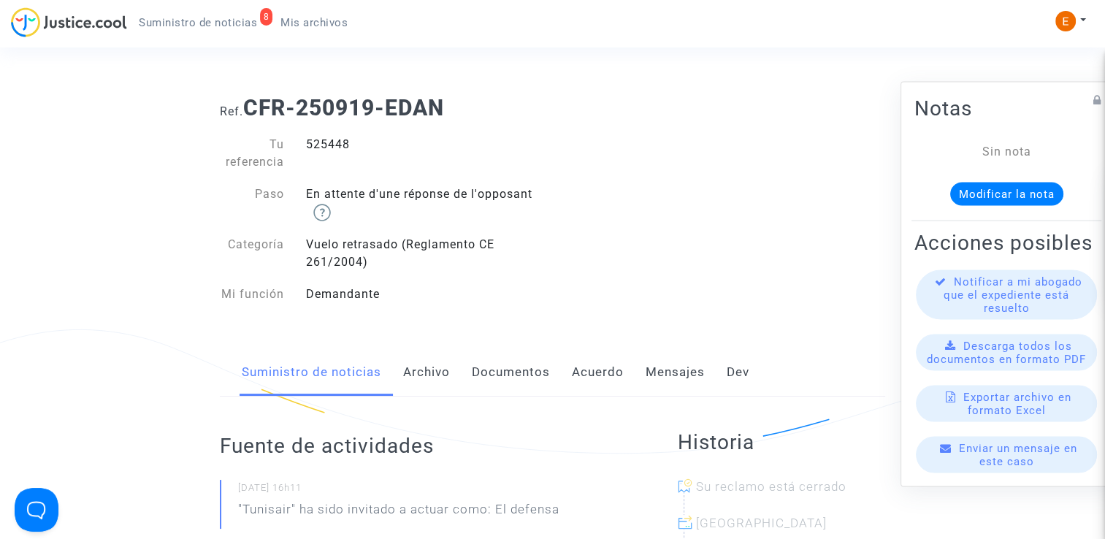
click at [324, 145] on div "525448" at bounding box center [424, 153] width 258 height 35
copy div "525448"
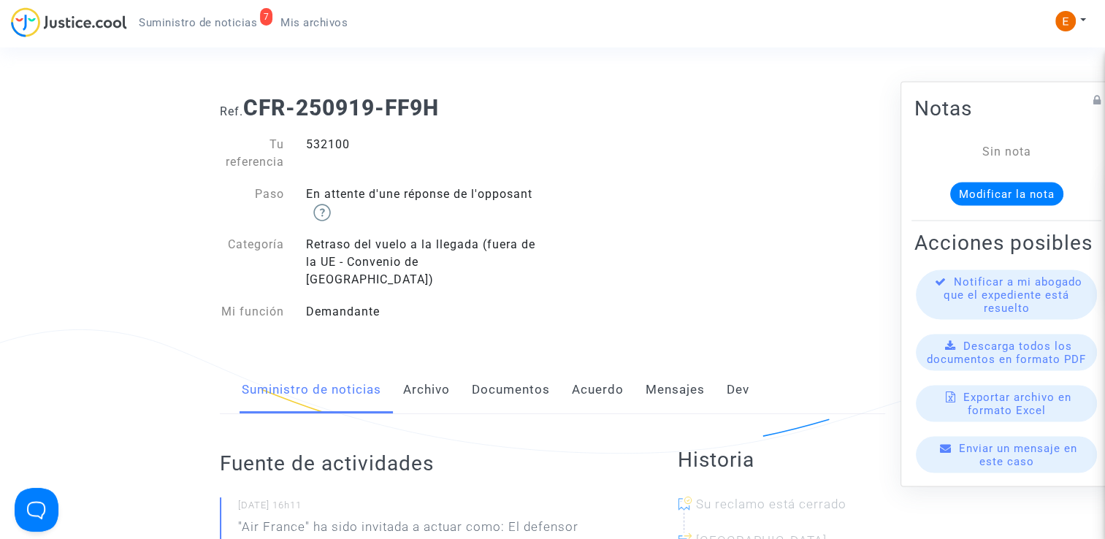
click at [329, 146] on div "532100" at bounding box center [424, 153] width 258 height 35
copy div "532100"
click at [333, 139] on div "520316" at bounding box center [424, 153] width 258 height 35
click at [333, 140] on div "520316" at bounding box center [424, 153] width 258 height 35
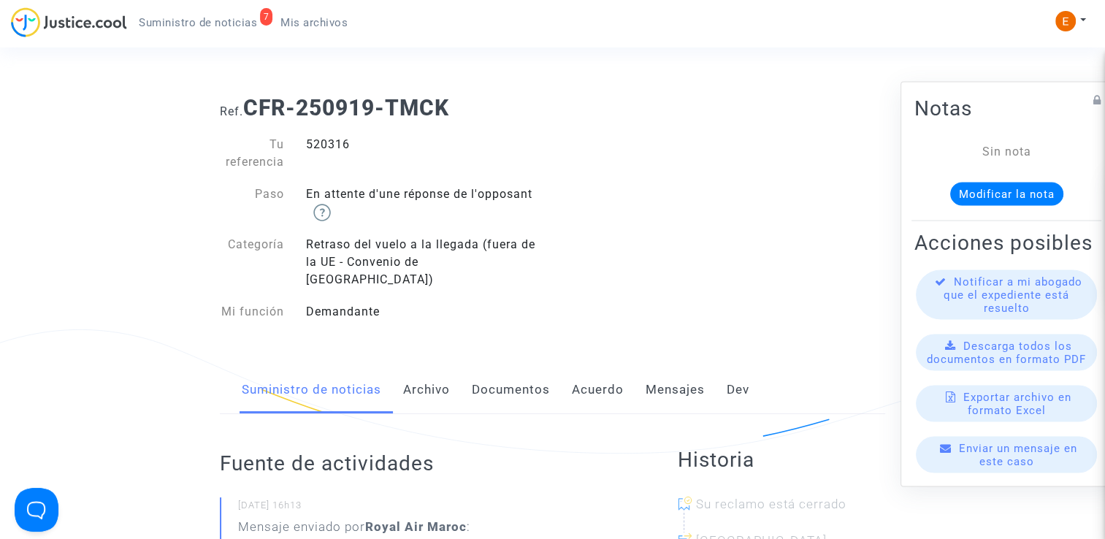
copy div "520316"
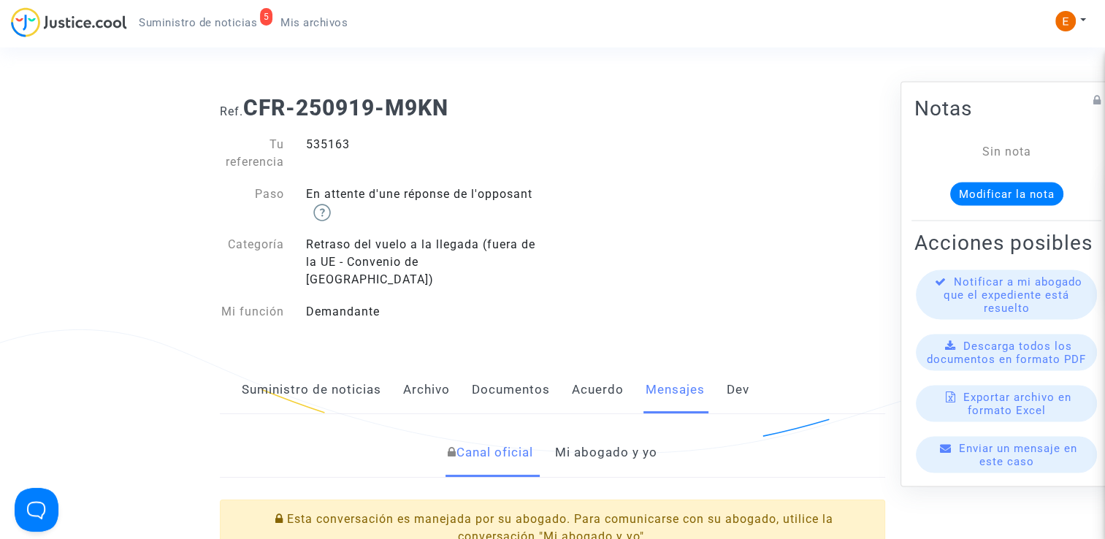
click at [339, 147] on div "535163" at bounding box center [424, 153] width 258 height 35
copy div "535163"
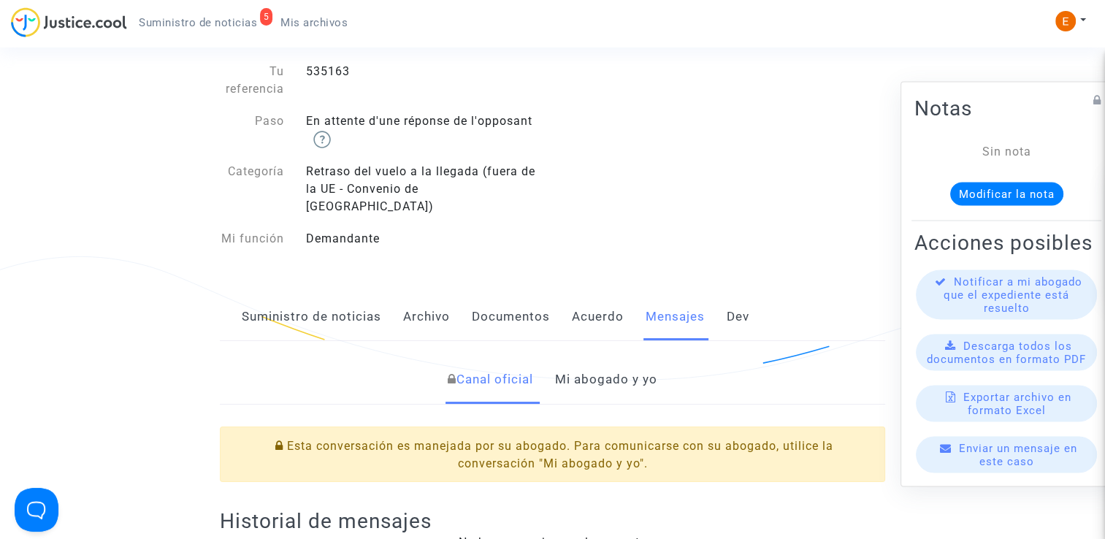
click at [610, 372] on font "Mi abogado y yo" at bounding box center [606, 379] width 102 height 15
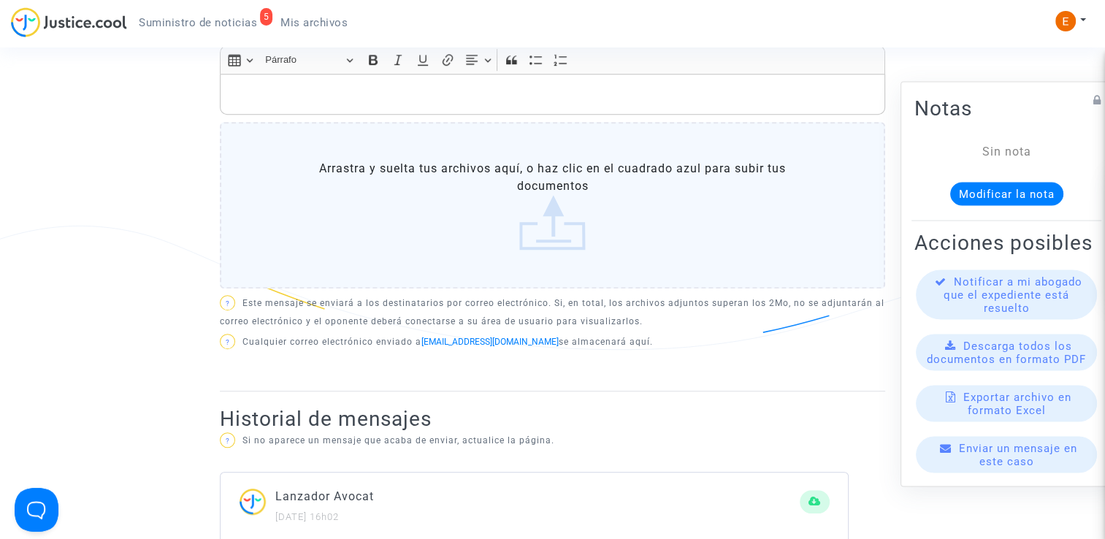
scroll to position [657, 0]
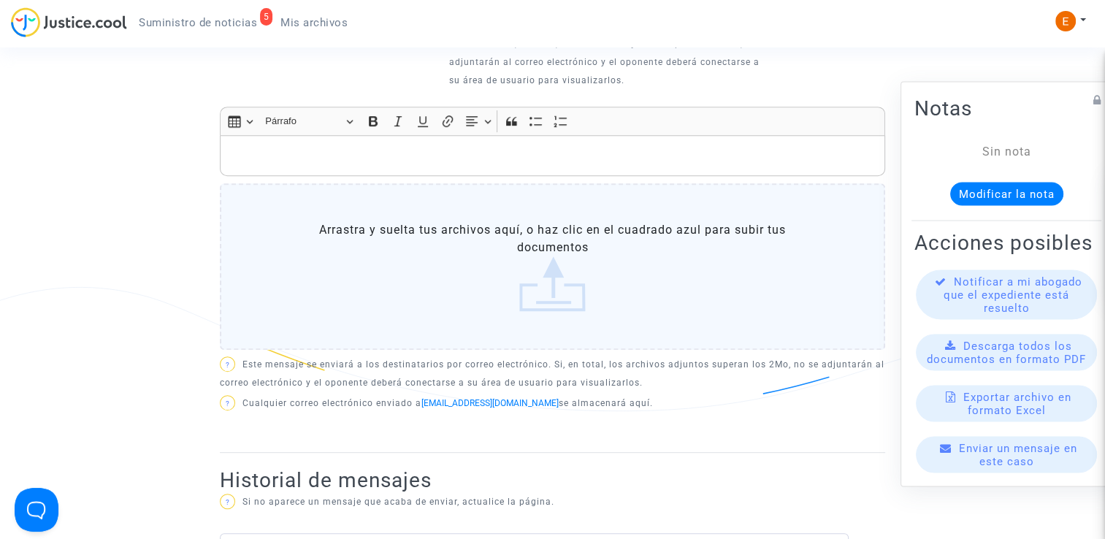
click at [429, 147] on p "Editor de texto enriquecido, principal" at bounding box center [553, 156] width 650 height 18
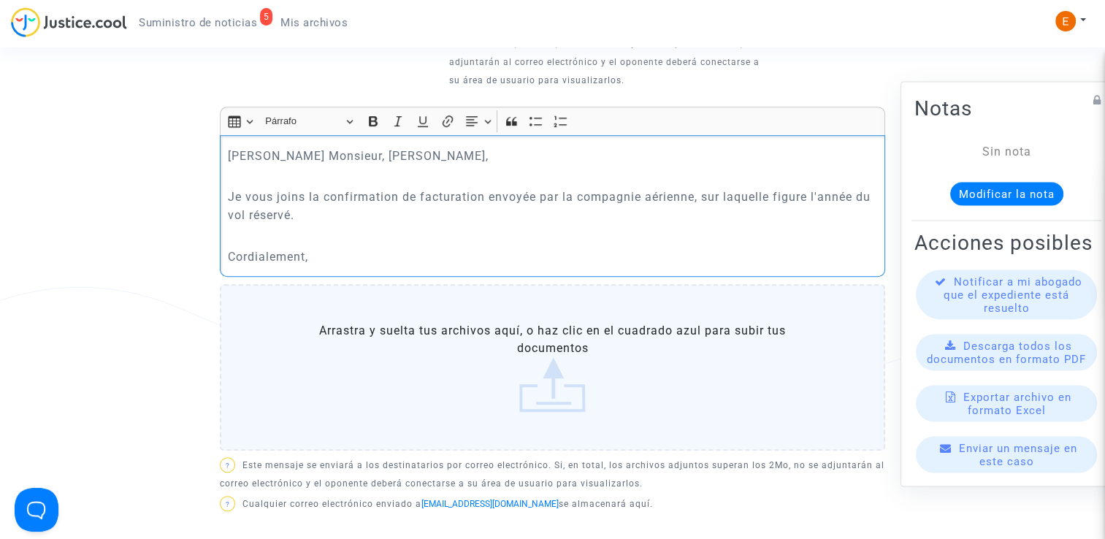
click at [508, 378] on label "Arrastra y suelta tus archivos aquí, o haz clic en el cuadrado azul para subir …" at bounding box center [552, 367] width 665 height 166
click at [0, 0] on input "Arrastra y suelta tus archivos aquí, o haz clic en el cuadrado azul para subir …" at bounding box center [0, 0] width 0 height 0
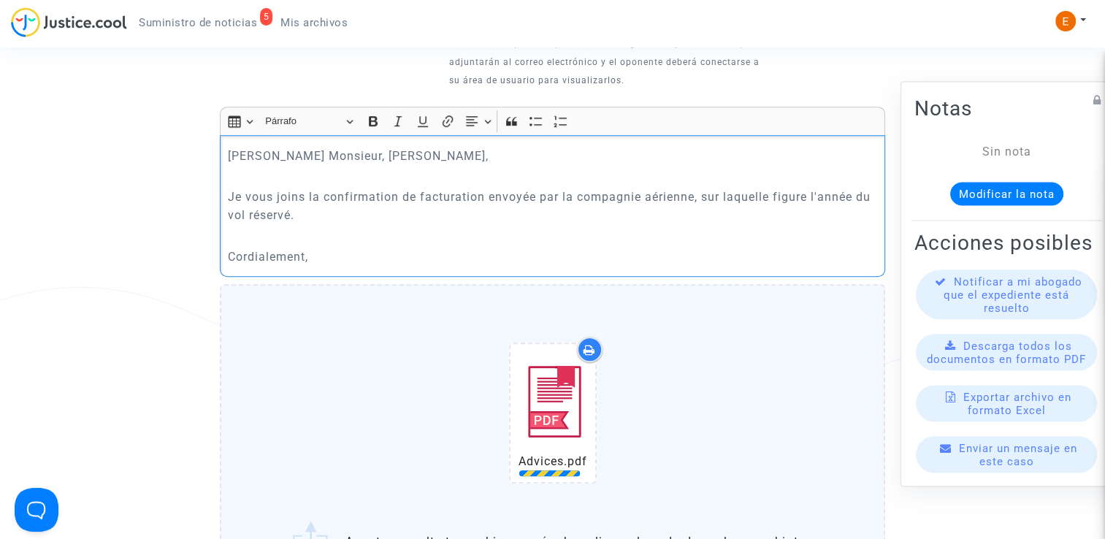
click at [337, 247] on p "Cordialement," at bounding box center [553, 256] width 650 height 18
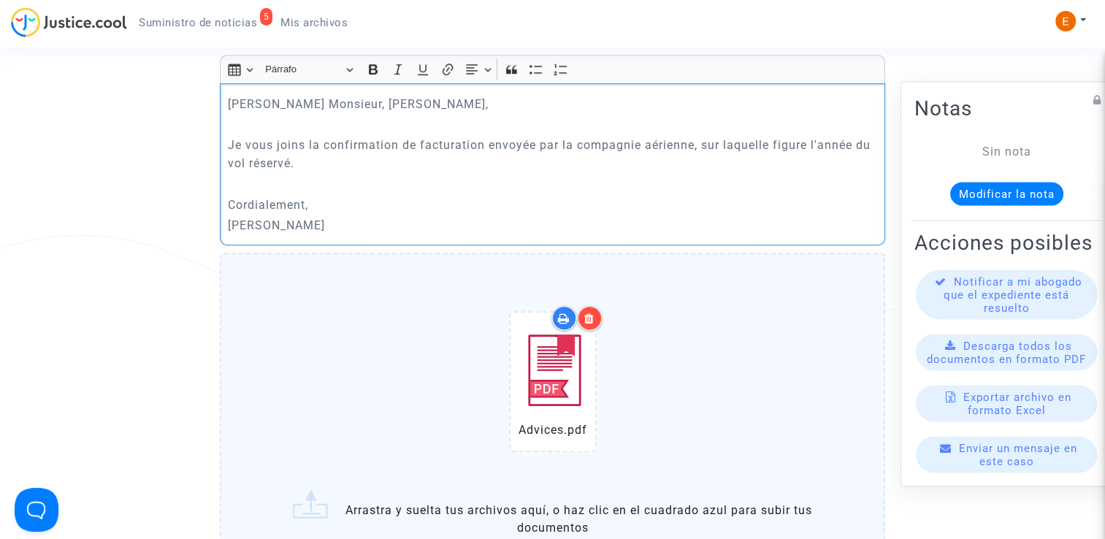
scroll to position [803, 0]
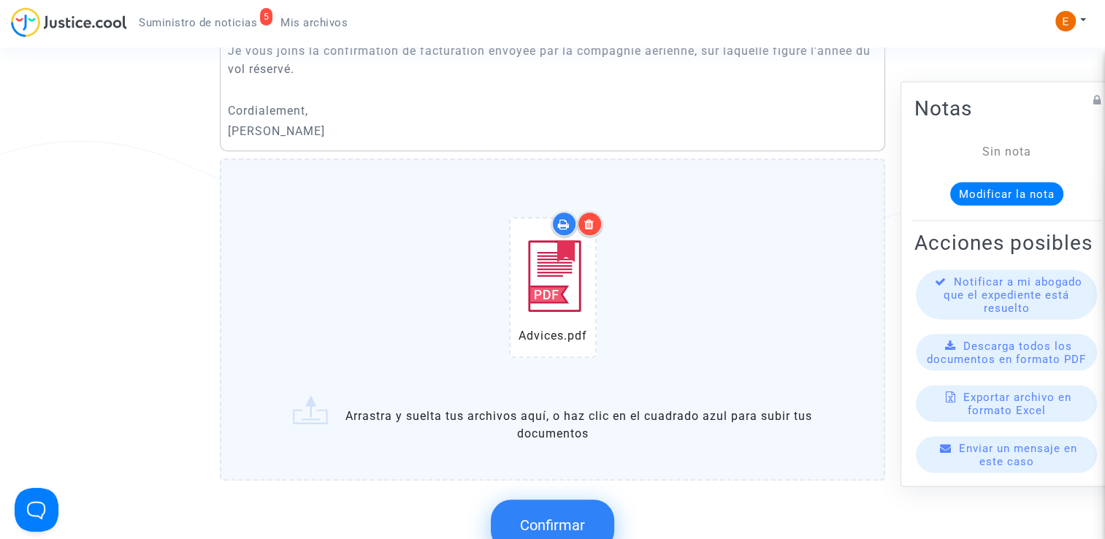
click at [560, 516] on span "Confirmar" at bounding box center [552, 525] width 65 height 18
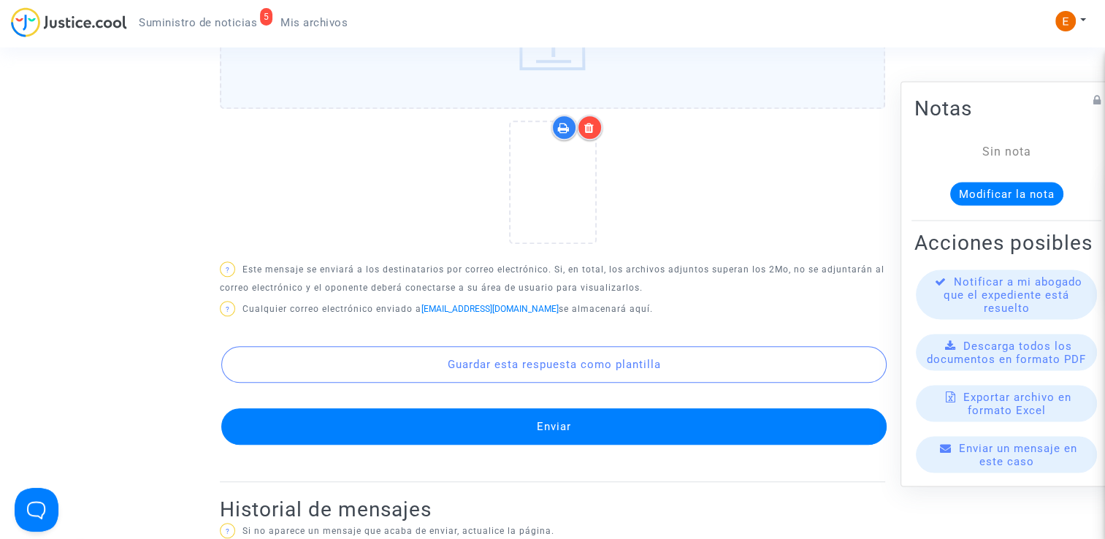
scroll to position [1168, 0]
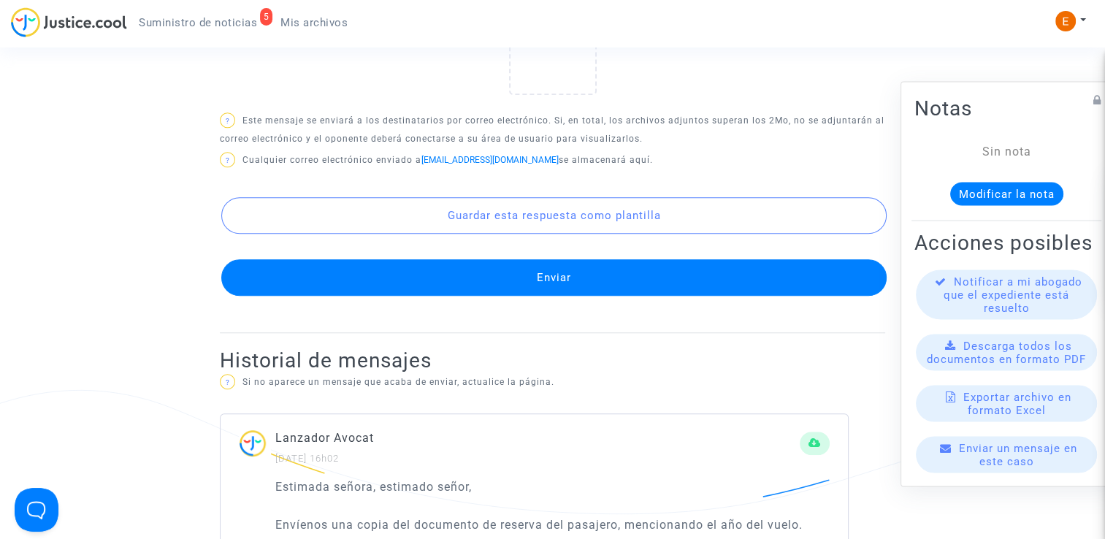
click at [548, 259] on button "Enviar" at bounding box center [553, 277] width 665 height 37
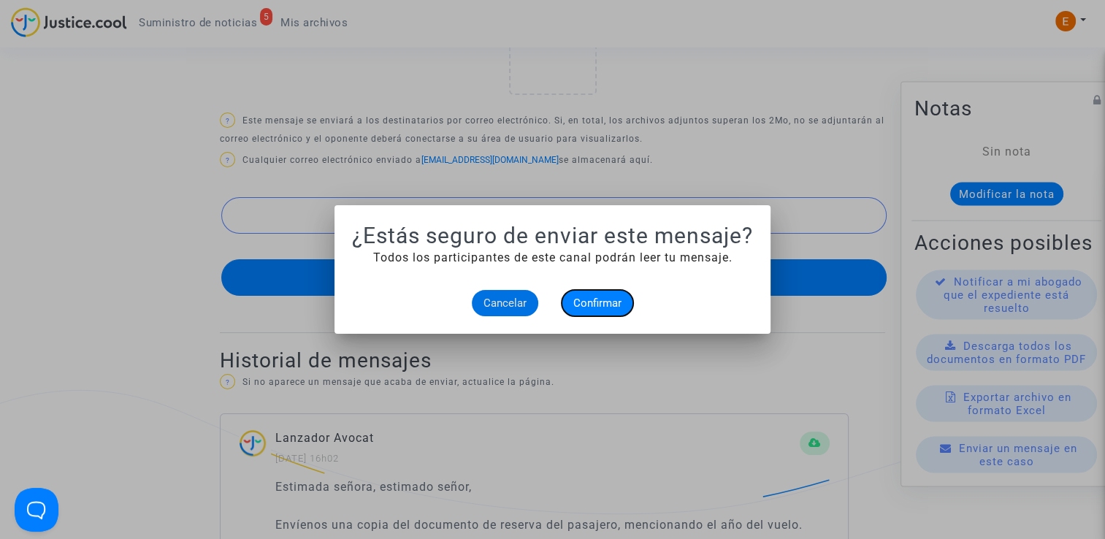
click at [601, 304] on span "Confirmar" at bounding box center [597, 302] width 48 height 13
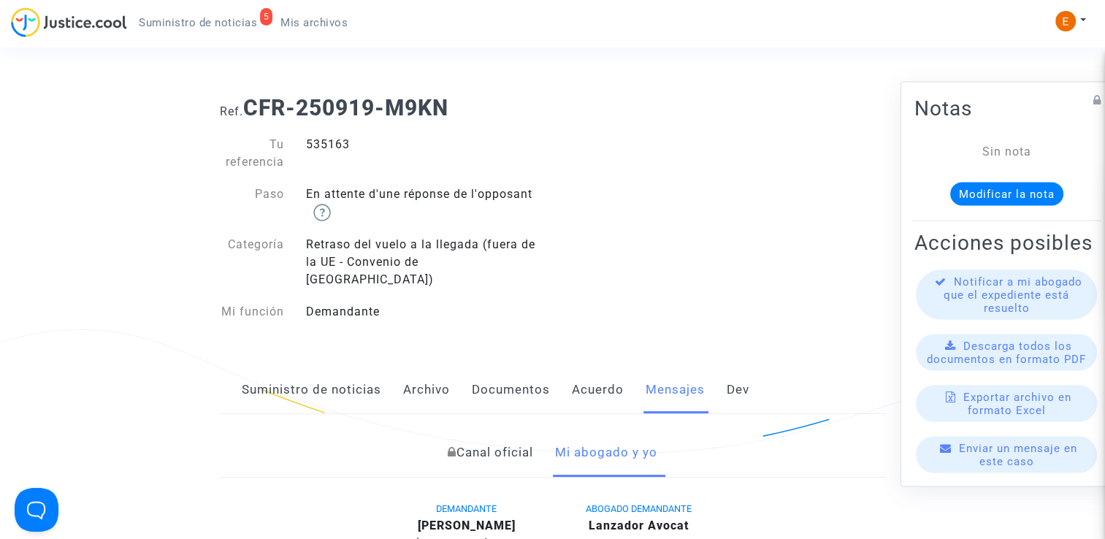
click at [344, 382] on font "Suministro de noticias" at bounding box center [311, 389] width 139 height 15
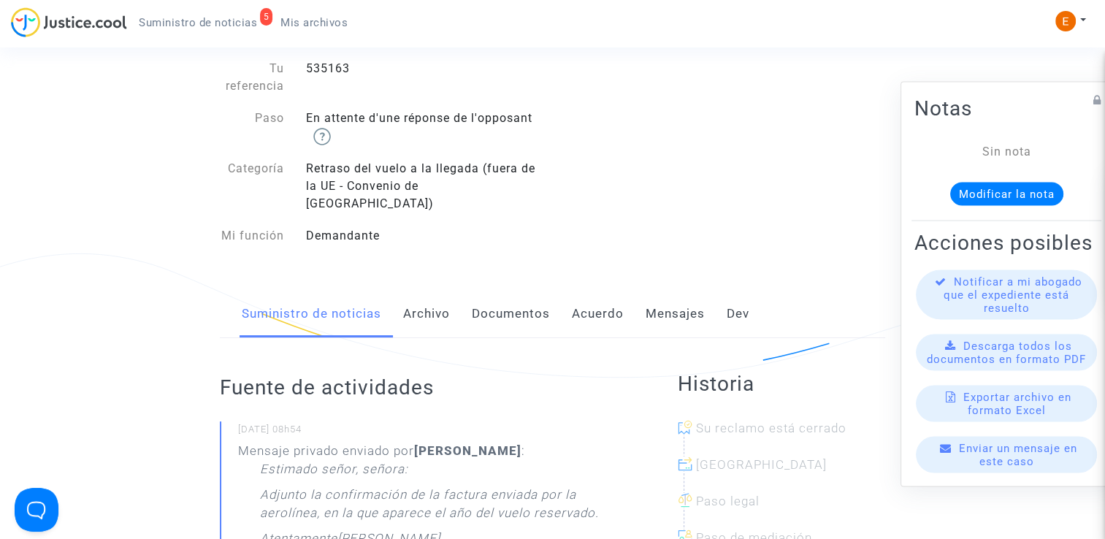
scroll to position [73, 0]
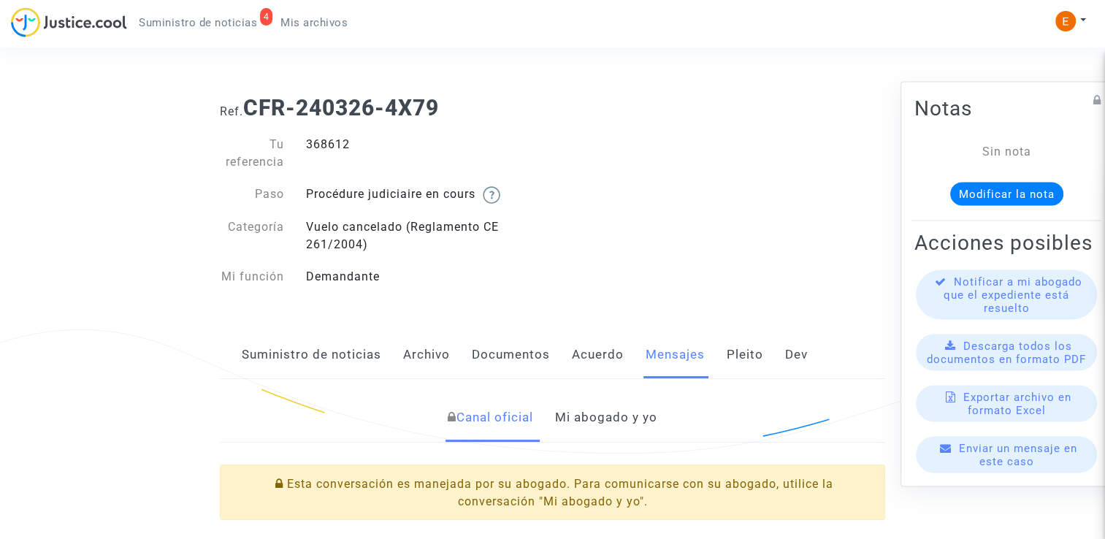
click at [334, 141] on div "368612" at bounding box center [424, 153] width 258 height 35
drag, startPoint x: 0, startPoint y: 0, endPoint x: 334, endPoint y: 141, distance: 362.8
copy div "368612"
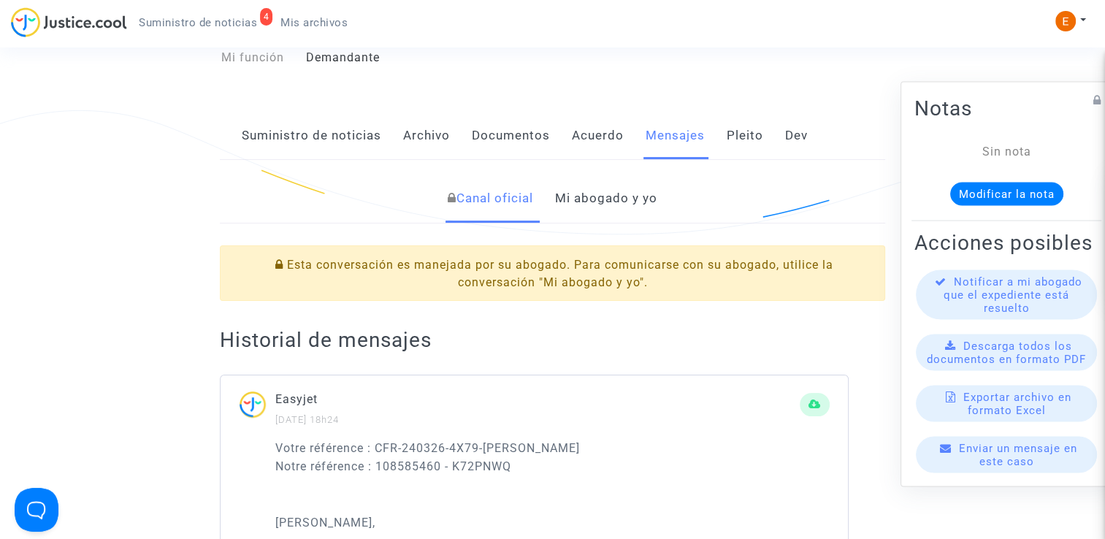
click at [604, 188] on link "Mi abogado y yo" at bounding box center [606, 198] width 102 height 48
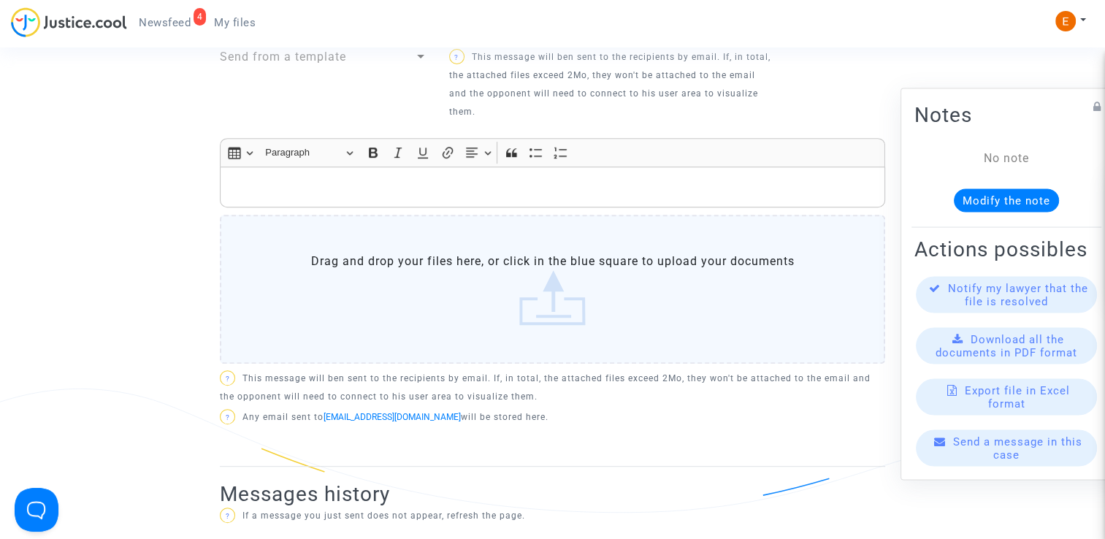
scroll to position [511, 0]
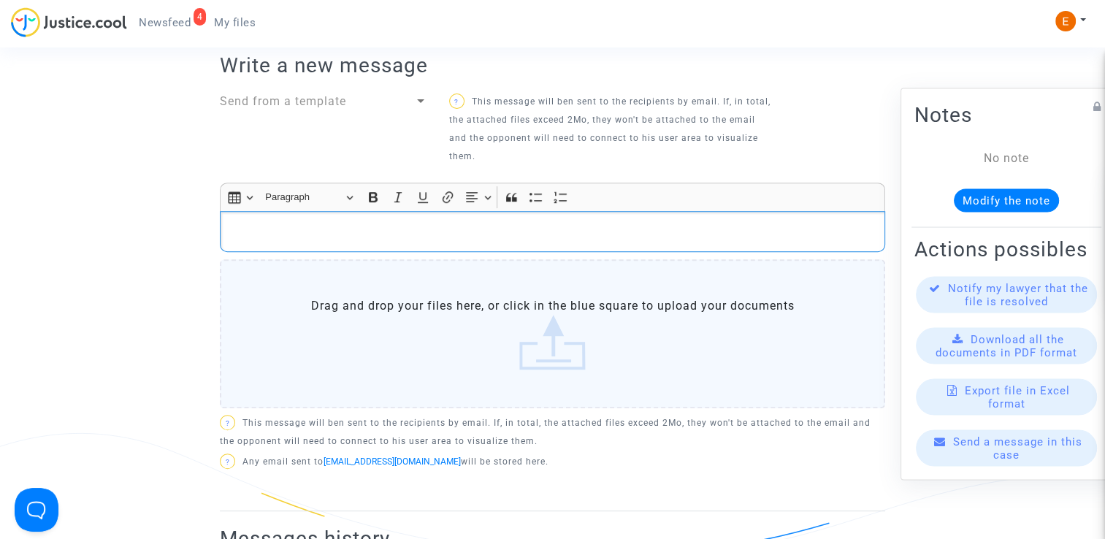
click at [345, 215] on div "Rich Text Editor, main" at bounding box center [552, 231] width 665 height 41
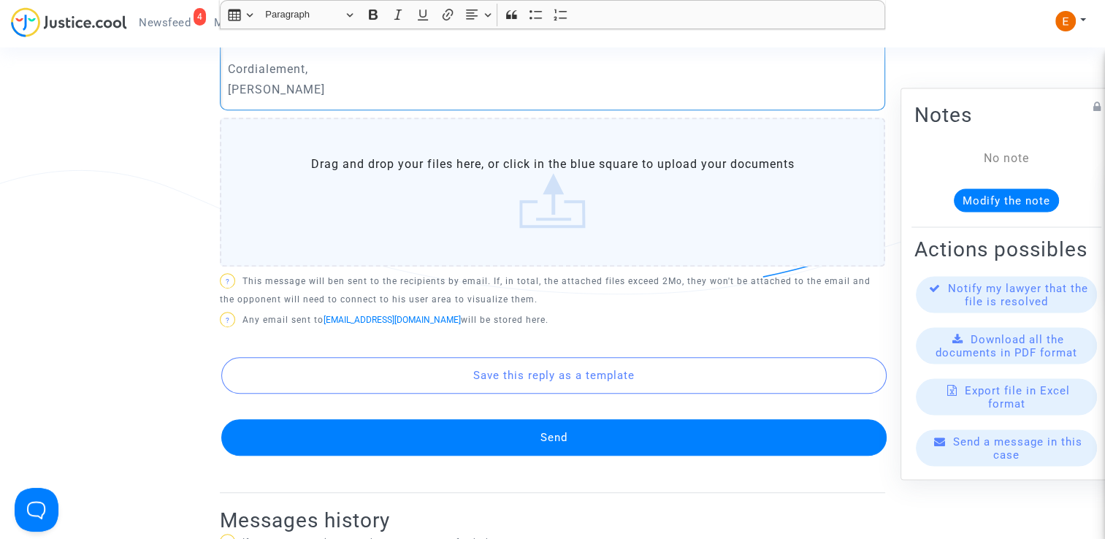
scroll to position [803, 0]
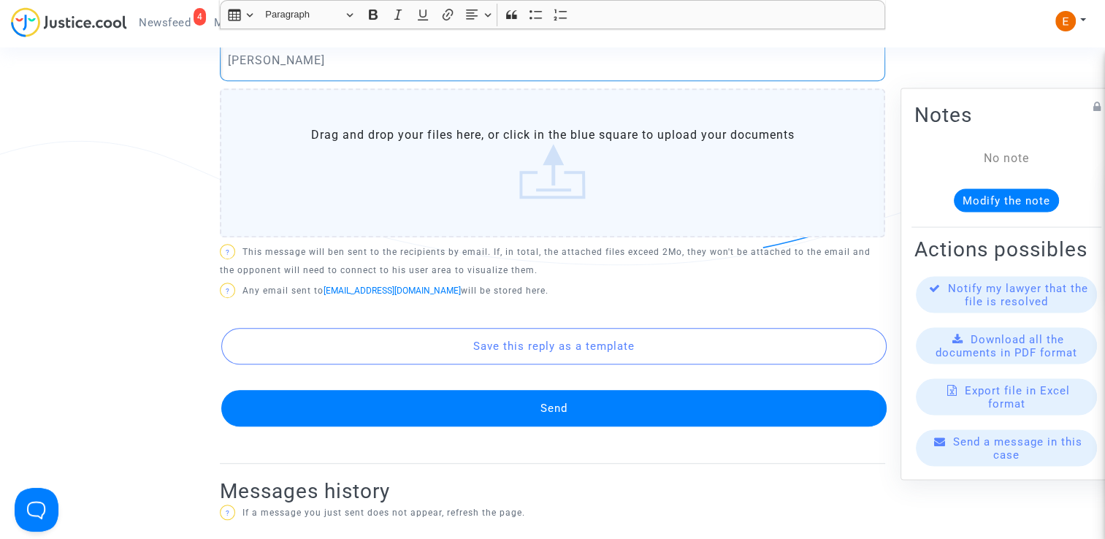
click at [575, 416] on button "Send" at bounding box center [553, 408] width 665 height 37
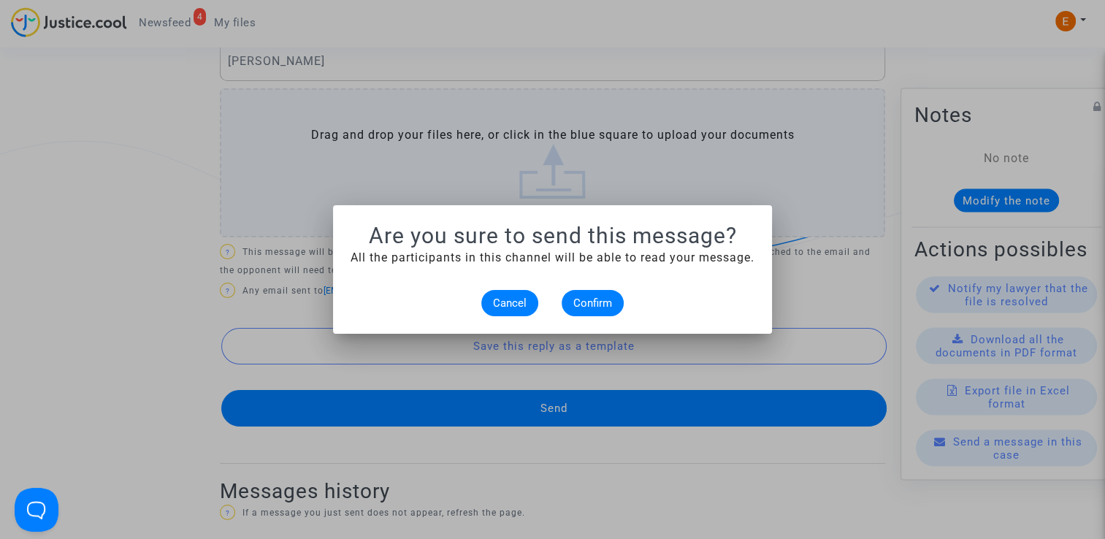
scroll to position [0, 0]
click at [602, 322] on mat-dialog-container "Are you sure to send this message? All the participants in this channel will be…" at bounding box center [552, 269] width 439 height 128
click at [599, 309] on span "Confirm" at bounding box center [592, 302] width 39 height 13
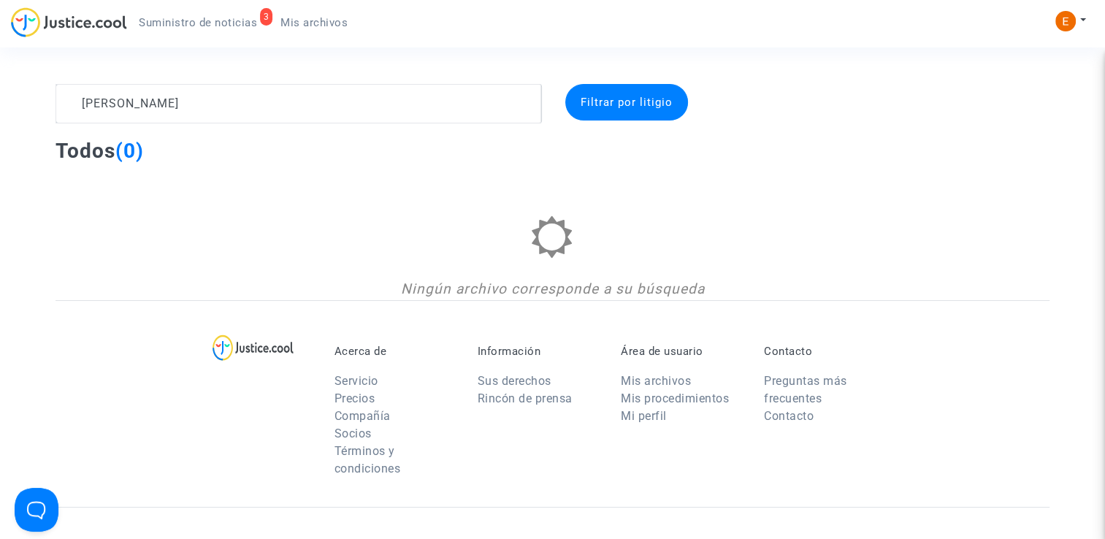
drag, startPoint x: 133, startPoint y: 110, endPoint x: 126, endPoint y: 106, distance: 8.2
click at [126, 106] on textarea at bounding box center [298, 103] width 486 height 39
drag, startPoint x: 190, startPoint y: 112, endPoint x: 20, endPoint y: 115, distance: 169.4
click at [20, 115] on div "[PERSON_NAME] Filtrar por litigio Todos (0) Ningún archivo corresponde a su bús…" at bounding box center [552, 192] width 1105 height 216
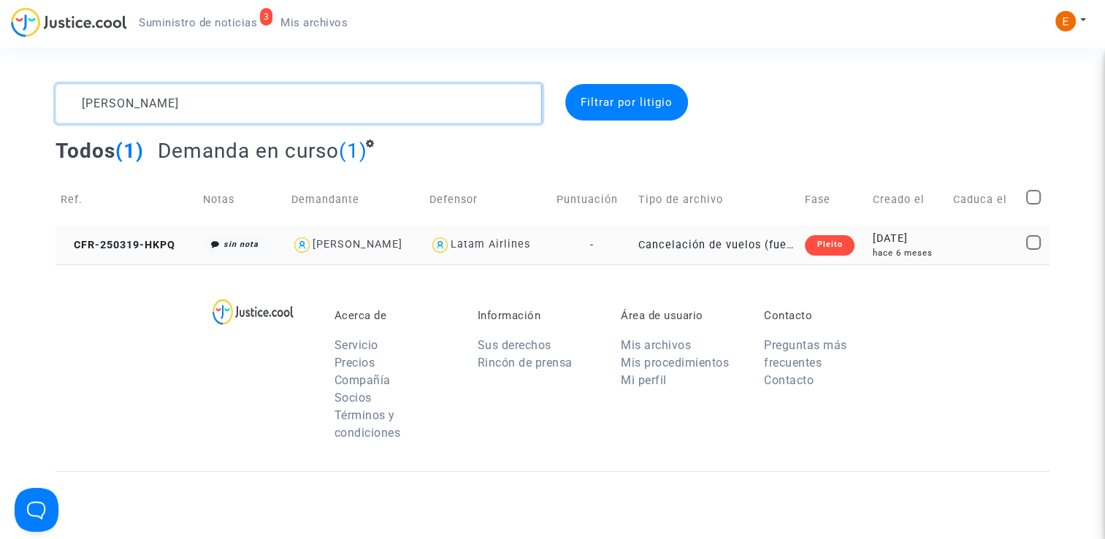
type textarea "[PERSON_NAME]"
click at [822, 245] on div "Pleito" at bounding box center [828, 245] width 49 height 20
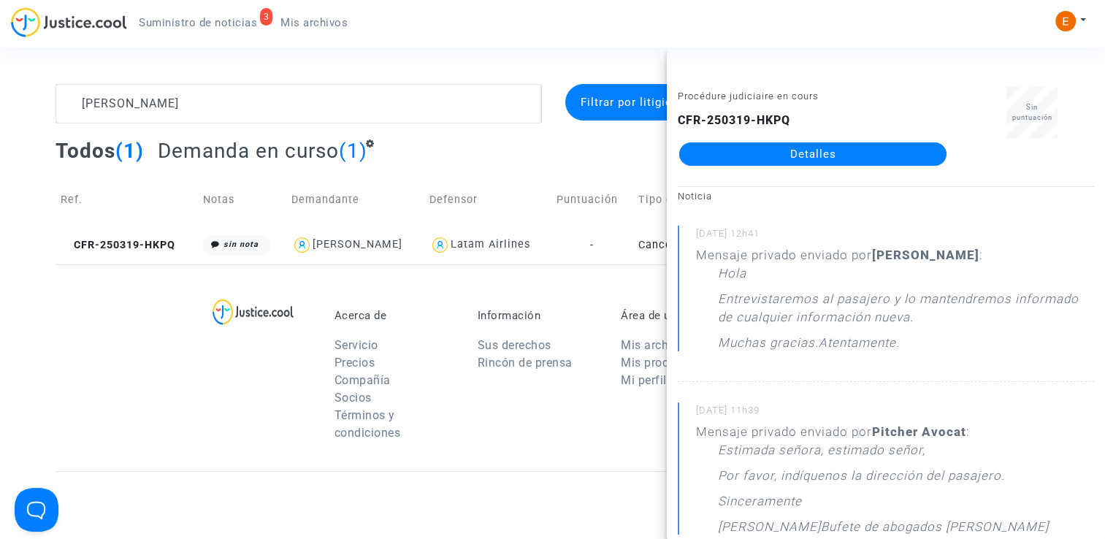
click at [861, 153] on link "Detalles" at bounding box center [812, 153] width 267 height 23
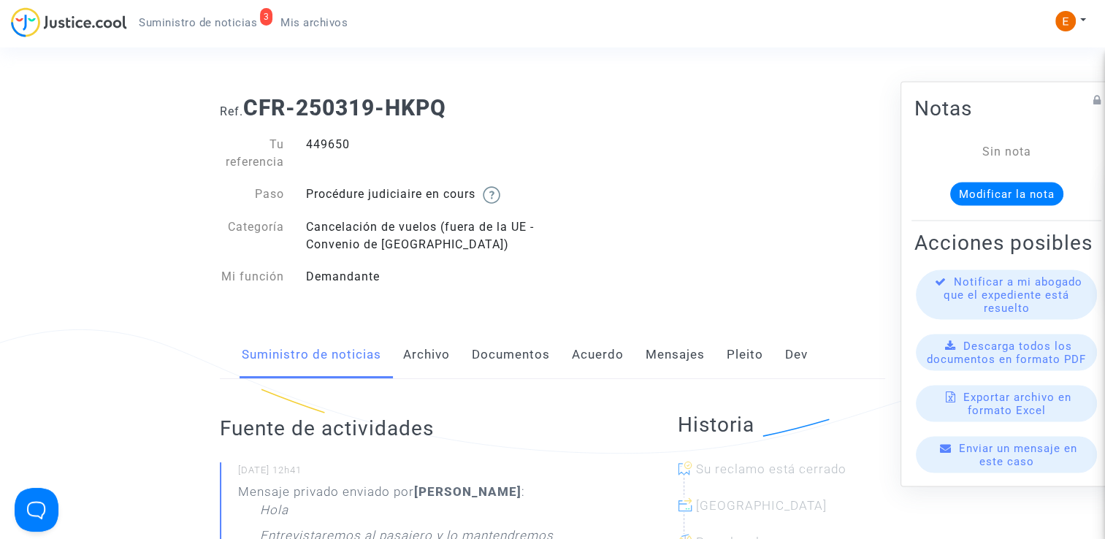
click at [675, 348] on font "Mensajes" at bounding box center [674, 354] width 59 height 15
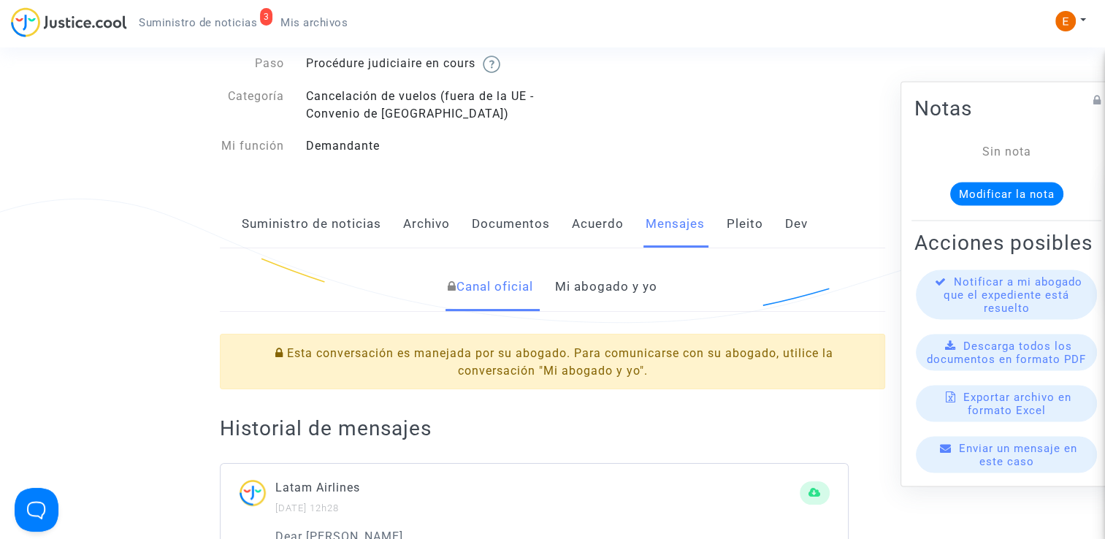
scroll to position [146, 0]
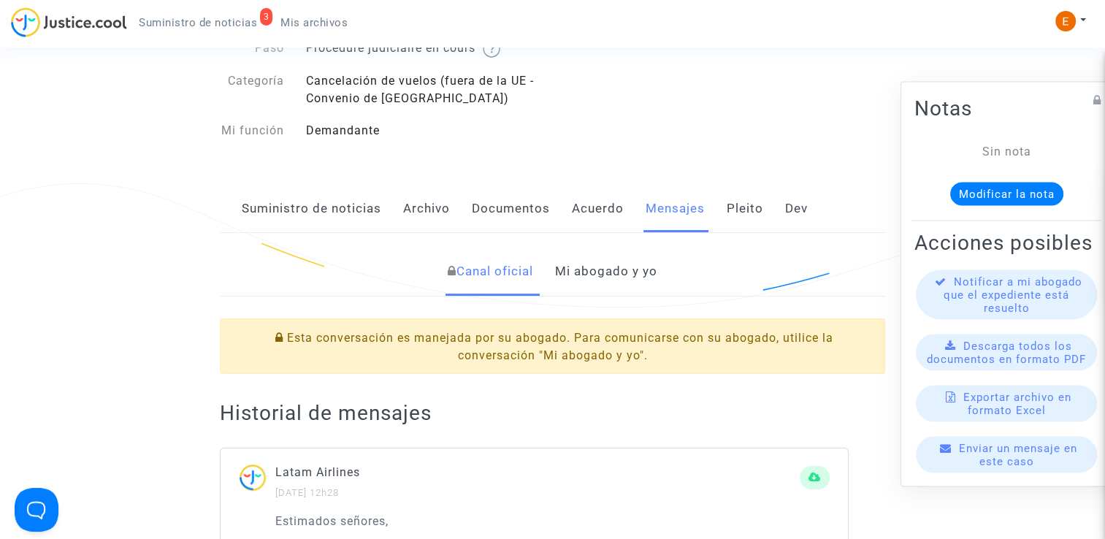
click at [596, 255] on link "Mi abogado y yo" at bounding box center [606, 271] width 102 height 48
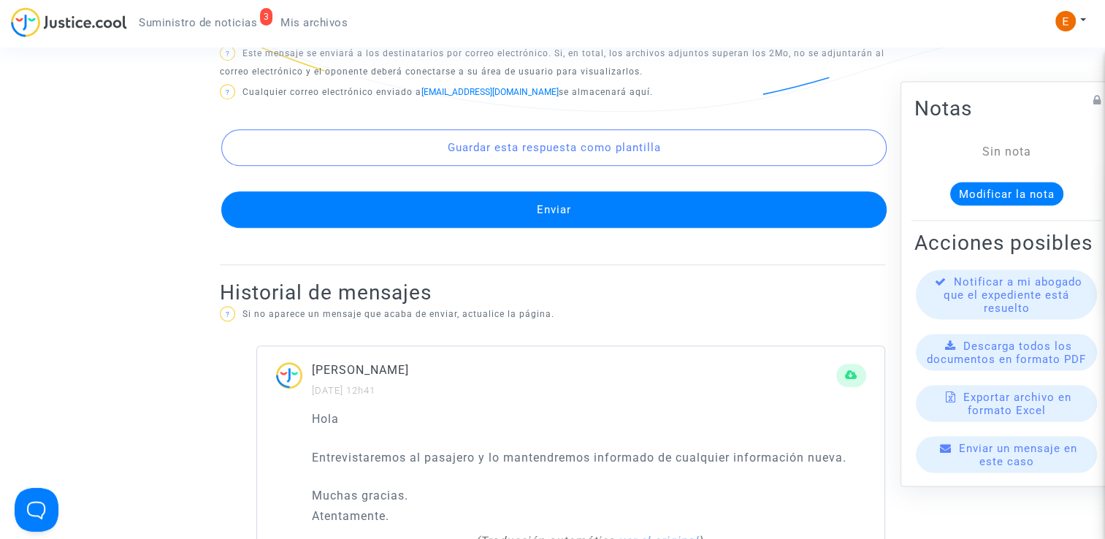
scroll to position [876, 0]
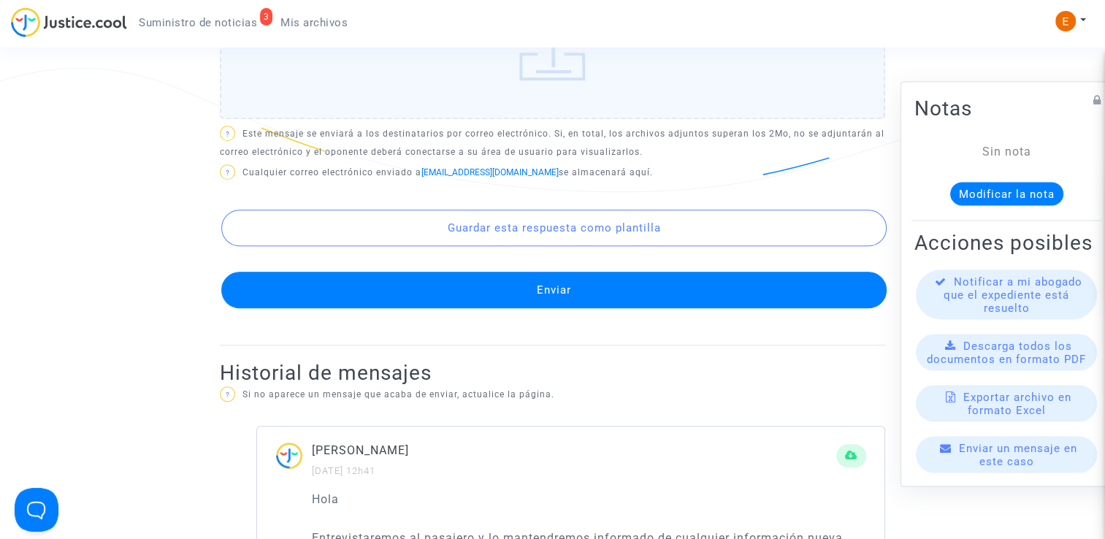
click at [561, 283] on button "Enviar" at bounding box center [553, 290] width 665 height 37
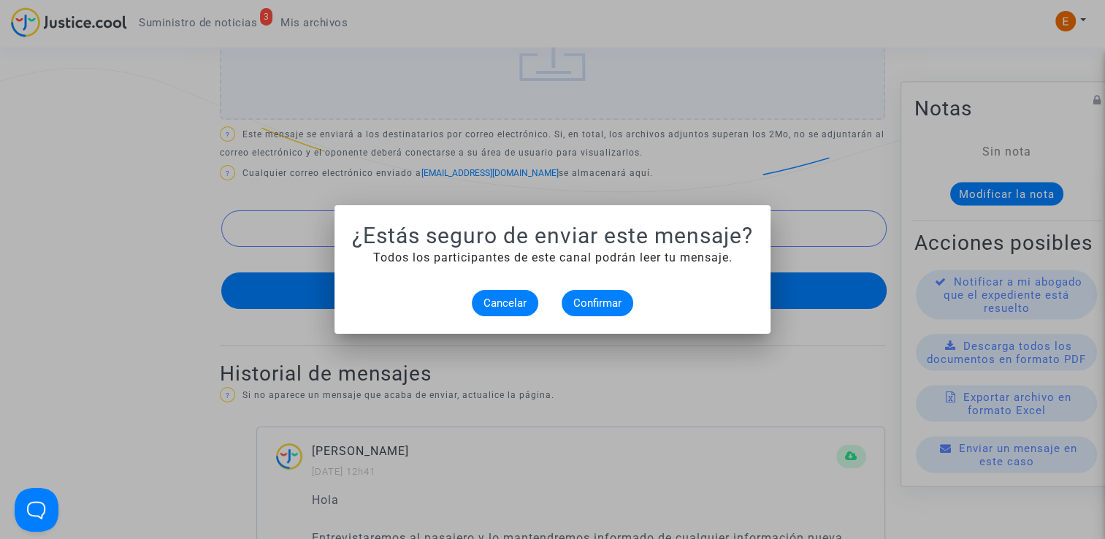
scroll to position [0, 0]
click at [623, 299] on button "Confirmar" at bounding box center [597, 303] width 72 height 26
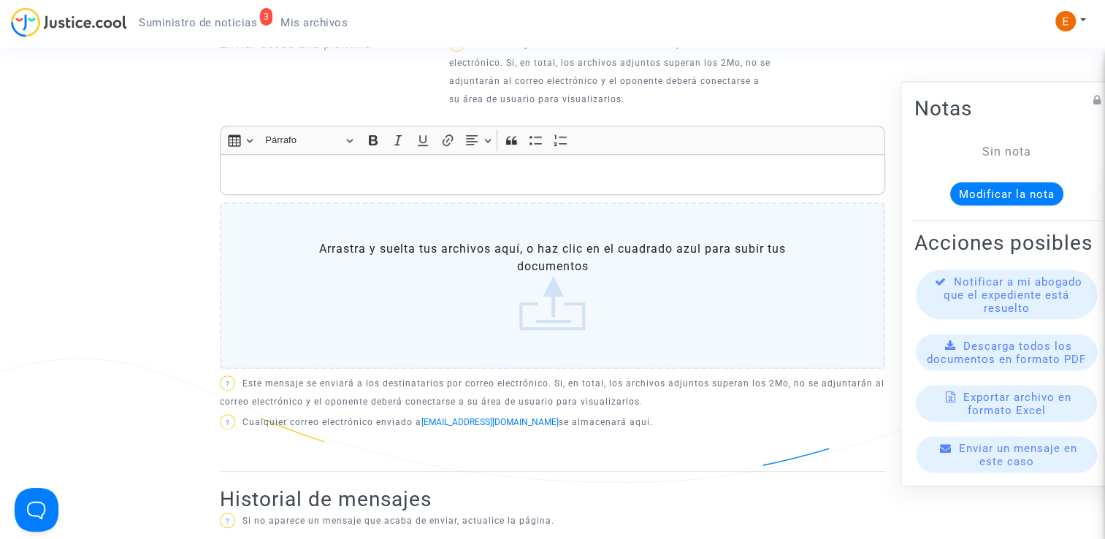
scroll to position [584, 0]
